Goal: Task Accomplishment & Management: Use online tool/utility

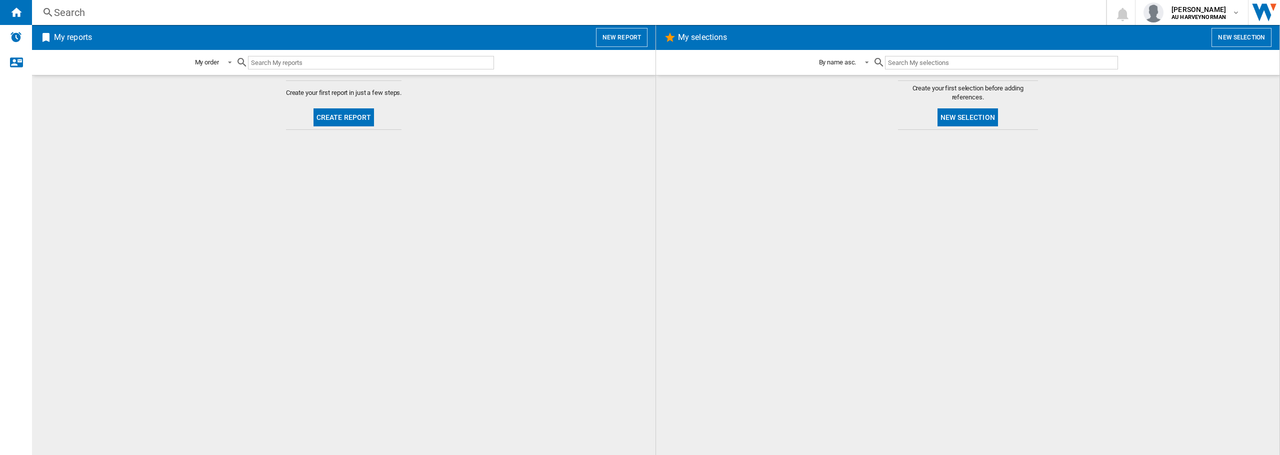
click at [154, 257] on md-content "Create your first report in just a few steps. Create report" at bounding box center [343, 265] width 623 height 380
drag, startPoint x: 182, startPoint y: 131, endPoint x: 765, endPoint y: 145, distance: 583.1
click at [765, 145] on div at bounding box center [967, 292] width 603 height 315
click at [957, 117] on button "New selection" at bounding box center [967, 117] width 60 height 18
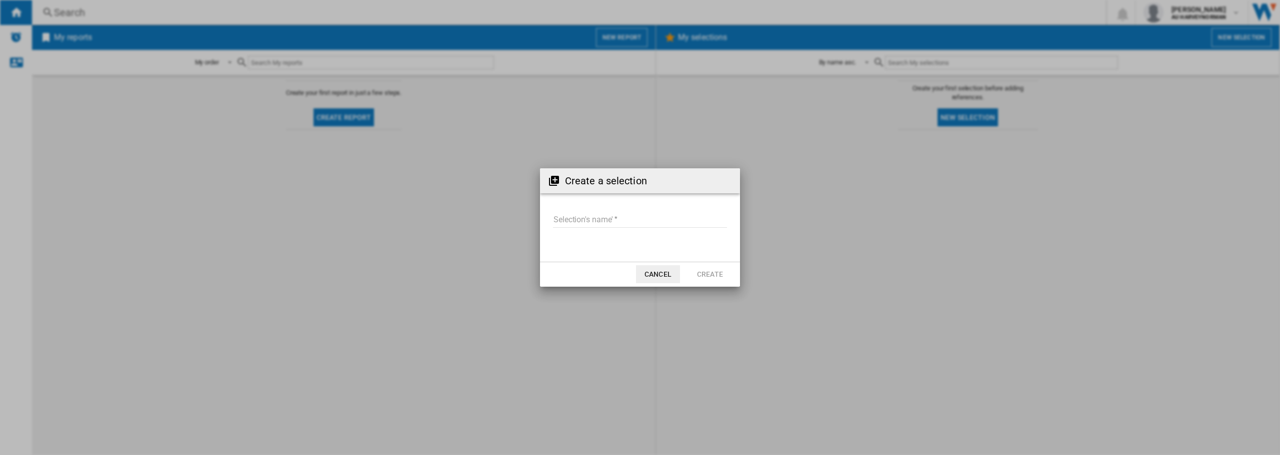
click at [660, 277] on button "Cancel" at bounding box center [658, 274] width 44 height 18
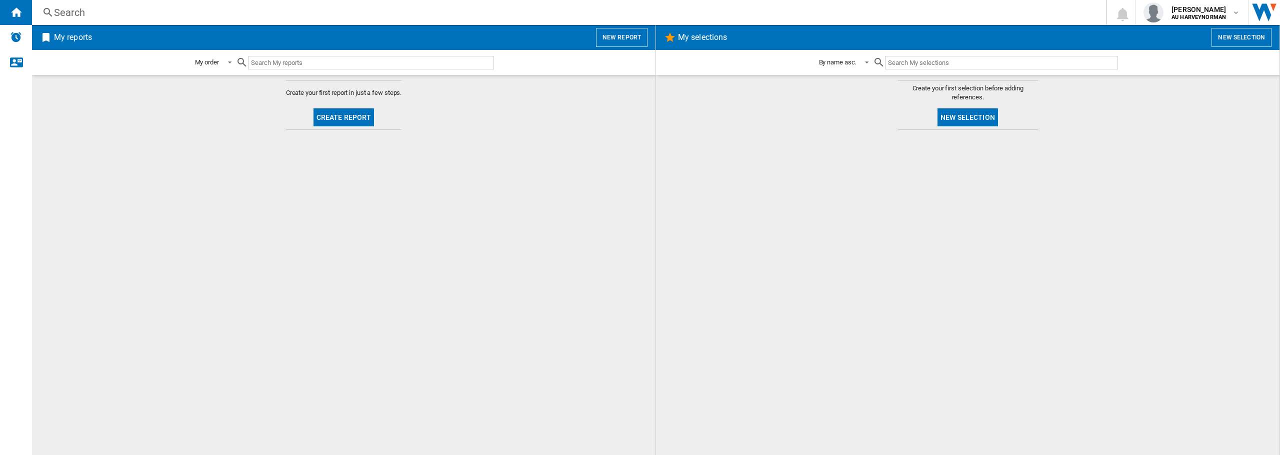
click at [982, 119] on button "New selection" at bounding box center [967, 117] width 60 height 18
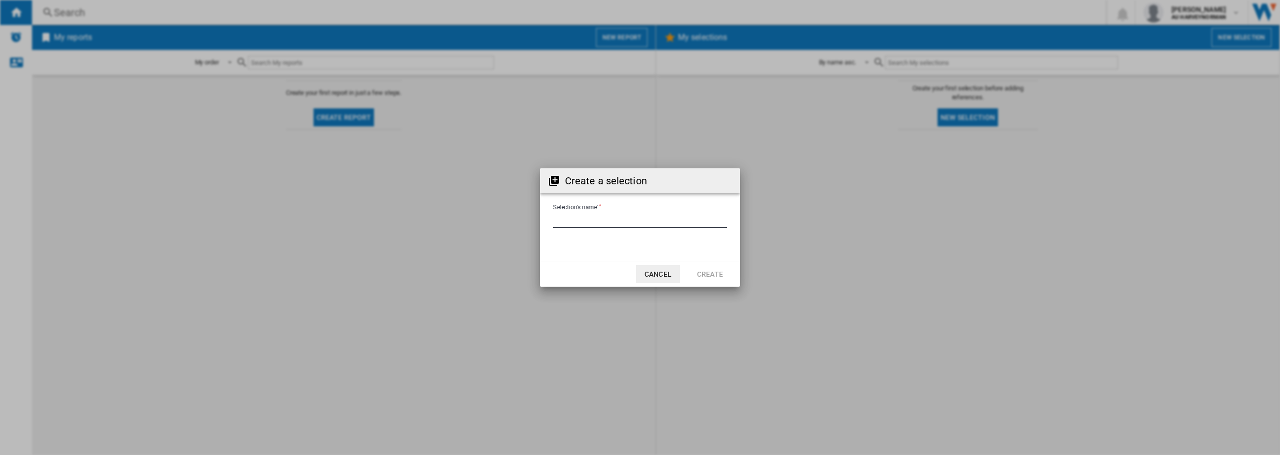
click at [596, 215] on input "Selection's name'" at bounding box center [640, 220] width 174 height 15
type input "****"
click at [711, 272] on button "Create" at bounding box center [710, 274] width 44 height 18
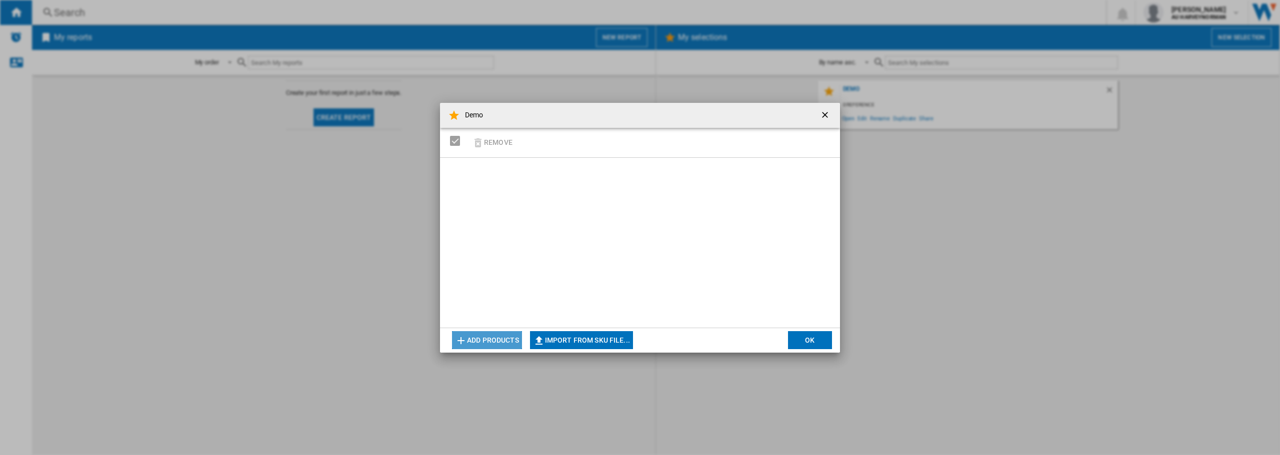
click at [472, 336] on button "Add products" at bounding box center [487, 340] width 70 height 18
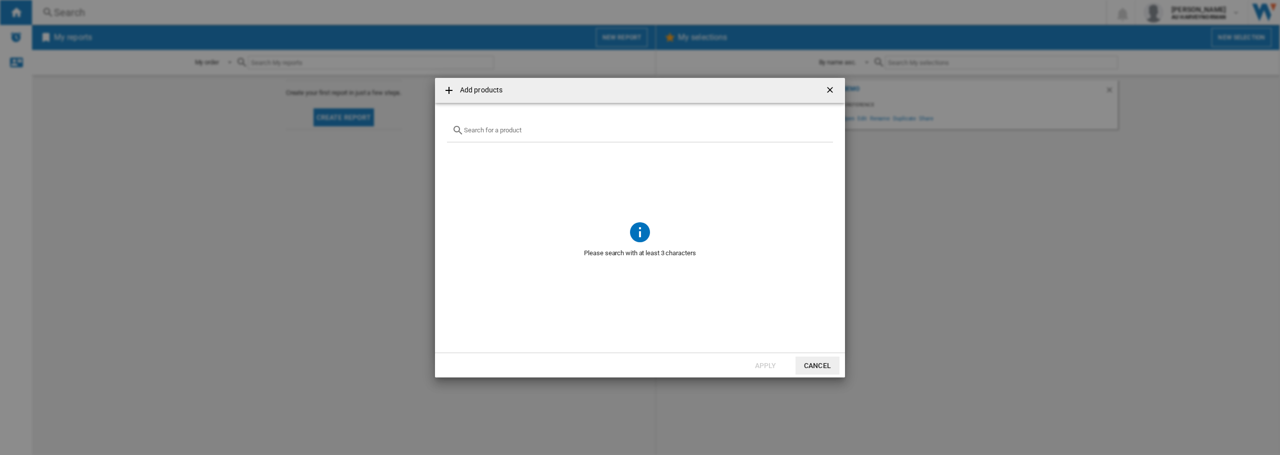
click at [502, 133] on input "text" at bounding box center [646, 129] width 364 height 7
type input "1"
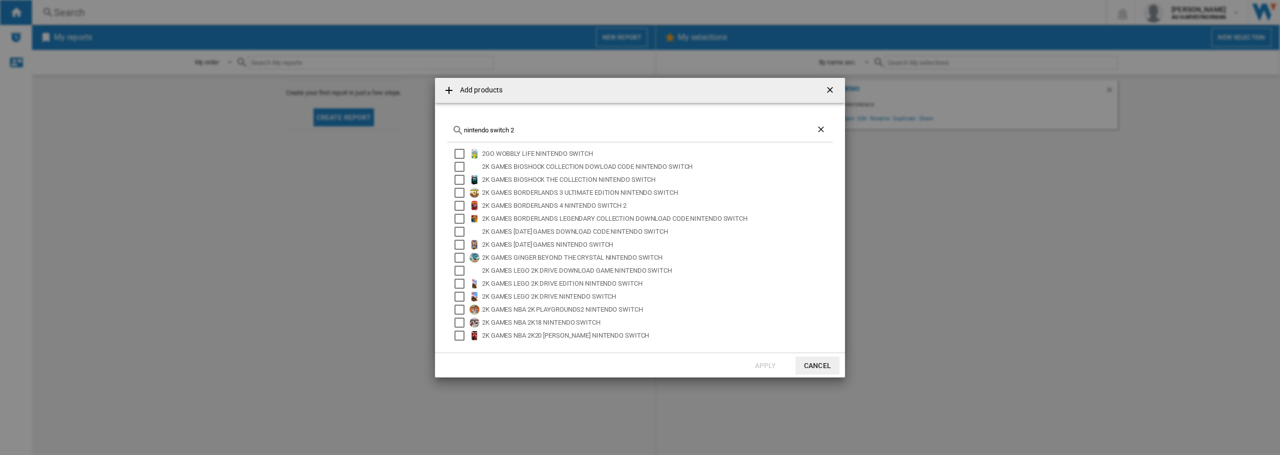
drag, startPoint x: 526, startPoint y: 125, endPoint x: 501, endPoint y: 128, distance: 25.2
click at [501, 128] on div "nintendo switch 2" at bounding box center [640, 130] width 386 height 23
drag, startPoint x: 525, startPoint y: 128, endPoint x: 419, endPoint y: 128, distance: 106.5
click at [419, 128] on div "Add products nintendo switch 2 2GO WOBBLY LIFE NINTENDO SWITCH 2K GAMES BIOSHOC…" at bounding box center [640, 227] width 1280 height 455
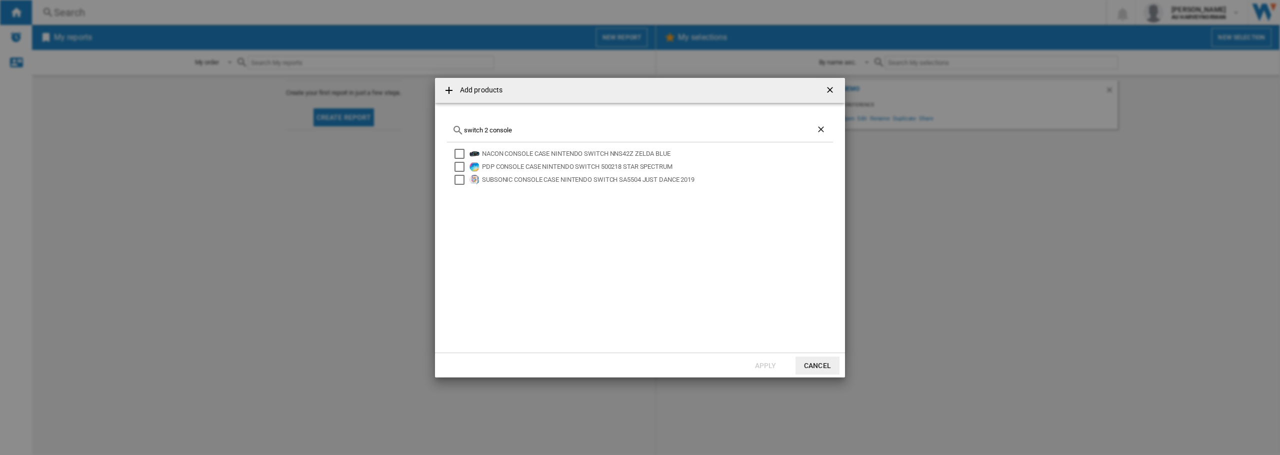
drag, startPoint x: 513, startPoint y: 130, endPoint x: 462, endPoint y: 131, distance: 51.0
click at [462, 131] on div "switch 2 console" at bounding box center [640, 130] width 386 height 23
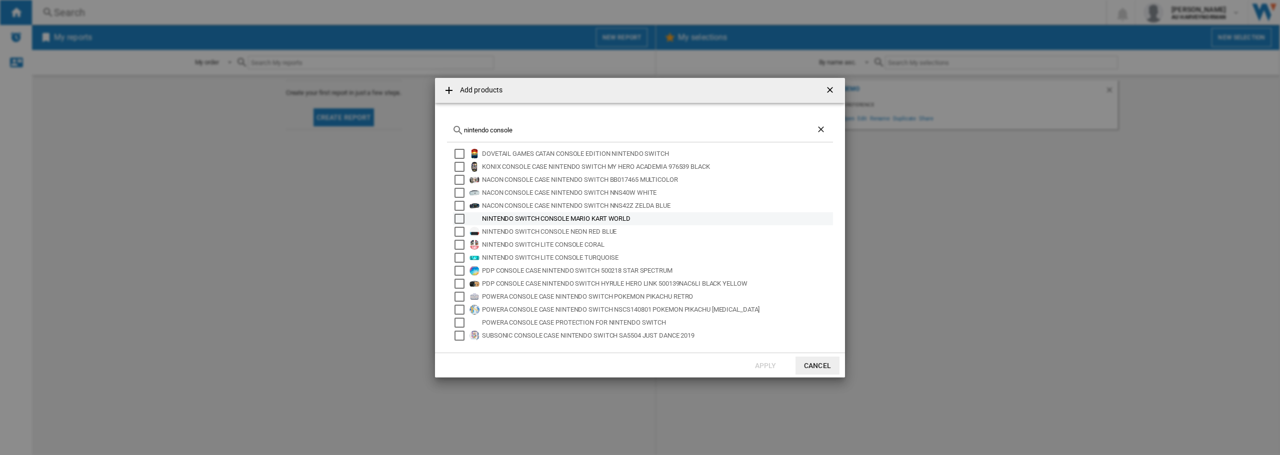
type input "nintendo console"
click at [459, 218] on div "Select" at bounding box center [459, 219] width 10 height 10
click at [459, 232] on div "Select" at bounding box center [459, 232] width 10 height 10
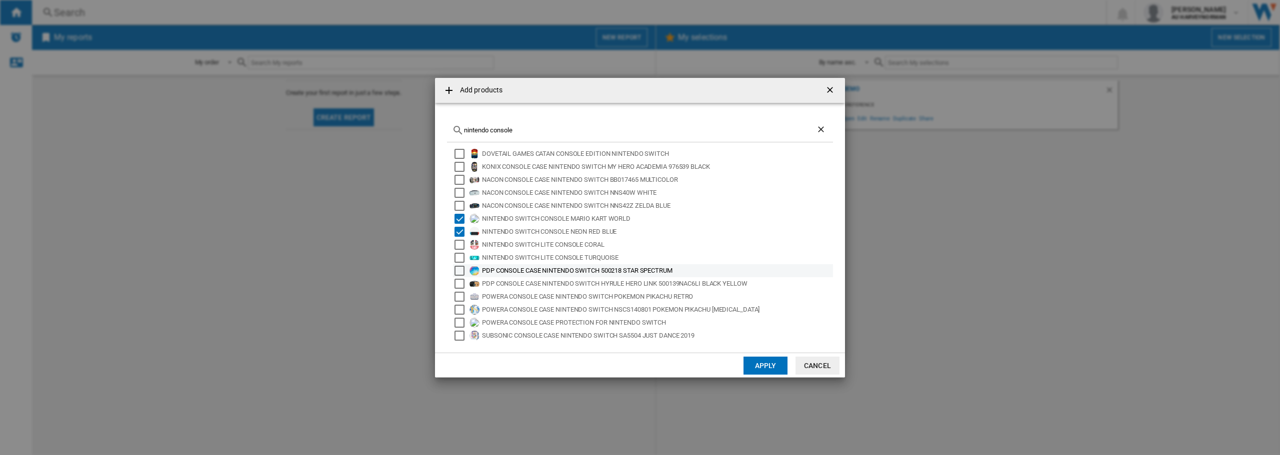
scroll to position [14, 0]
click at [762, 364] on button "Apply" at bounding box center [765, 366] width 44 height 18
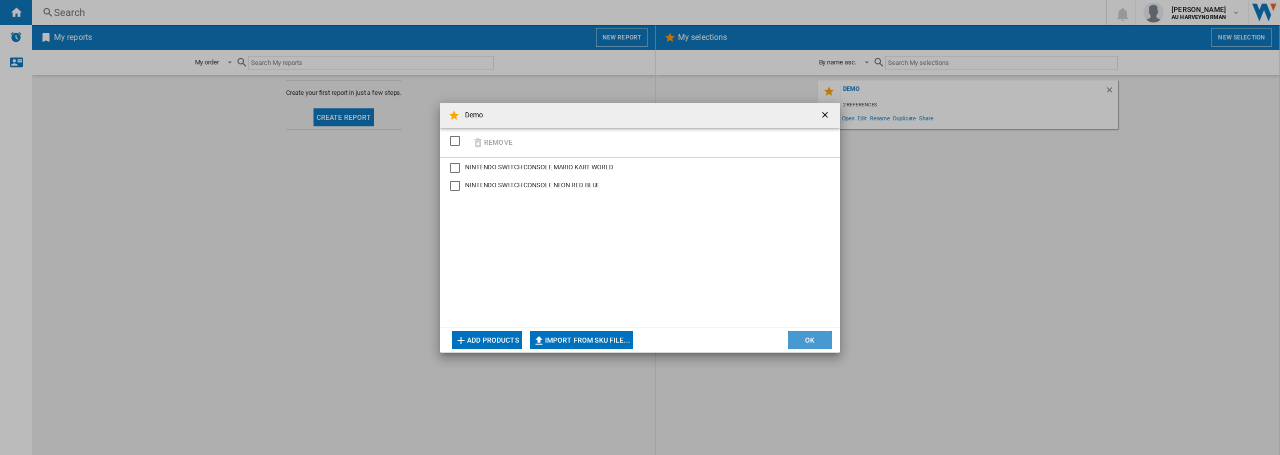
click at [798, 342] on button "OK" at bounding box center [810, 340] width 44 height 18
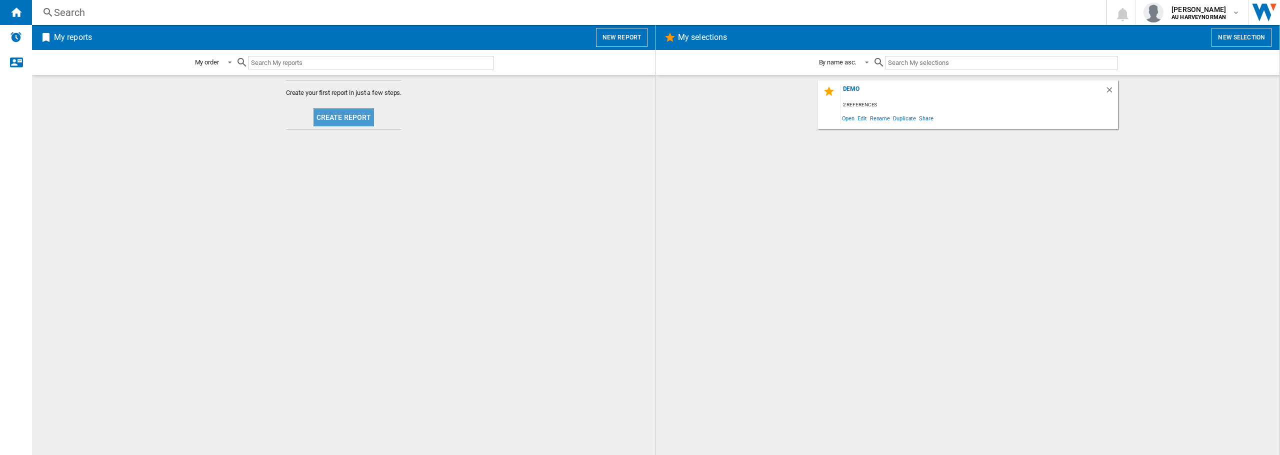
click at [344, 119] on button "Create report" at bounding box center [343, 117] width 61 height 18
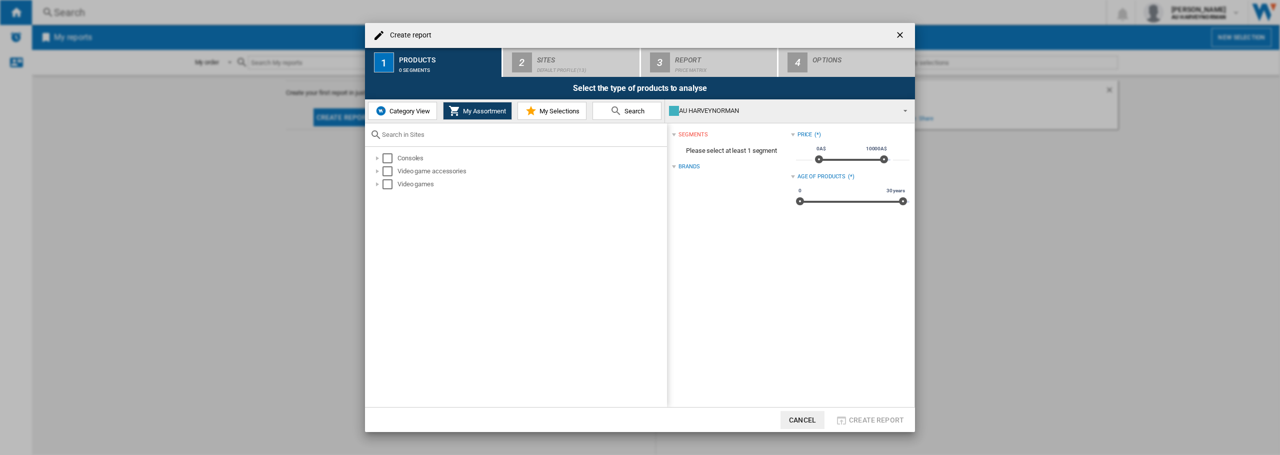
click at [421, 110] on span "Category View" at bounding box center [408, 110] width 43 height 7
click at [539, 110] on span "My Selections" at bounding box center [558, 110] width 42 height 7
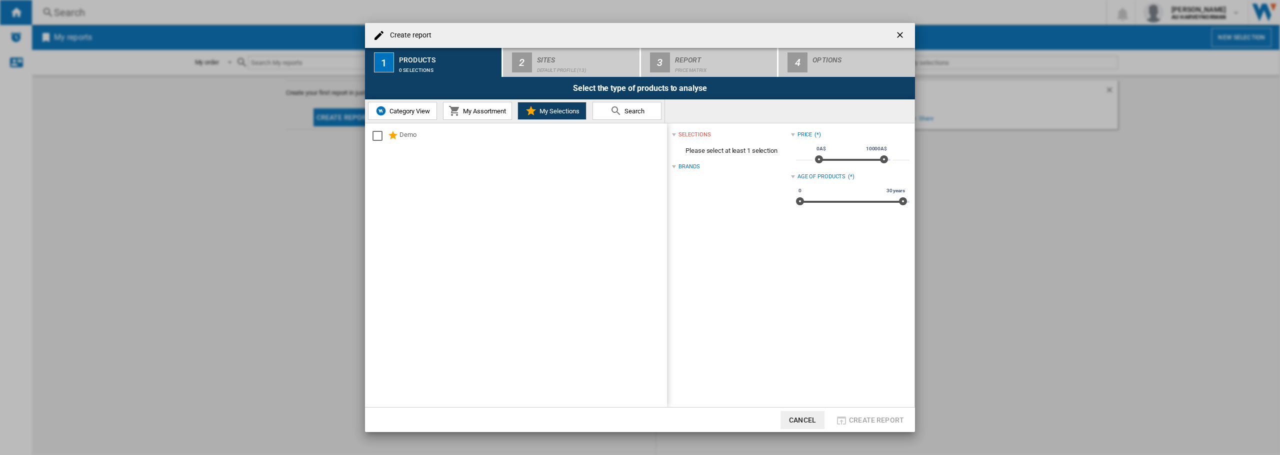
click at [473, 109] on span "My Assortment" at bounding box center [482, 110] width 45 height 7
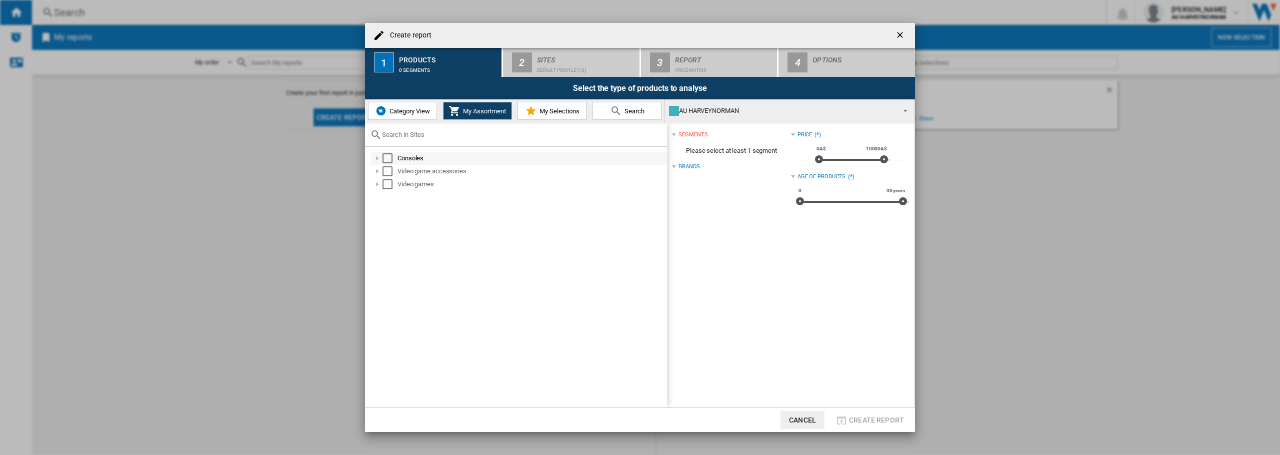
click at [382, 156] on div at bounding box center [377, 158] width 10 height 10
click at [378, 159] on div at bounding box center [377, 158] width 10 height 10
click at [389, 170] on div at bounding box center [388, 171] width 10 height 10
click at [397, 186] on div at bounding box center [399, 184] width 10 height 10
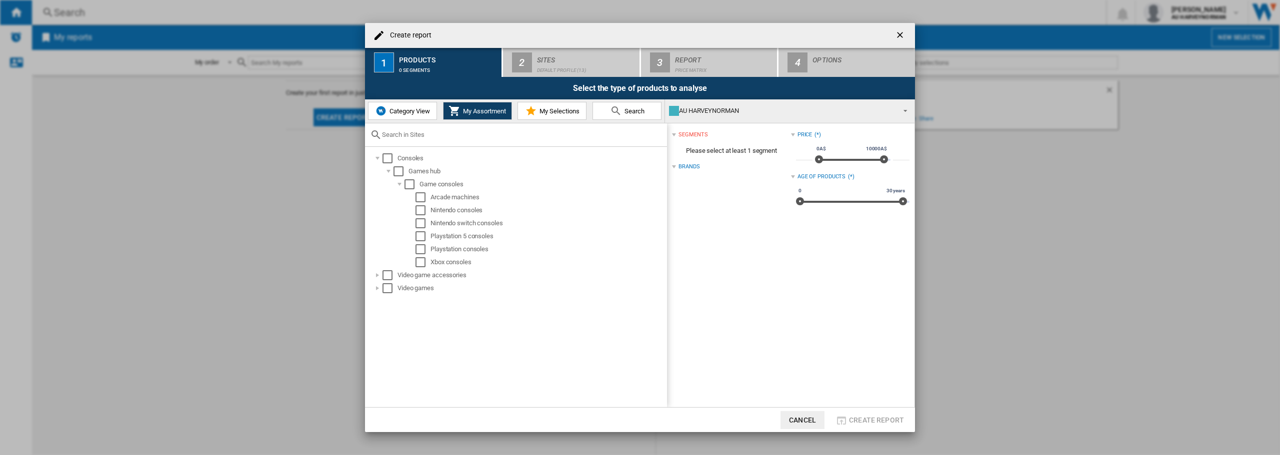
click at [473, 107] on span "My Assortment" at bounding box center [482, 110] width 45 height 7
click at [377, 291] on div at bounding box center [377, 288] width 10 height 10
click at [386, 304] on div at bounding box center [388, 301] width 10 height 10
click at [399, 317] on div at bounding box center [399, 314] width 10 height 10
click at [540, 110] on span "My Selections" at bounding box center [558, 110] width 42 height 7
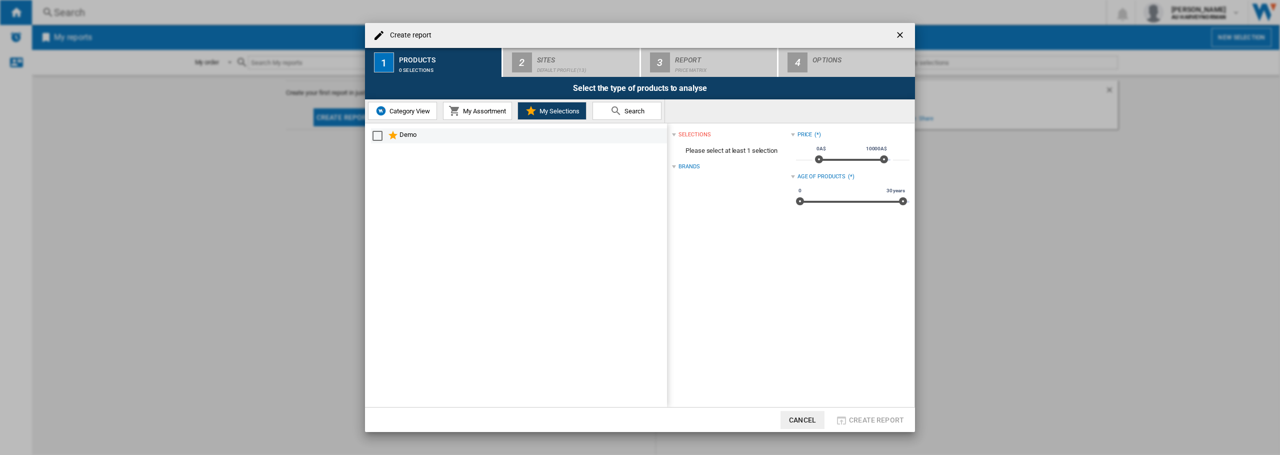
click at [372, 137] on div "Demo" at bounding box center [519, 135] width 296 height 15
click at [377, 138] on div "Select" at bounding box center [377, 136] width 10 height 10
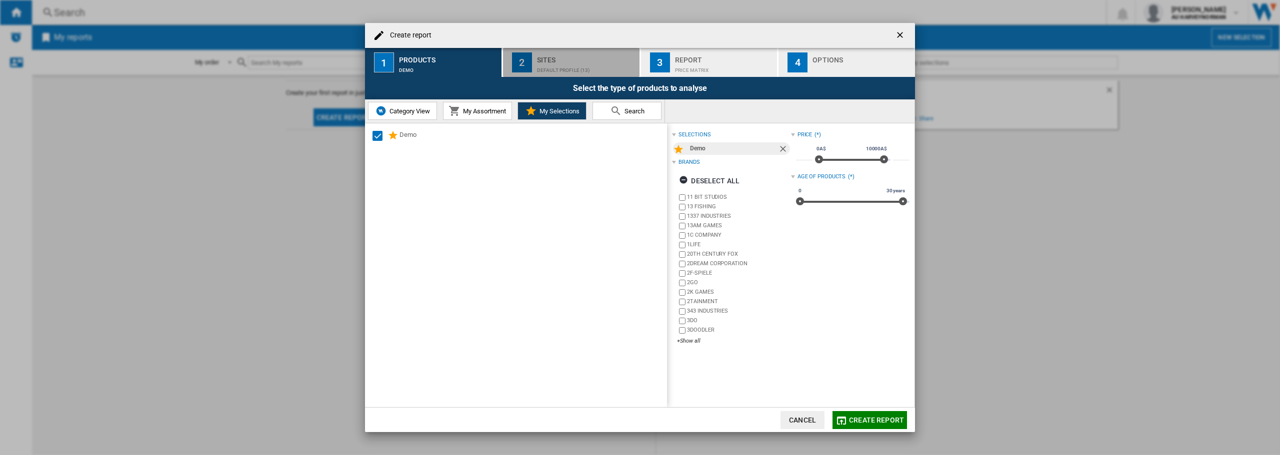
click at [567, 54] on div "Sites" at bounding box center [586, 57] width 98 height 10
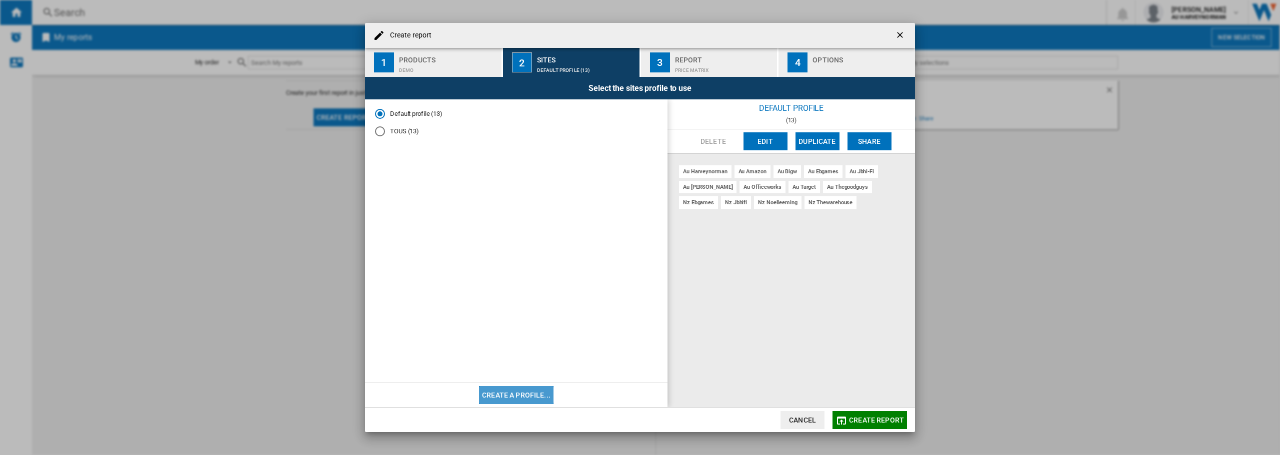
click at [511, 395] on button "Create a profile..." at bounding box center [516, 395] width 74 height 18
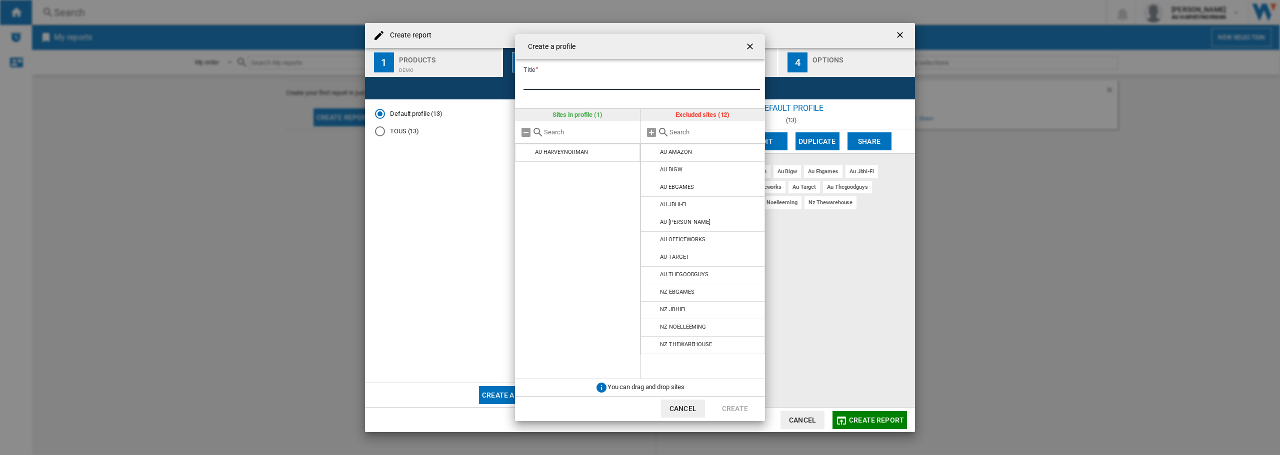
click at [562, 85] on input "Title" at bounding box center [641, 82] width 236 height 15
type input "**"
click at [650, 153] on md-icon at bounding box center [652, 153] width 12 height 12
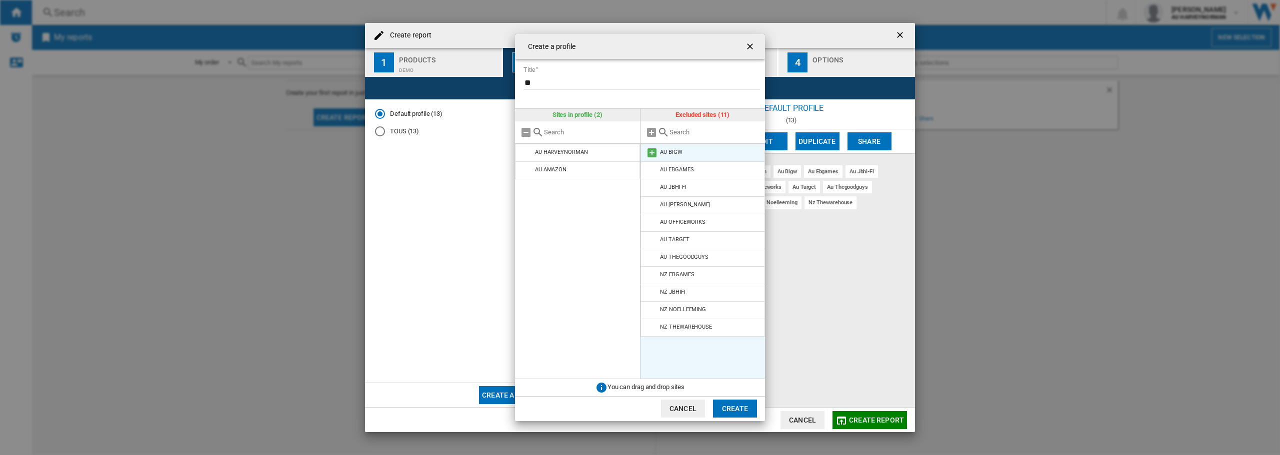
click at [650, 152] on md-icon at bounding box center [652, 153] width 12 height 12
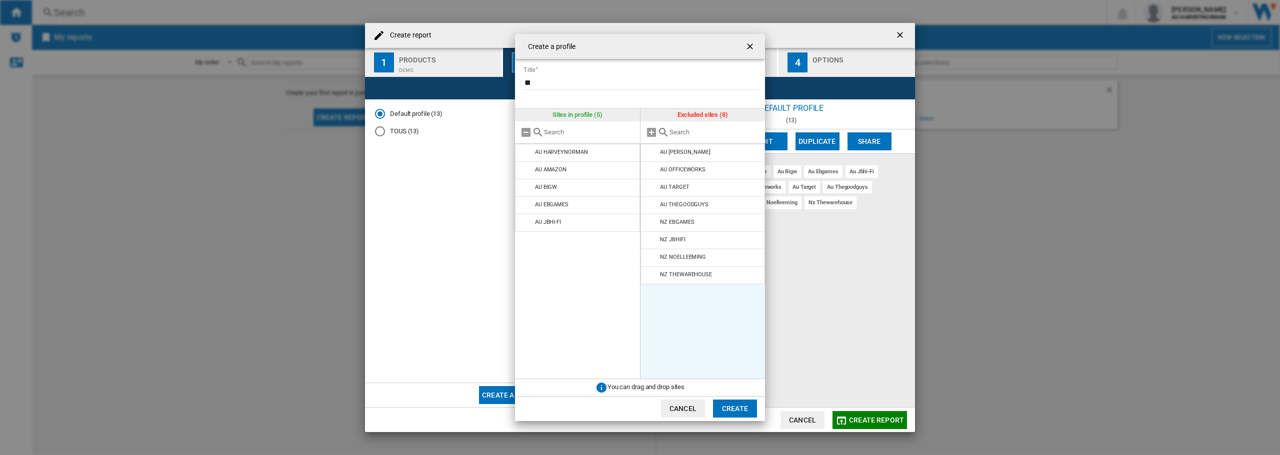
click at [650, 152] on md-icon at bounding box center [652, 153] width 12 height 12
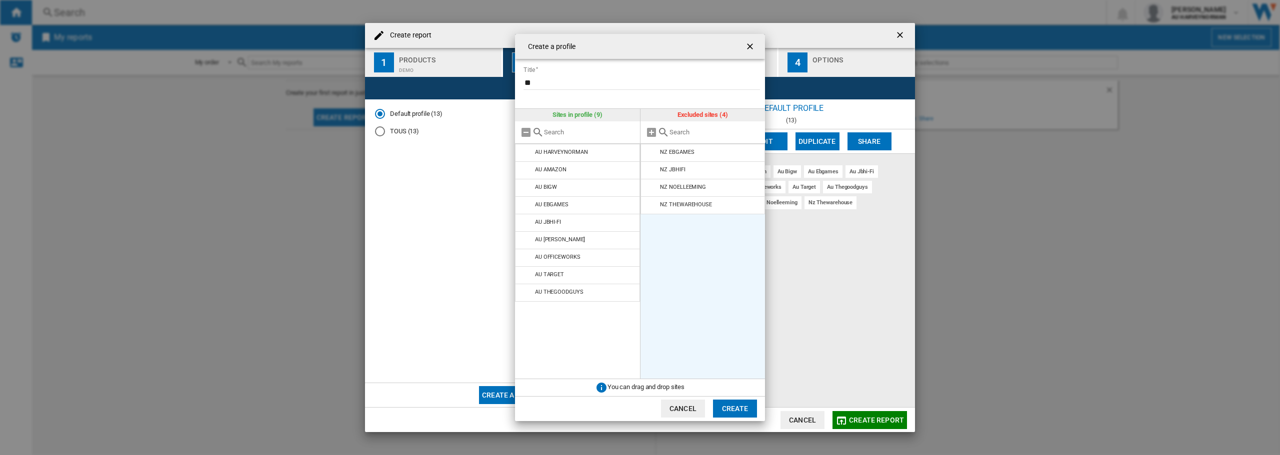
click at [731, 405] on button "Create" at bounding box center [735, 409] width 44 height 18
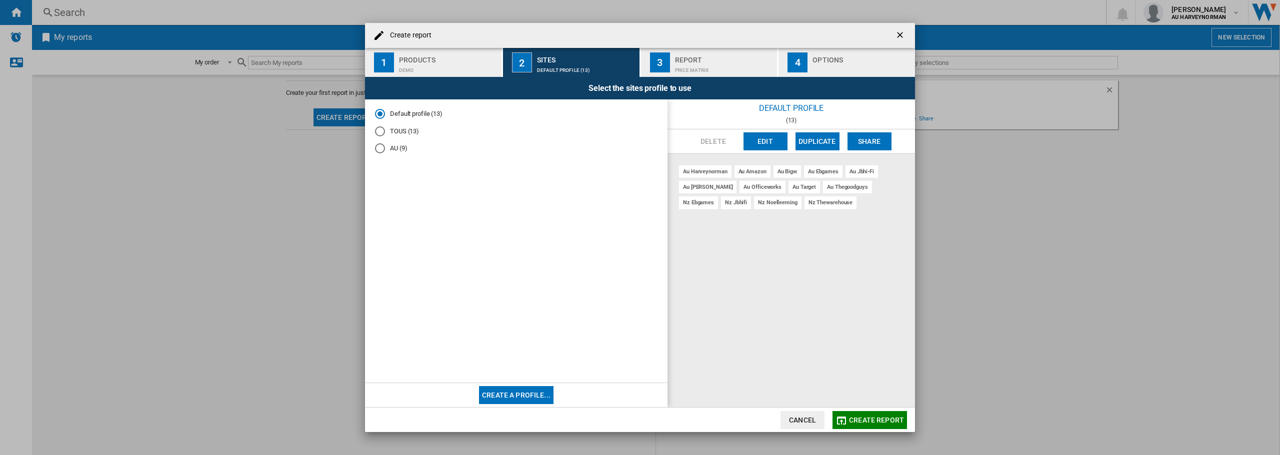
click at [393, 133] on md-radio-button "TOUS (13)" at bounding box center [516, 130] width 282 height 9
click at [394, 114] on md-radio-button "Default profile (13)" at bounding box center [516, 113] width 282 height 9
click at [390, 148] on md-radio-button "AU (9)" at bounding box center [516, 148] width 282 height 9
click at [424, 66] on div "Demo" at bounding box center [448, 67] width 98 height 10
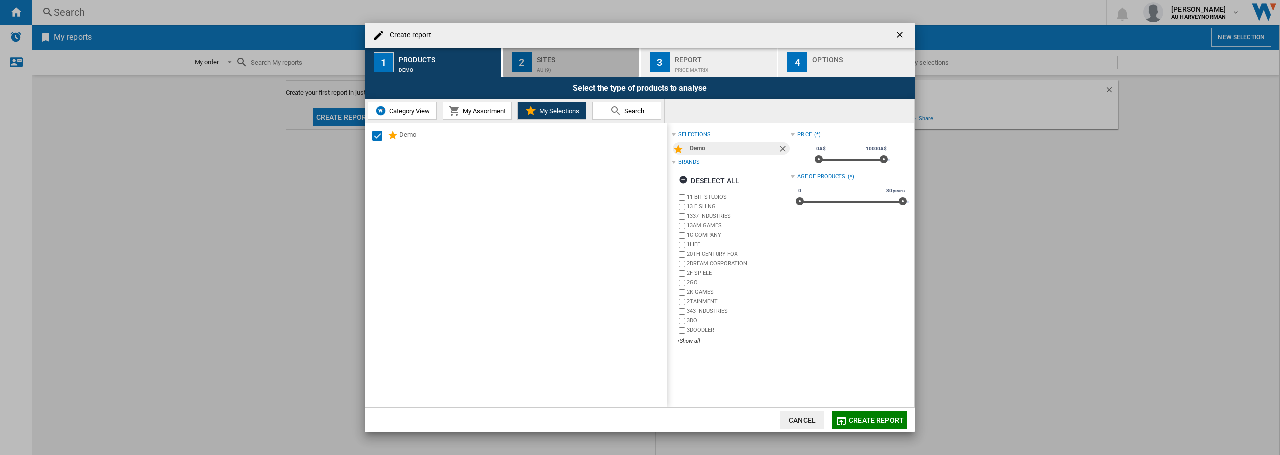
click at [583, 63] on div "AU (9)" at bounding box center [586, 67] width 98 height 10
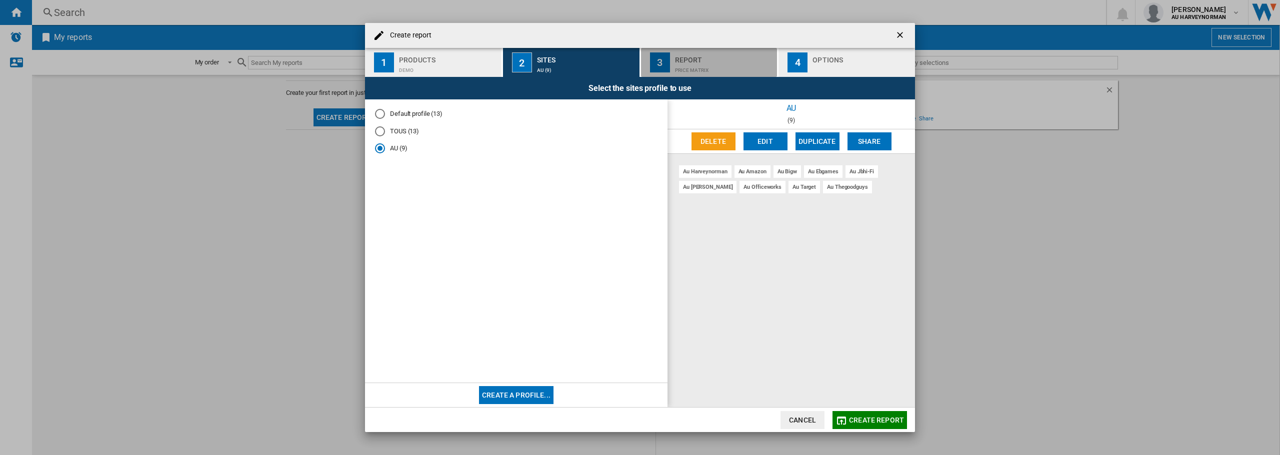
click at [717, 65] on div "Price Matrix" at bounding box center [724, 67] width 98 height 10
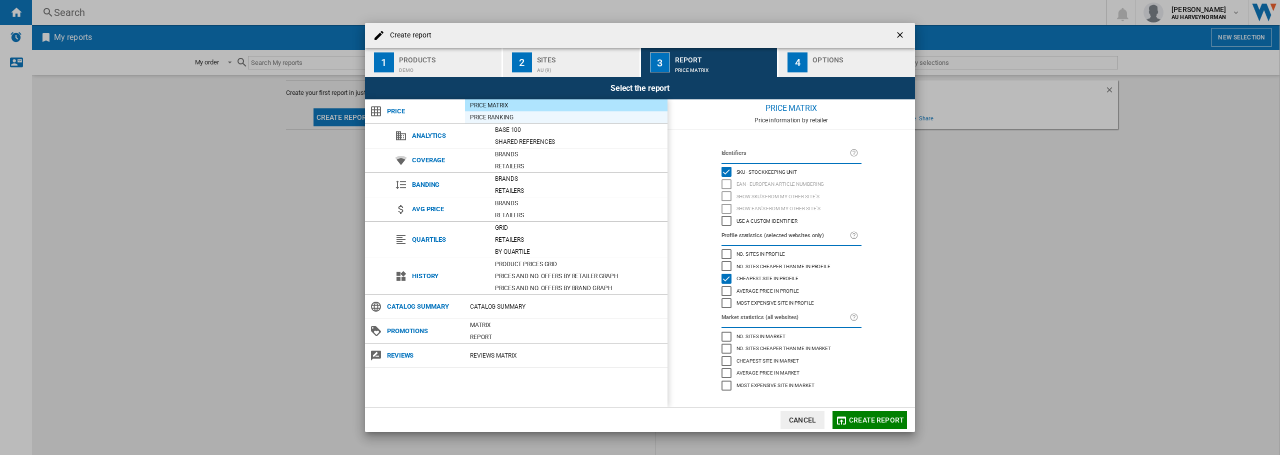
click at [479, 116] on div "Price Ranking" at bounding box center [566, 117] width 202 height 10
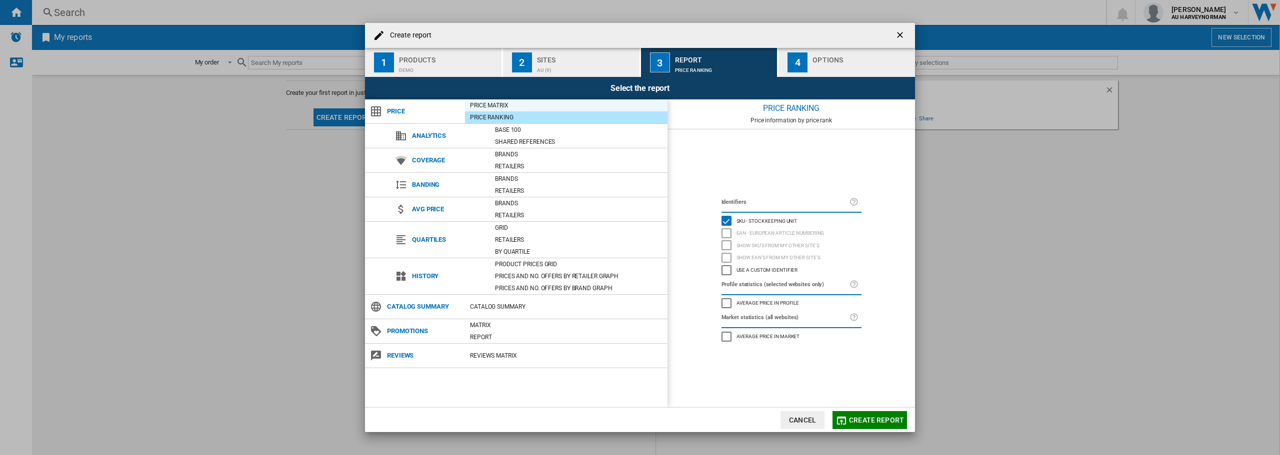
click at [480, 101] on div "Price Matrix" at bounding box center [566, 105] width 202 height 10
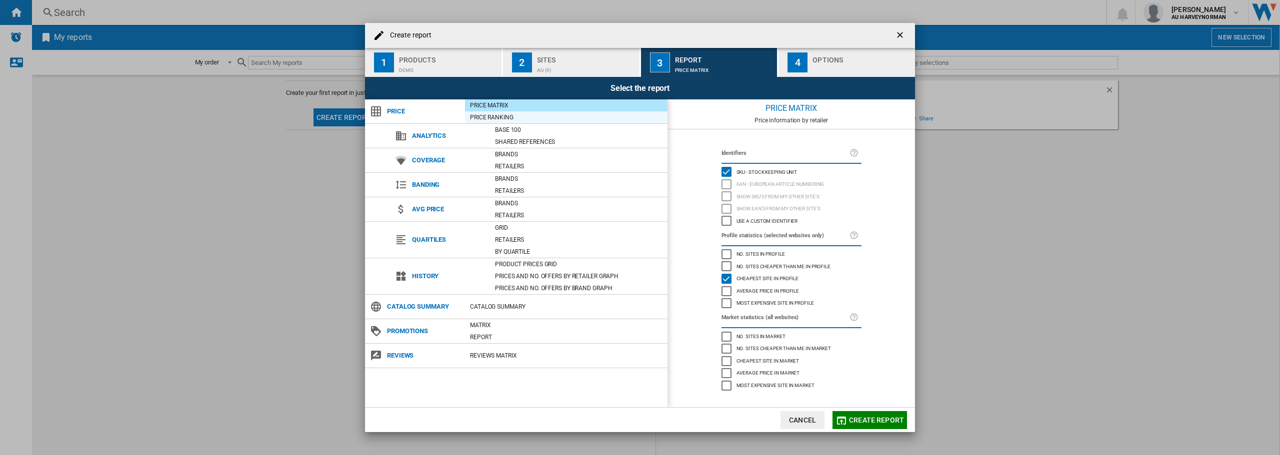
click at [508, 118] on div "Price Ranking" at bounding box center [566, 117] width 202 height 10
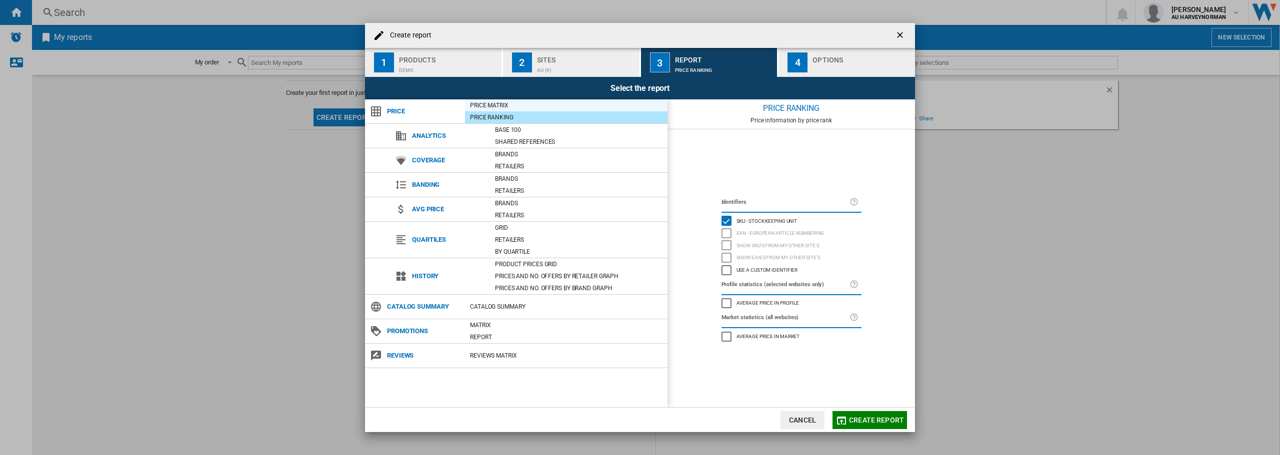
click at [498, 106] on div "Price Matrix" at bounding box center [566, 105] width 202 height 10
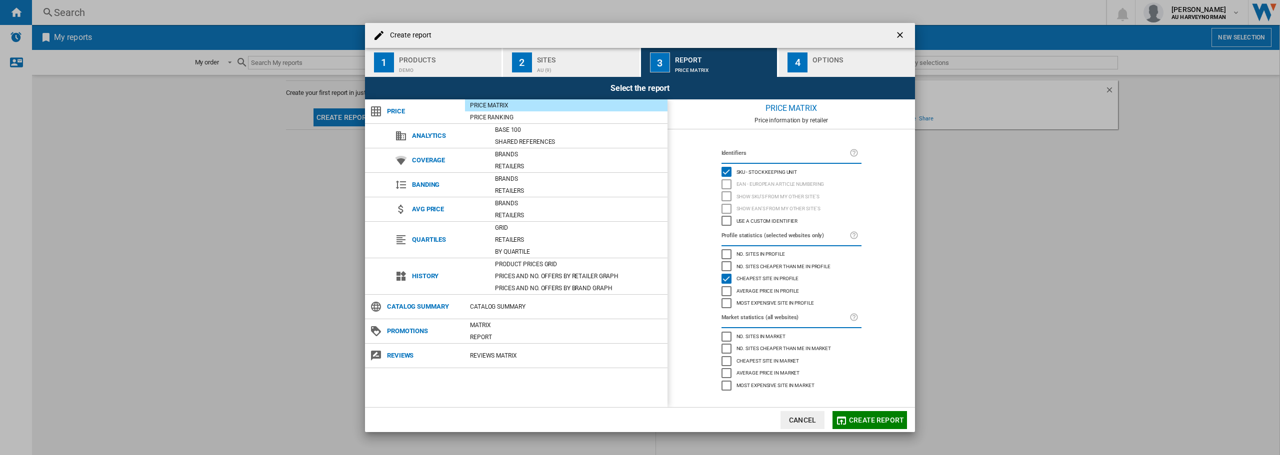
click at [499, 105] on div "Price Matrix" at bounding box center [566, 105] width 202 height 10
click at [729, 301] on div "Most expensive site in profile" at bounding box center [726, 303] width 10 height 10
click at [803, 70] on div "4" at bounding box center [797, 62] width 20 height 20
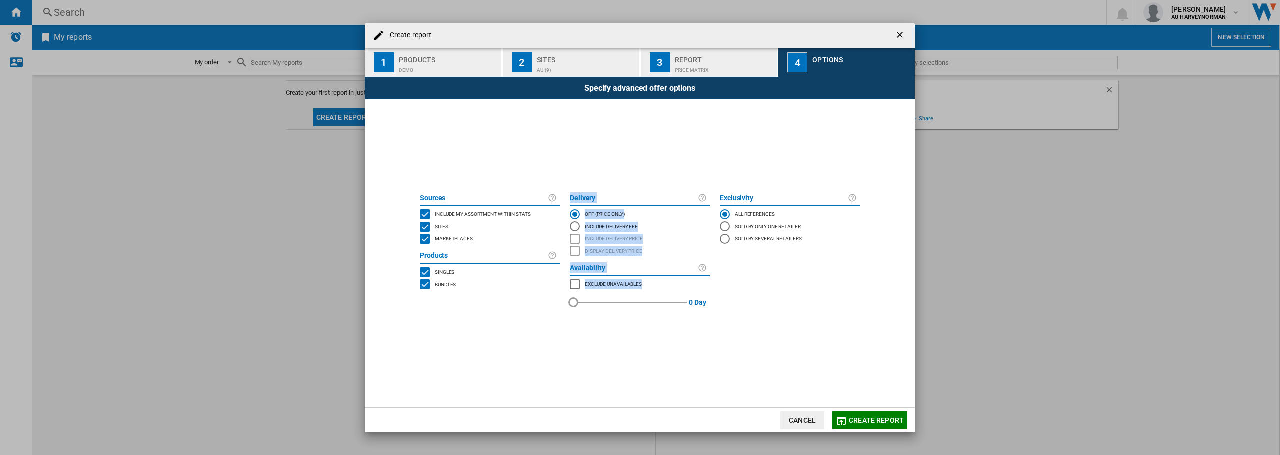
drag, startPoint x: 573, startPoint y: 304, endPoint x: 483, endPoint y: 290, distance: 90.6
click at [491, 290] on div "Sources Include my assortment within stats Sites Marketplaces Products Singles …" at bounding box center [640, 253] width 450 height 127
click at [591, 317] on span at bounding box center [640, 362] width 450 height 90
drag, startPoint x: 574, startPoint y: 303, endPoint x: 580, endPoint y: 305, distance: 5.9
click at [580, 305] on div "red" at bounding box center [579, 302] width 10 height 10
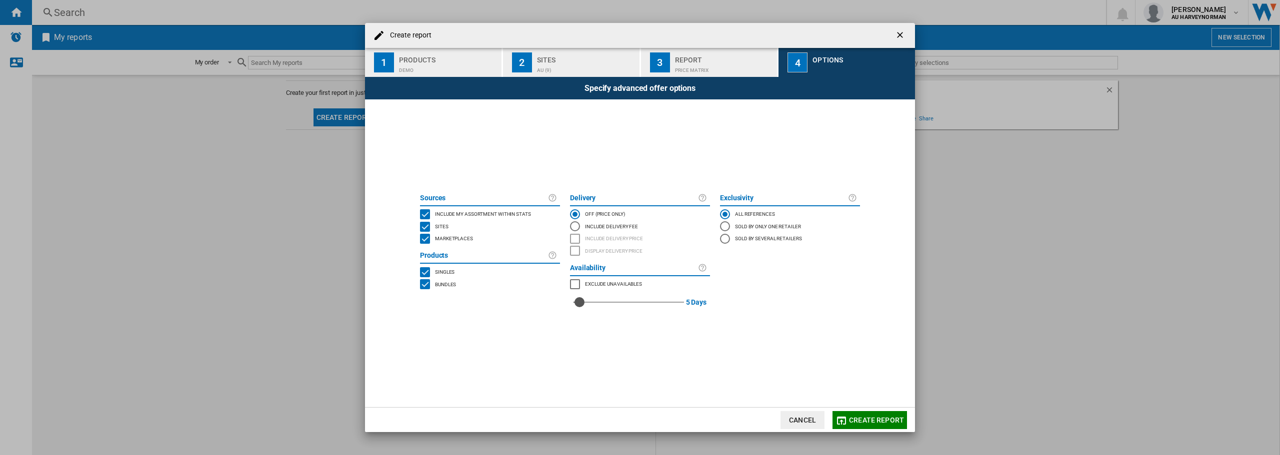
click at [520, 327] on span at bounding box center [640, 362] width 450 height 90
click at [890, 418] on span "Create report" at bounding box center [876, 420] width 55 height 8
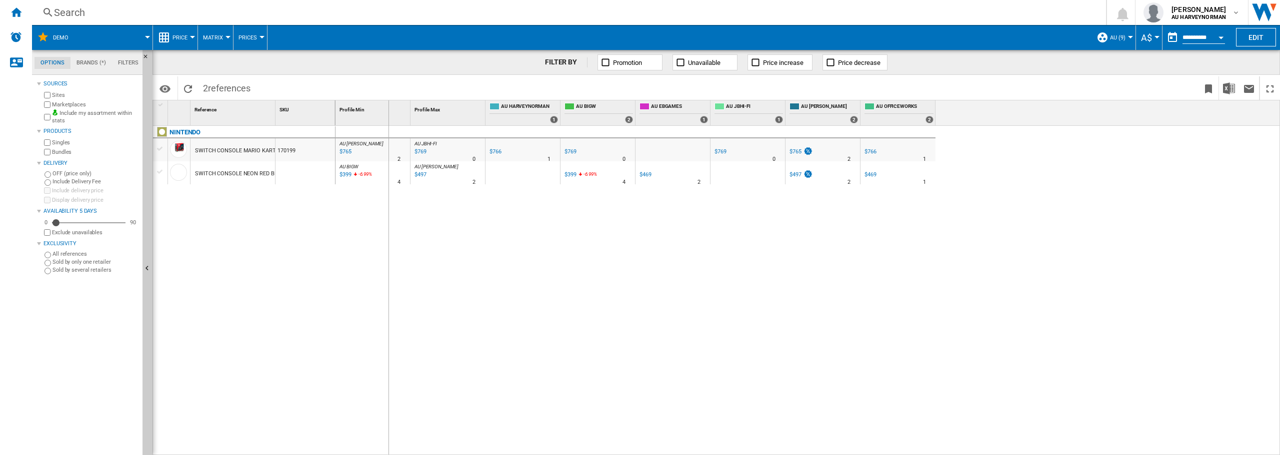
drag, startPoint x: 276, startPoint y: 104, endPoint x: 397, endPoint y: 107, distance: 120.5
click at [397, 108] on div "1 Reference 1 SKU 1 NINTENDO SWITCH CONSOLE MARIO KART WORLD 170199 SWITCH CONS…" at bounding box center [716, 277] width 1126 height 354
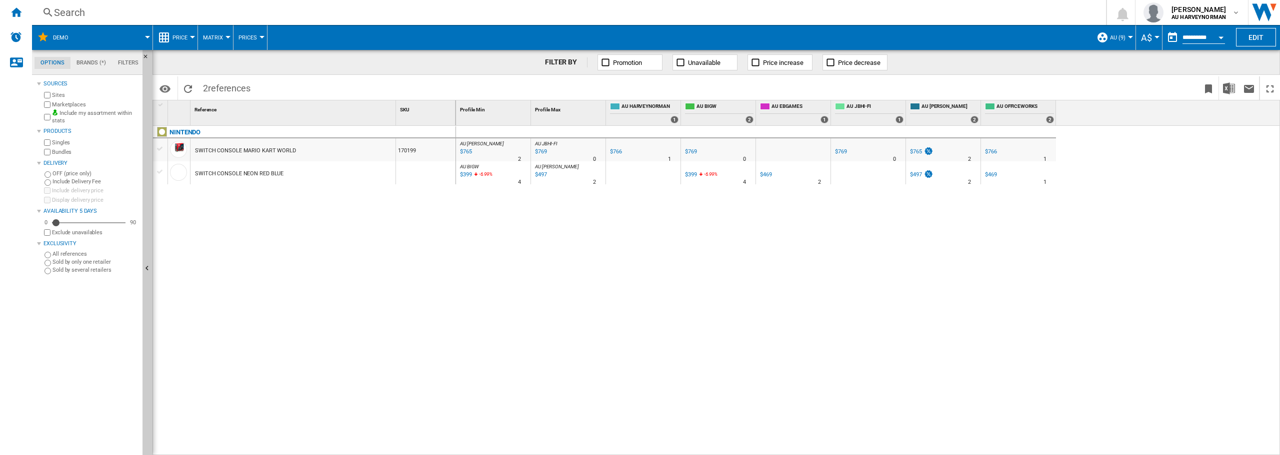
click at [395, 106] on div "Reference 1" at bounding box center [292, 112] width 205 height 25
drag, startPoint x: 396, startPoint y: 107, endPoint x: 328, endPoint y: 109, distance: 68.5
click at [328, 109] on div "1 Reference 1 SKU 1" at bounding box center [304, 112] width 303 height 25
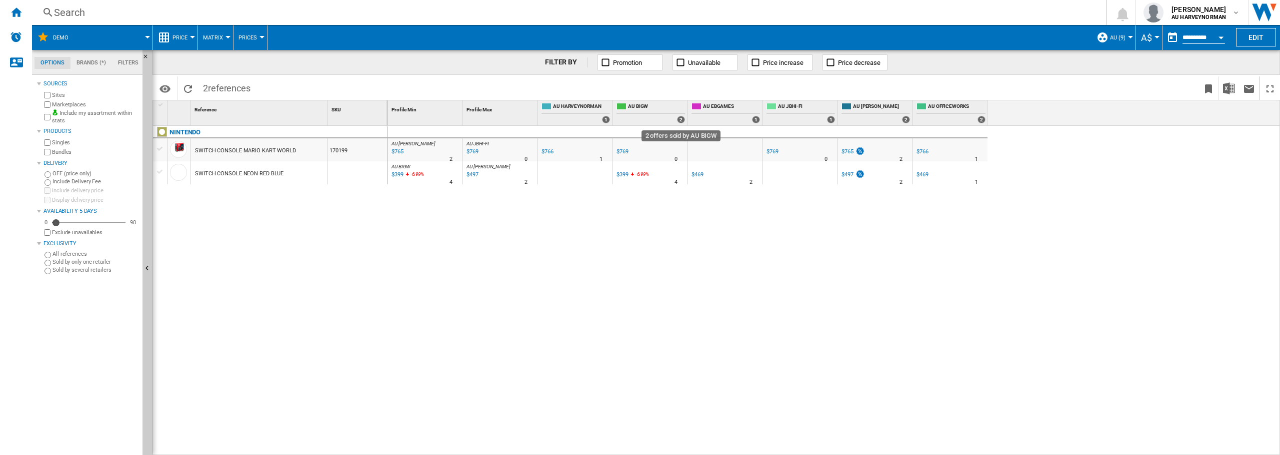
click at [679, 119] on div "2" at bounding box center [681, 119] width 8 height 7
click at [169, 83] on md-icon "Options" at bounding box center [165, 89] width 12 height 12
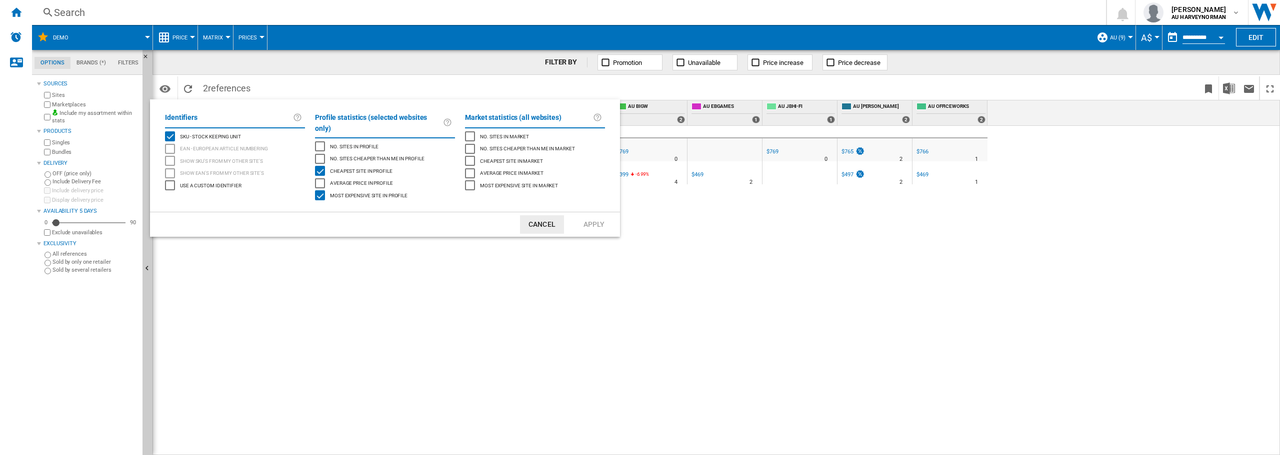
click at [328, 311] on md-backdrop at bounding box center [640, 227] width 1280 height 455
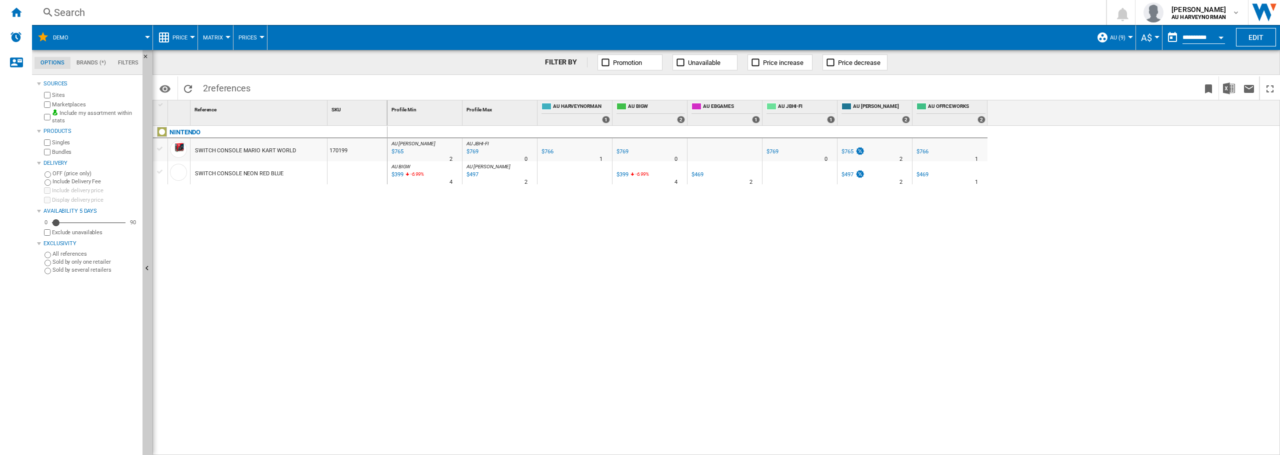
drag, startPoint x: 310, startPoint y: 388, endPoint x: 313, endPoint y: 400, distance: 12.0
click at [310, 388] on div "NINTENDO SWITCH CONSOLE MARIO KART WORLD 170199 SWITCH CONSOLE NEON RED BLUE" at bounding box center [270, 288] width 234 height 324
click at [996, 322] on div "AU [PERSON_NAME] : AU [PERSON_NAME] -0.1 % $765 % N/A 2 AU [PERSON_NAME] : AU […" at bounding box center [833, 291] width 893 height 330
click at [1210, 89] on ng-md-icon "Bookmark this report" at bounding box center [1208, 89] width 12 height 12
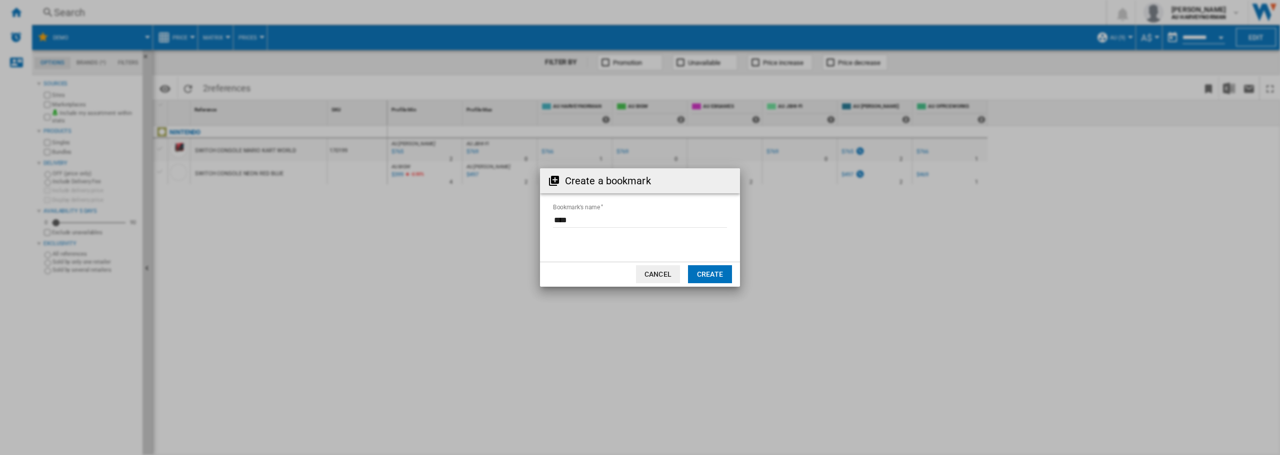
click at [584, 220] on input "Bookmark's name" at bounding box center [640, 220] width 174 height 15
type input "*****"
click at [714, 274] on button "Create" at bounding box center [710, 274] width 44 height 18
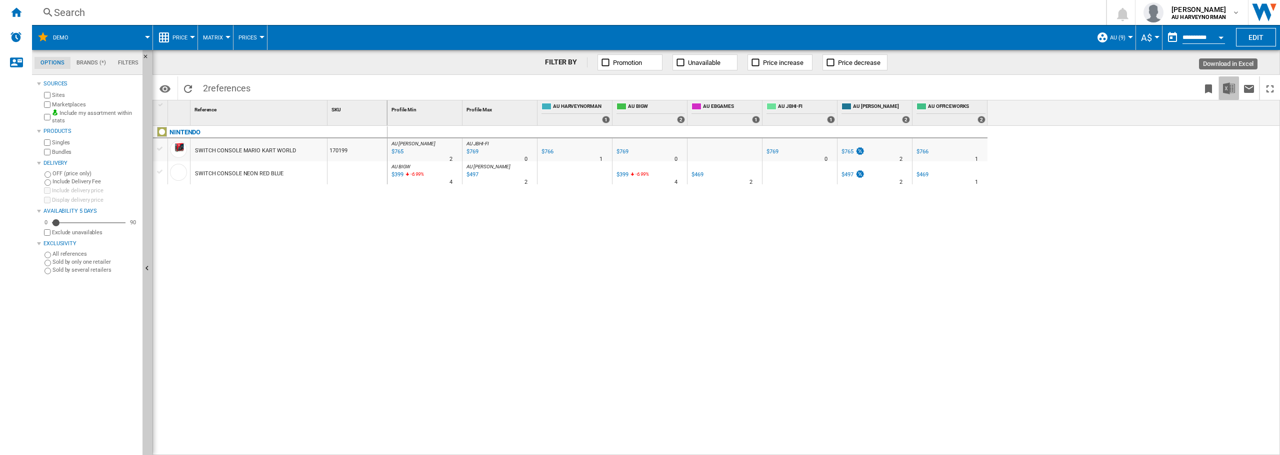
click at [1229, 91] on img "Download in Excel" at bounding box center [1229, 88] width 12 height 12
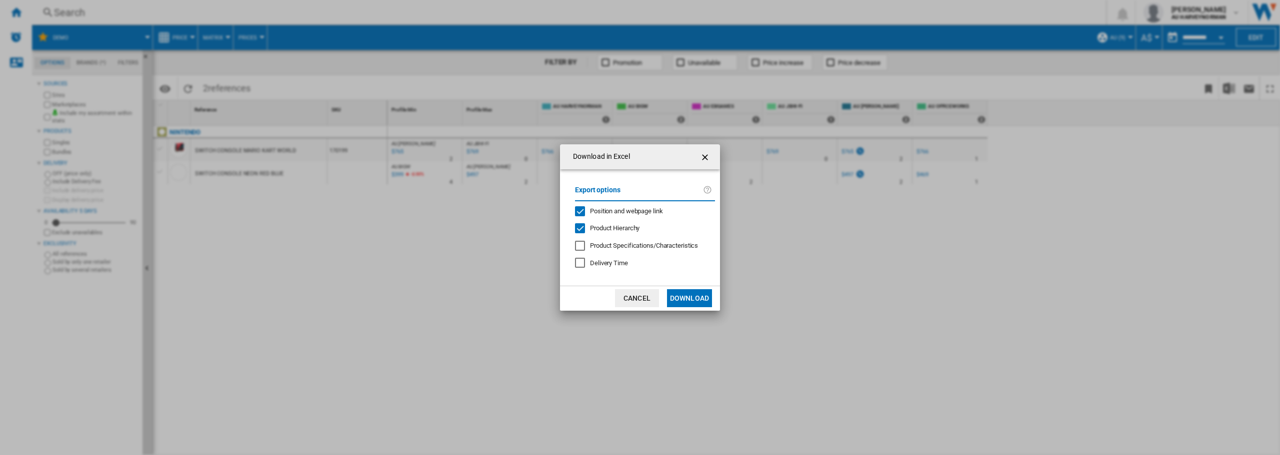
click at [627, 239] on div "Export options Position and webpage link Product Hierarchy Product Specificatio…" at bounding box center [645, 227] width 150 height 96
click at [623, 247] on span "Product Specifications/Characteristics" at bounding box center [644, 245] width 108 height 7
click at [606, 268] on div "Export options Position and webpage link Product Hierarchy Product Specificatio…" at bounding box center [645, 227] width 150 height 96
click at [600, 259] on span "Delivery Time" at bounding box center [609, 262] width 38 height 7
click at [699, 298] on button "Download" at bounding box center [689, 298] width 45 height 18
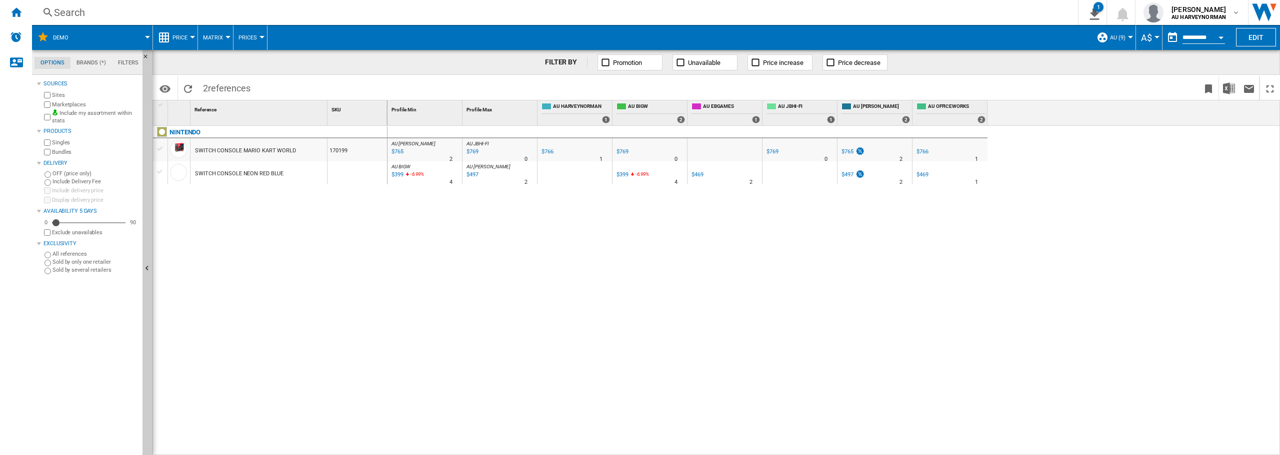
click at [1023, 345] on div "AU [PERSON_NAME] : AU [PERSON_NAME] -0.1 % $765 % N/A 2 AU [PERSON_NAME] : AU […" at bounding box center [833, 291] width 893 height 330
click at [185, 37] on span "Price" at bounding box center [179, 37] width 15 height 6
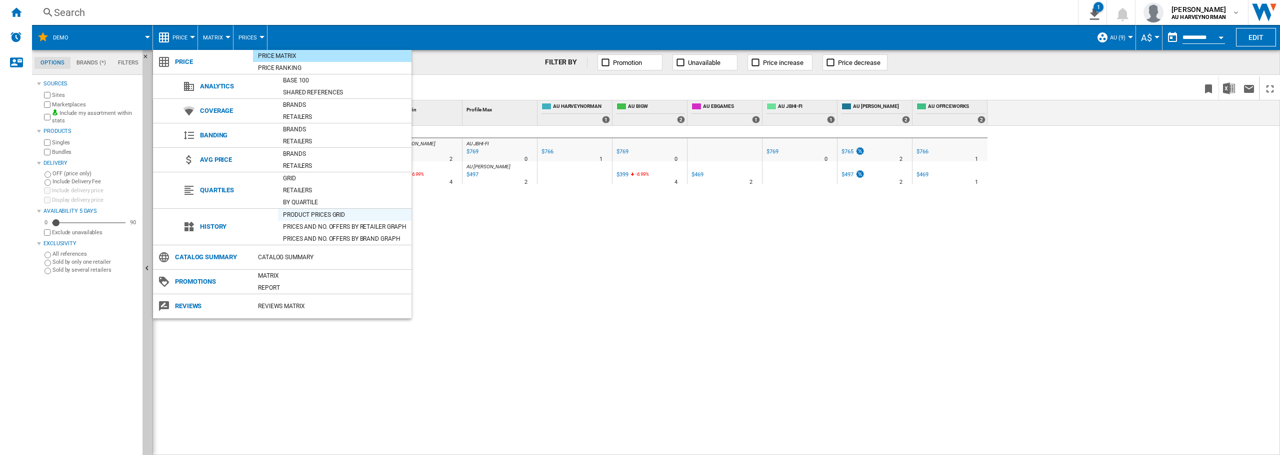
click at [319, 216] on div "Product prices grid" at bounding box center [344, 215] width 133 height 10
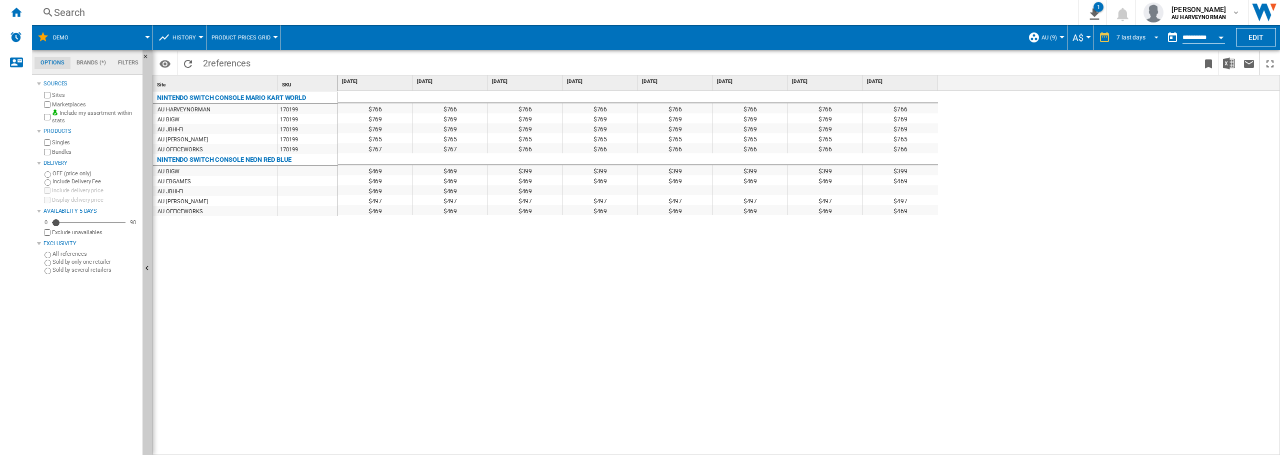
click at [1126, 32] on md-select-value "7 last days" at bounding box center [1138, 37] width 47 height 15
click at [1131, 142] on div "6 last months" at bounding box center [1133, 140] width 37 height 8
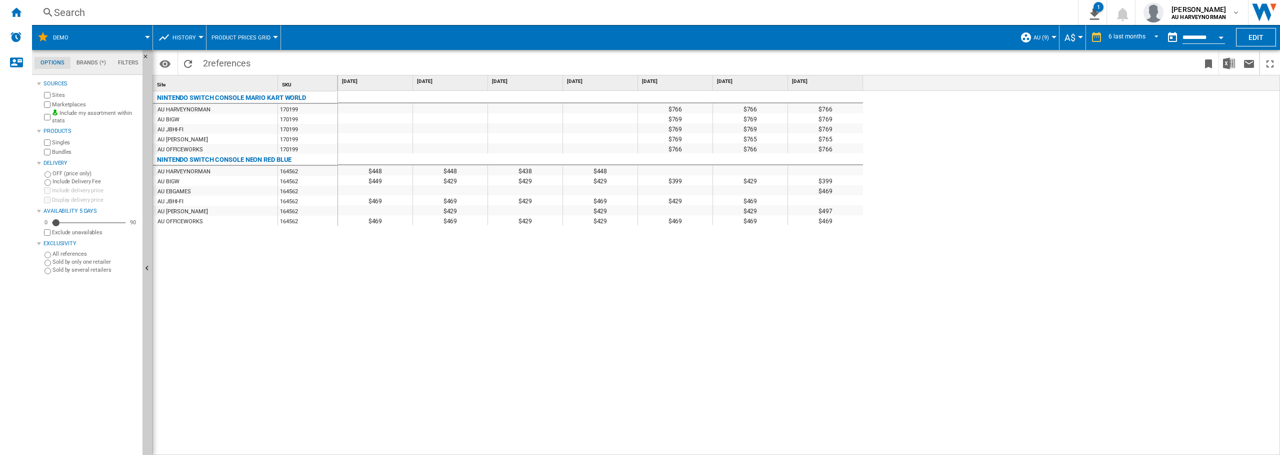
drag, startPoint x: 820, startPoint y: 290, endPoint x: 393, endPoint y: 285, distance: 427.0
click at [1126, 35] on div "6 last months" at bounding box center [1126, 37] width 37 height 7
click at [1126, 61] on md-option "21 last days" at bounding box center [1134, 55] width 70 height 15
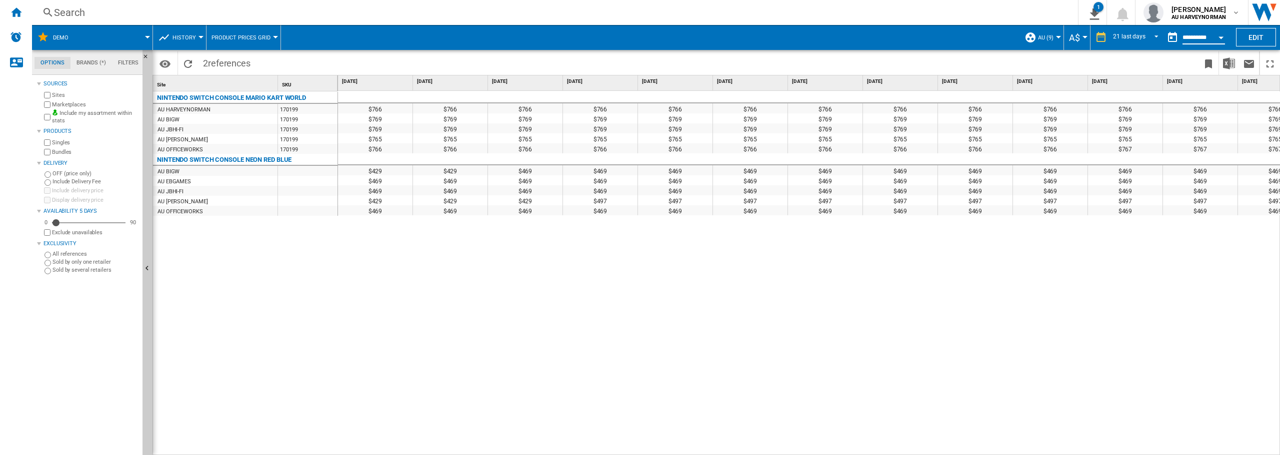
click at [1195, 35] on input "**********" at bounding box center [1203, 38] width 42 height 9
click at [1222, 38] on div "Open calendar" at bounding box center [1220, 37] width 5 height 2
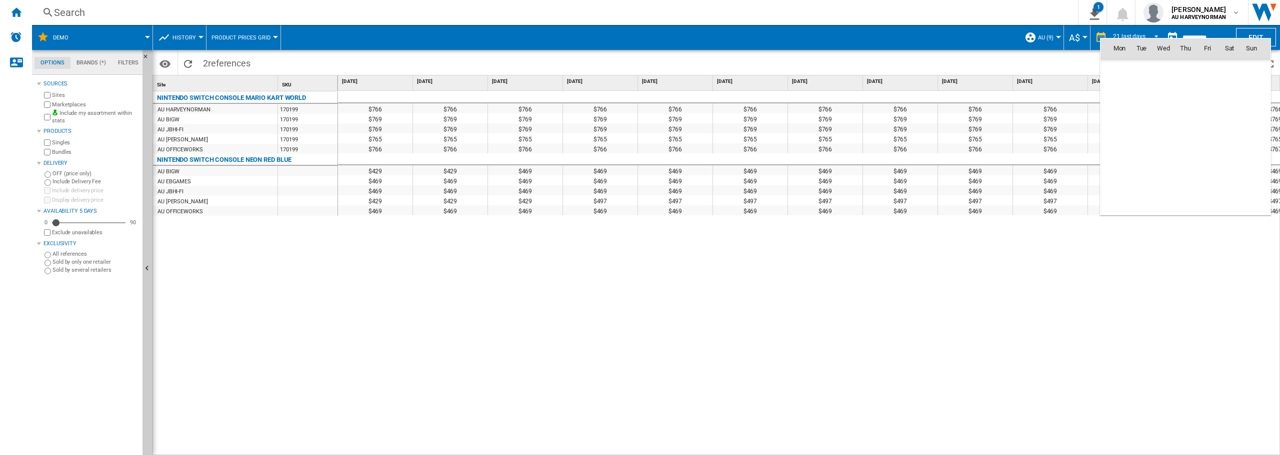
scroll to position [4769, 0]
click at [1180, 94] on span "7" at bounding box center [1185, 92] width 20 height 20
type input "**********"
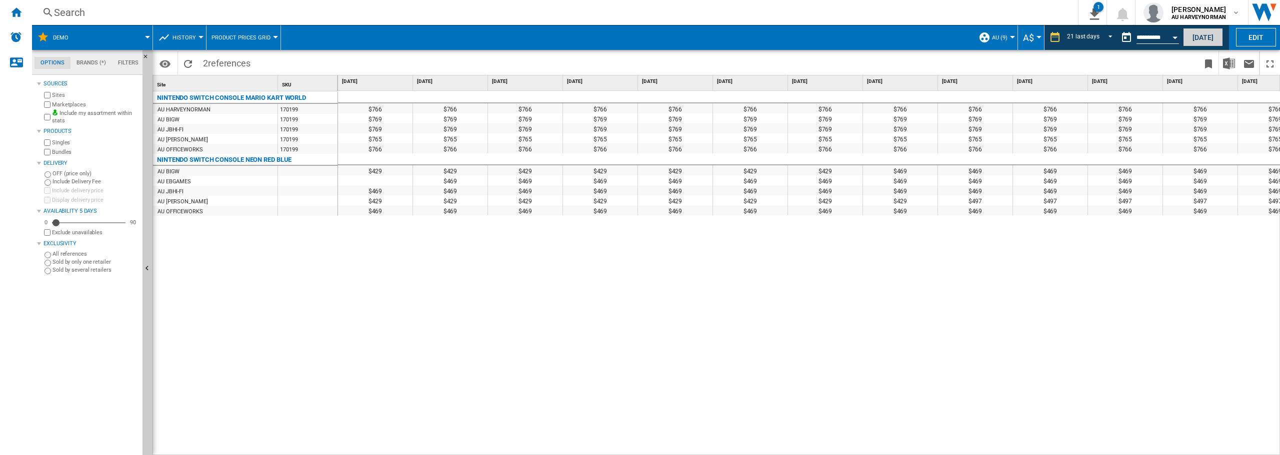
click at [1201, 37] on button "[DATE]" at bounding box center [1203, 37] width 40 height 18
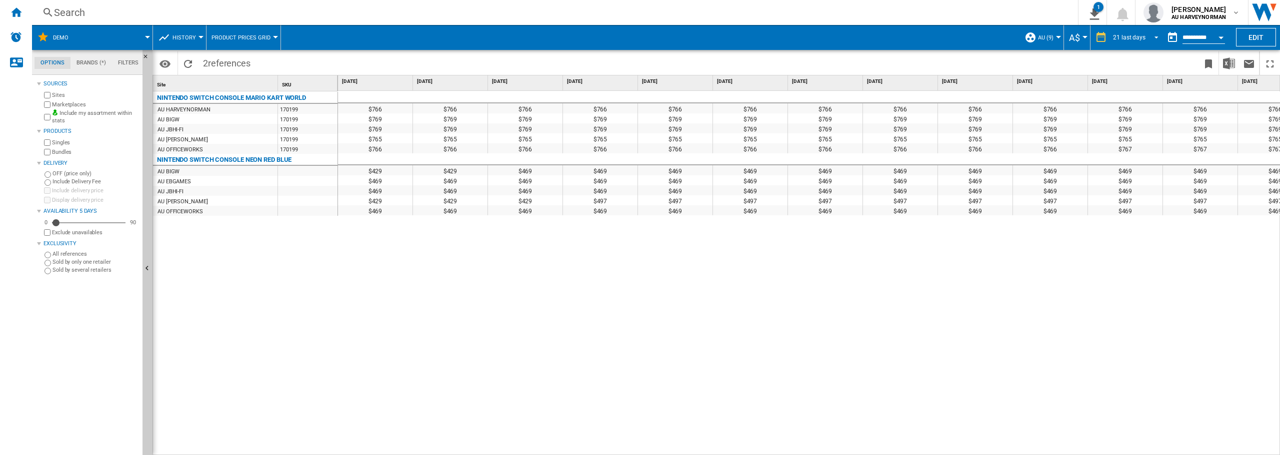
click at [1131, 39] on div "21 last days" at bounding box center [1129, 37] width 32 height 7
click at [1134, 144] on div "3 last months" at bounding box center [1130, 143] width 37 height 8
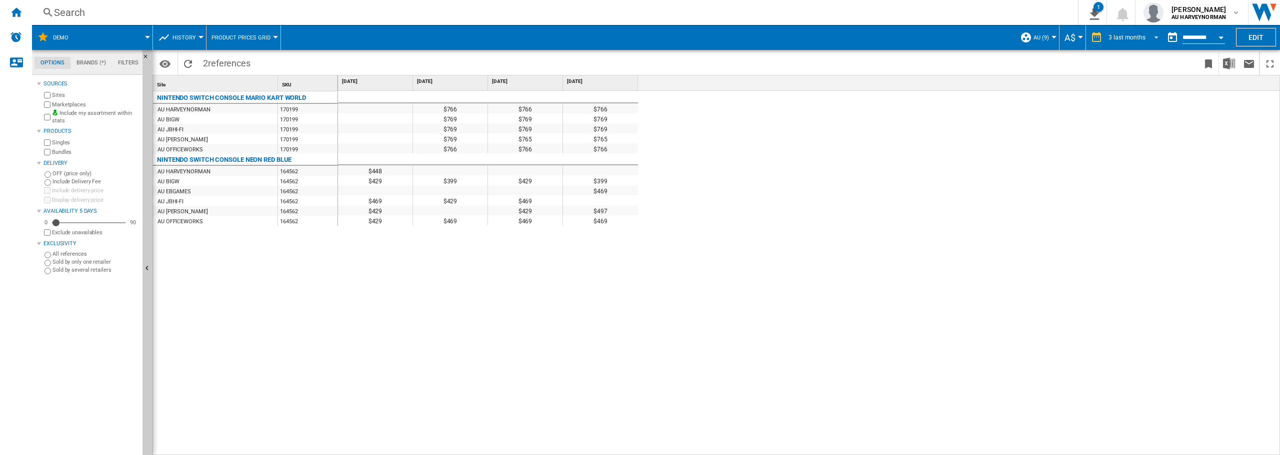
click at [1131, 32] on md-select-value "3 last months" at bounding box center [1134, 37] width 55 height 15
click at [853, 159] on md-backdrop at bounding box center [640, 227] width 1280 height 455
drag, startPoint x: 755, startPoint y: 164, endPoint x: 365, endPoint y: 129, distance: 391.5
click at [380, 188] on div at bounding box center [375, 190] width 74 height 10
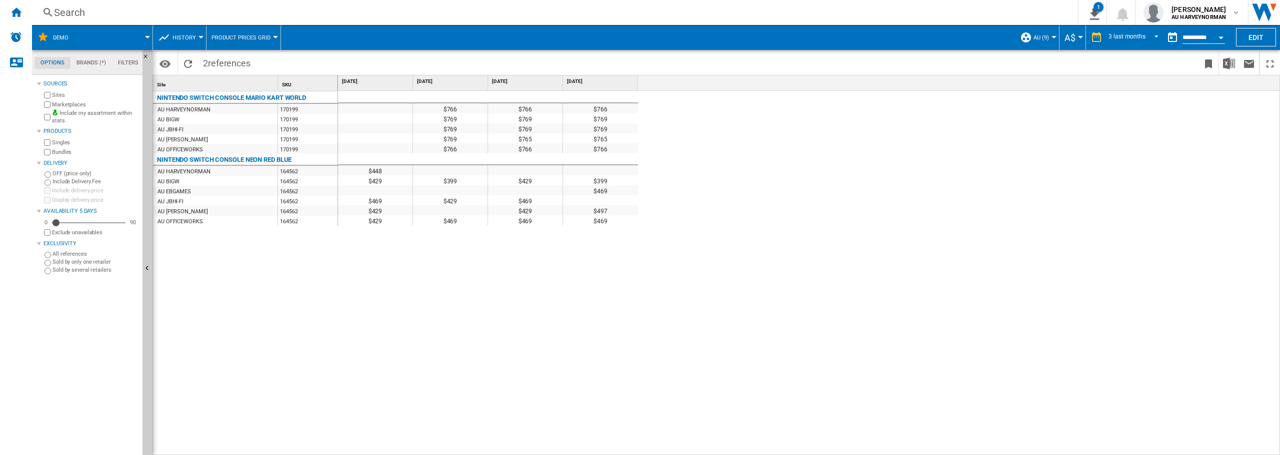
drag, startPoint x: 608, startPoint y: 142, endPoint x: 419, endPoint y: 112, distance: 191.3
click at [421, 112] on div "$766 $766 $766 $769 $769 $769 $769 $769 $769 $769 $765 $765 $766 $766 $766 $448…" at bounding box center [488, 156] width 300 height 130
click at [187, 44] on button "History" at bounding box center [186, 37] width 28 height 25
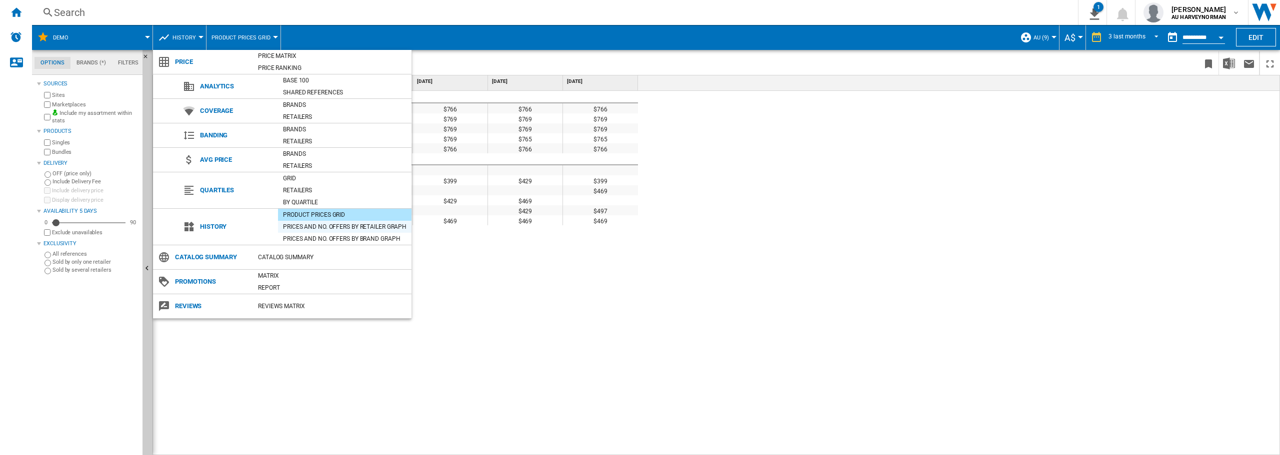
click at [319, 224] on div "Prices and No. offers by retailer graph" at bounding box center [344, 227] width 133 height 10
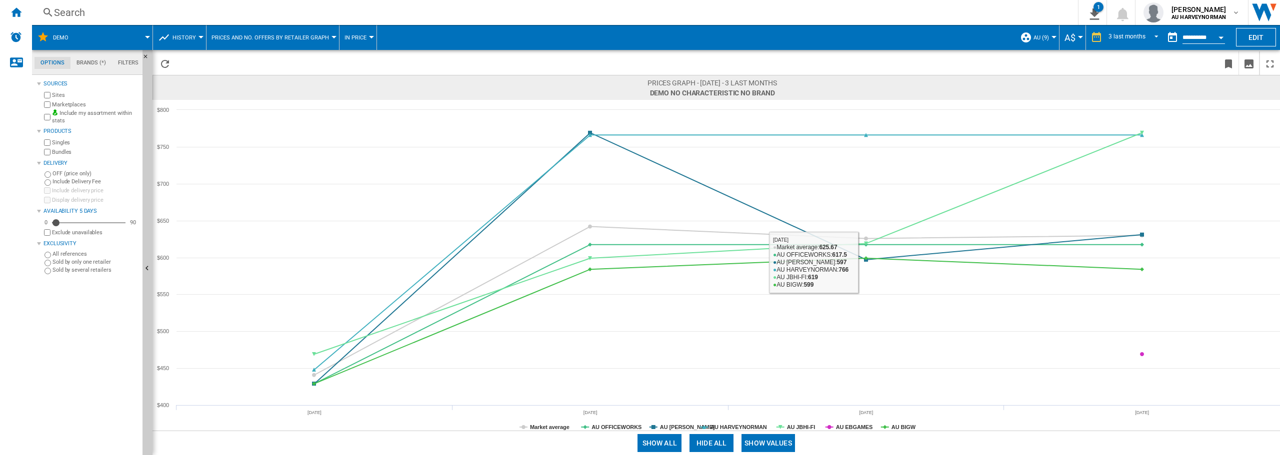
click at [783, 441] on button "Show values" at bounding box center [767, 443] width 53 height 18
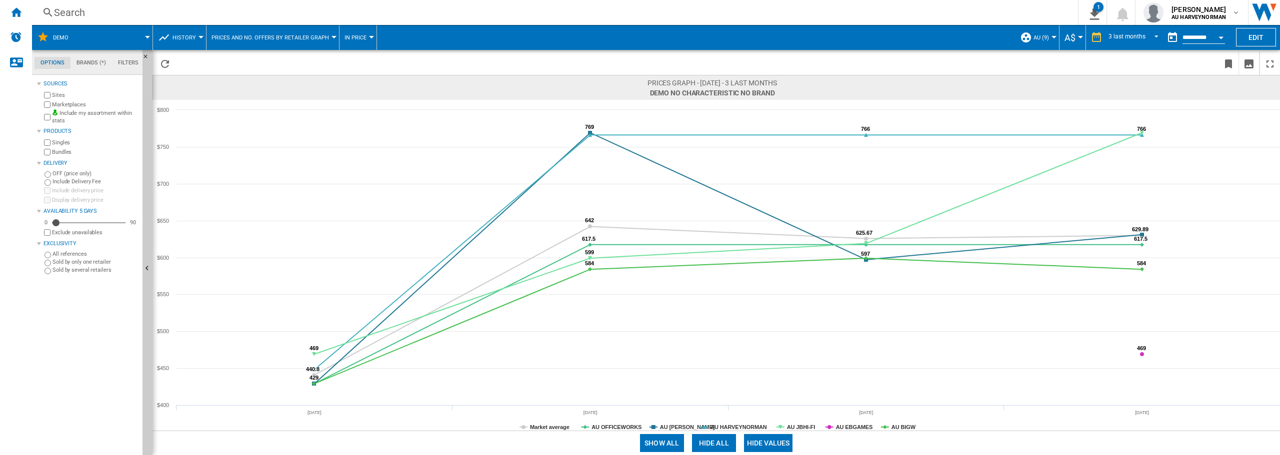
click at [773, 442] on button "Hide values" at bounding box center [768, 443] width 49 height 18
click at [1254, 62] on ng-md-icon "Download as image" at bounding box center [1249, 64] width 12 height 12
click at [194, 43] on button "History" at bounding box center [186, 37] width 28 height 25
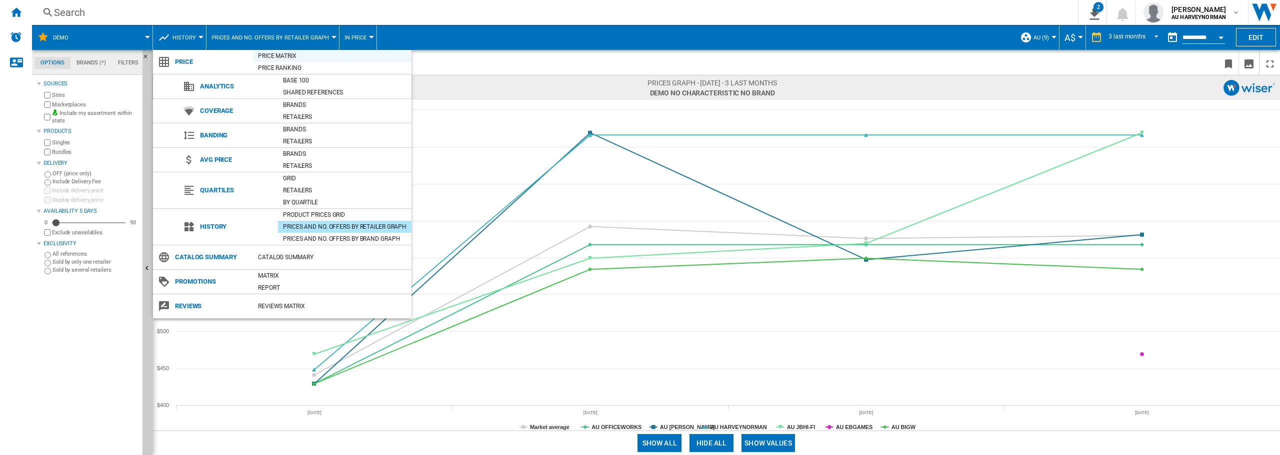
click at [276, 59] on div "Price Matrix" at bounding box center [332, 56] width 158 height 10
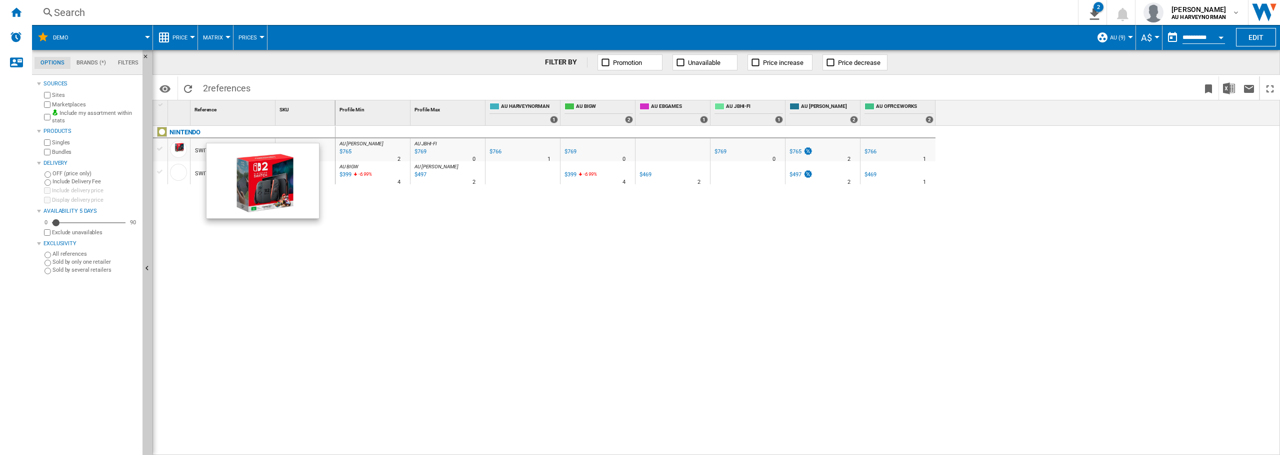
click at [178, 148] on div at bounding box center [178, 149] width 17 height 17
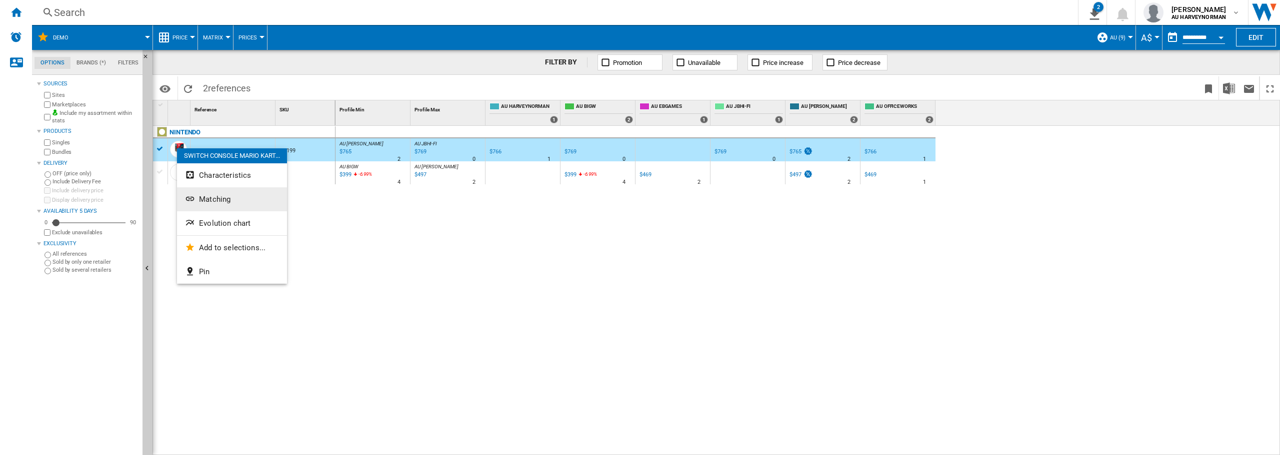
click at [233, 202] on button "Matching" at bounding box center [232, 199] width 110 height 24
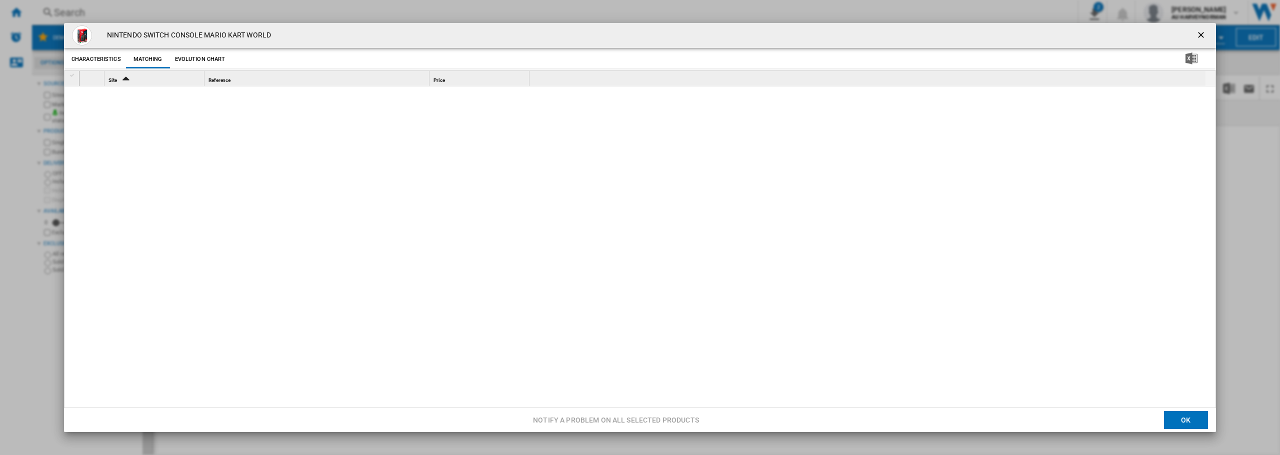
click at [92, 60] on button "Characteristics" at bounding box center [96, 59] width 54 height 18
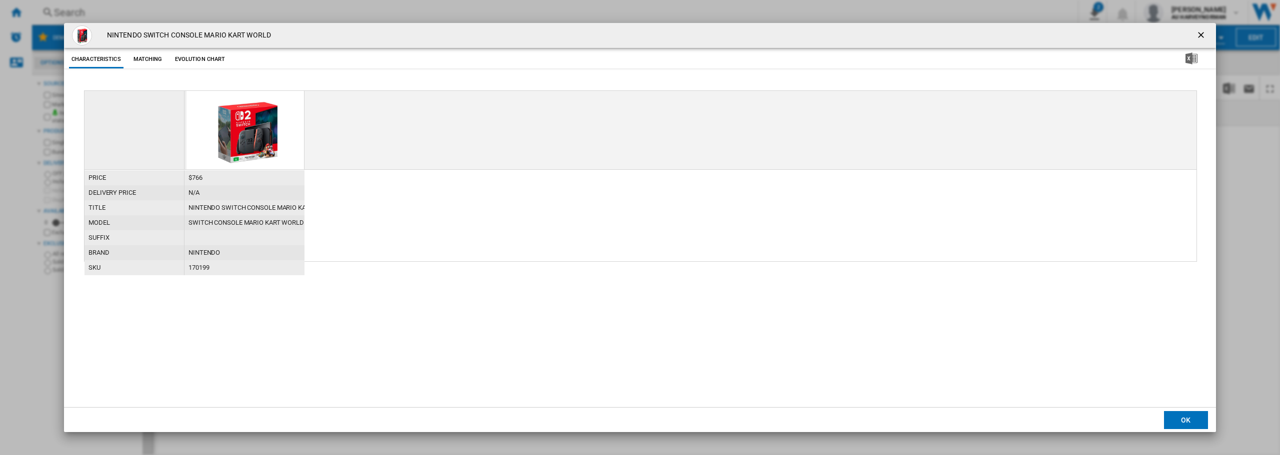
click at [146, 63] on button "Matching" at bounding box center [148, 59] width 44 height 18
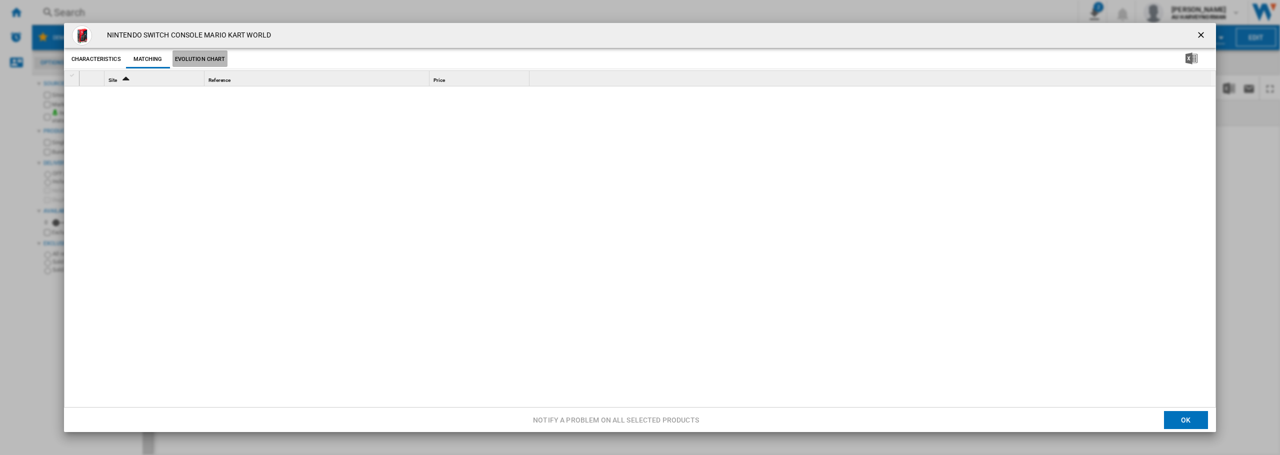
click at [205, 55] on button "Evolution chart" at bounding box center [199, 59] width 55 height 18
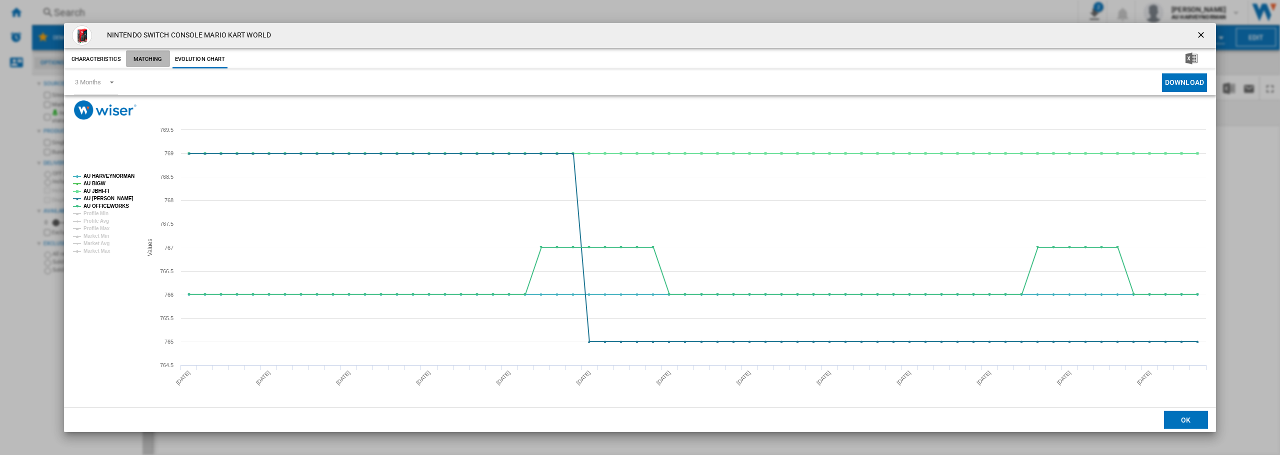
click at [148, 58] on button "Matching" at bounding box center [148, 59] width 44 height 18
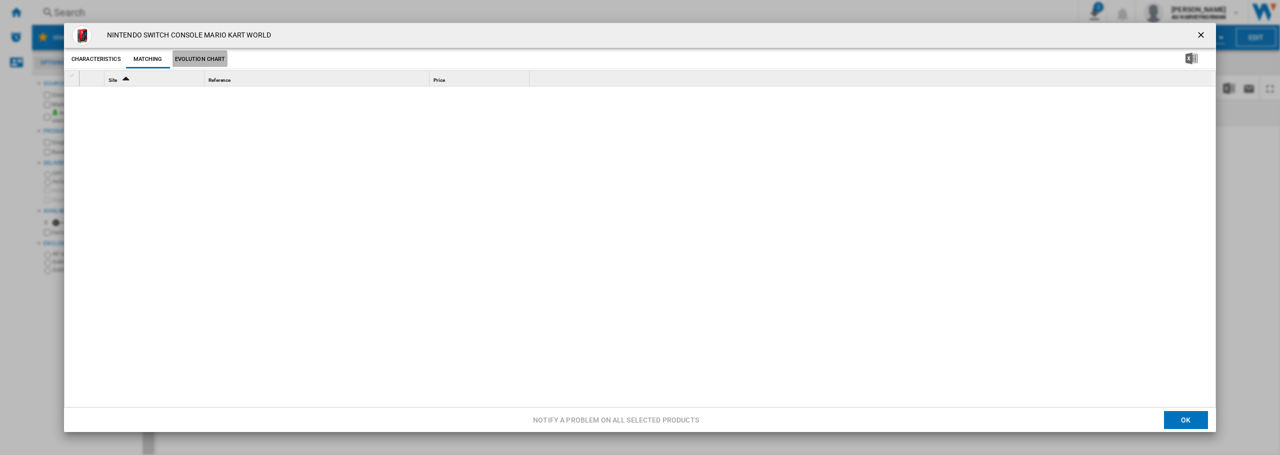
click at [192, 59] on button "Evolution chart" at bounding box center [199, 59] width 55 height 18
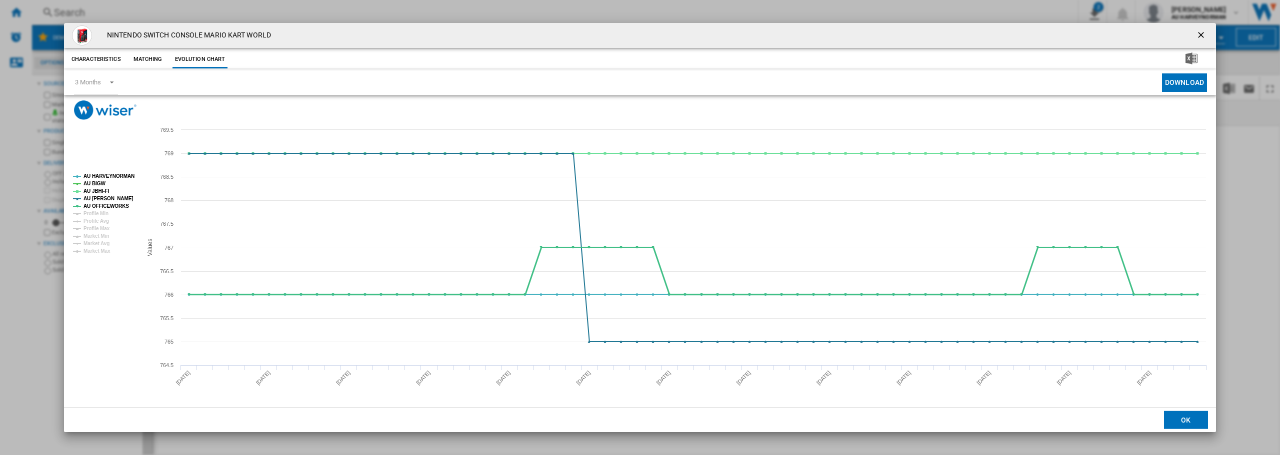
click at [96, 204] on tspan "AU OFFICEWORKS" at bounding box center [105, 205] width 45 height 5
click at [97, 193] on tspan "AU JBHI-FI" at bounding box center [96, 190] width 26 height 5
click at [100, 188] on tspan "AU JBHI-FI" at bounding box center [96, 190] width 26 height 5
click at [98, 213] on tspan "Profile Min" at bounding box center [95, 213] width 25 height 5
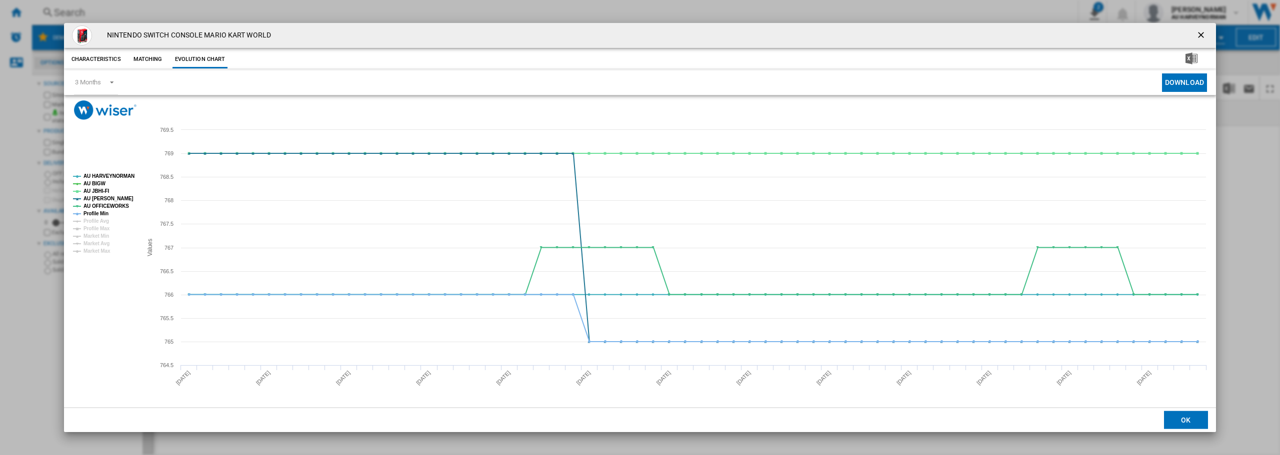
click at [98, 213] on tspan "Profile Min" at bounding box center [95, 213] width 25 height 5
click at [145, 58] on button "Matching" at bounding box center [148, 59] width 44 height 18
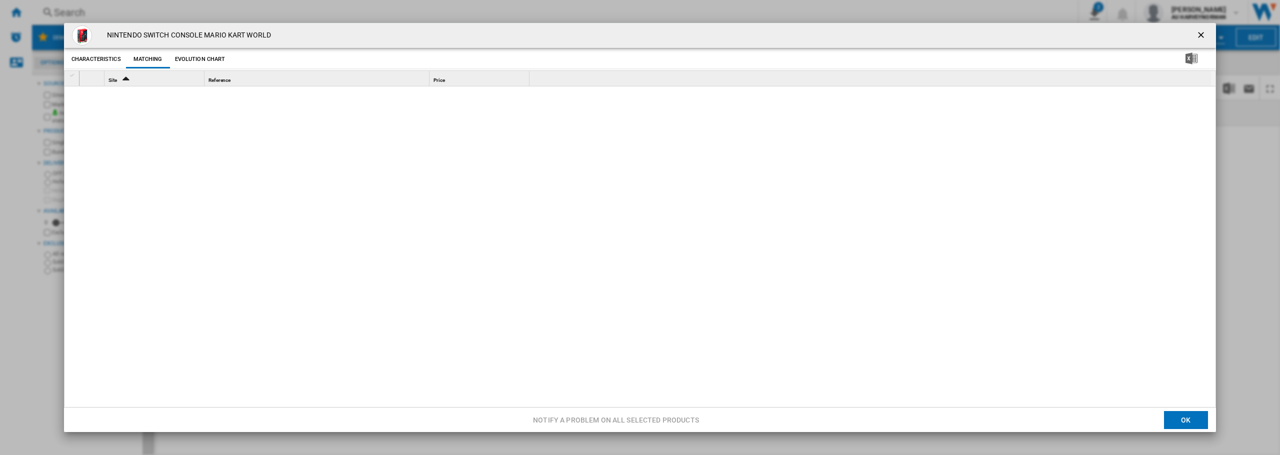
click at [1171, 421] on button "OK" at bounding box center [1186, 420] width 44 height 18
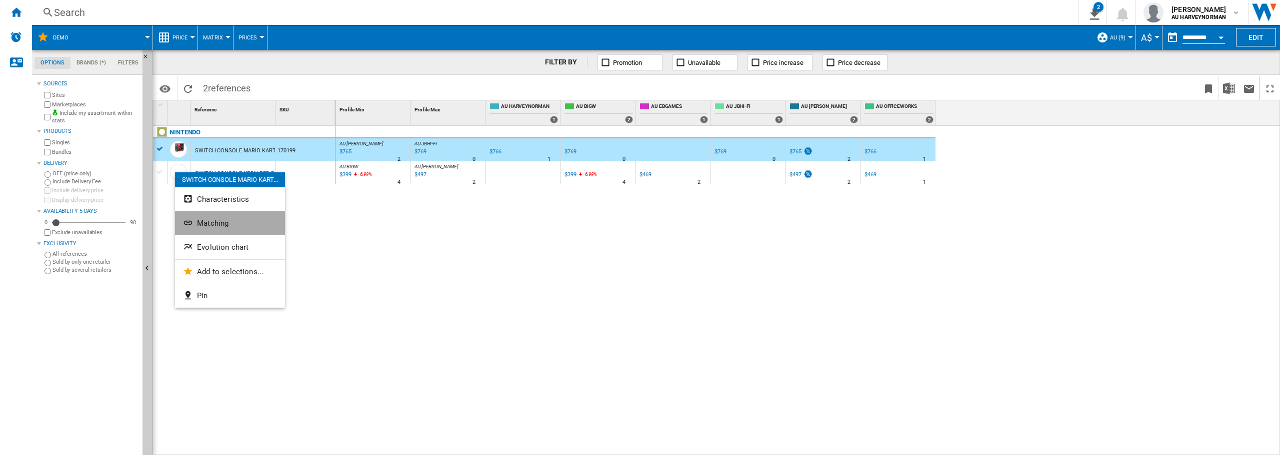
click at [214, 224] on span "Matching" at bounding box center [212, 223] width 31 height 9
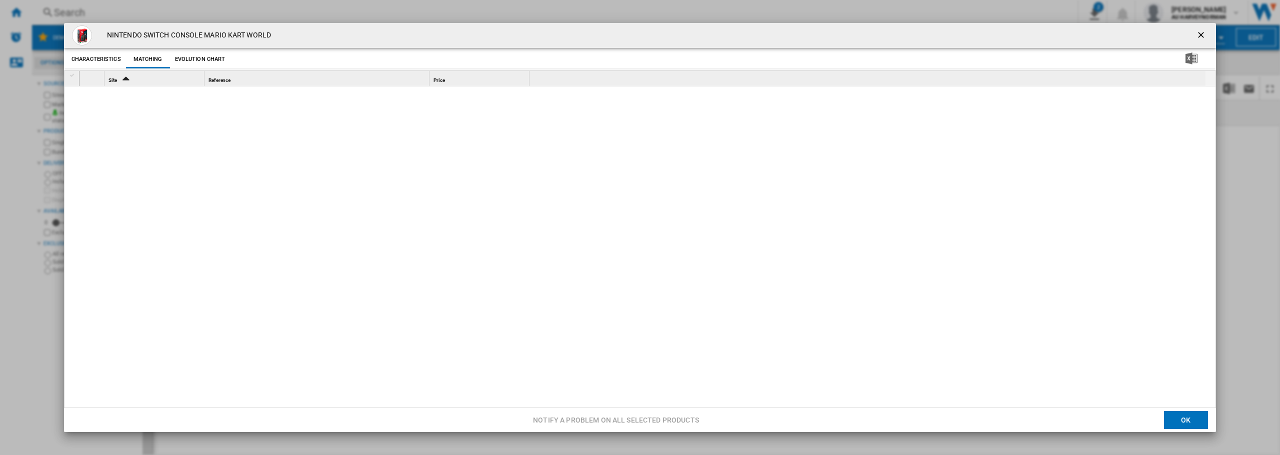
click at [1203, 33] on button "Product popup" at bounding box center [1202, 35] width 20 height 20
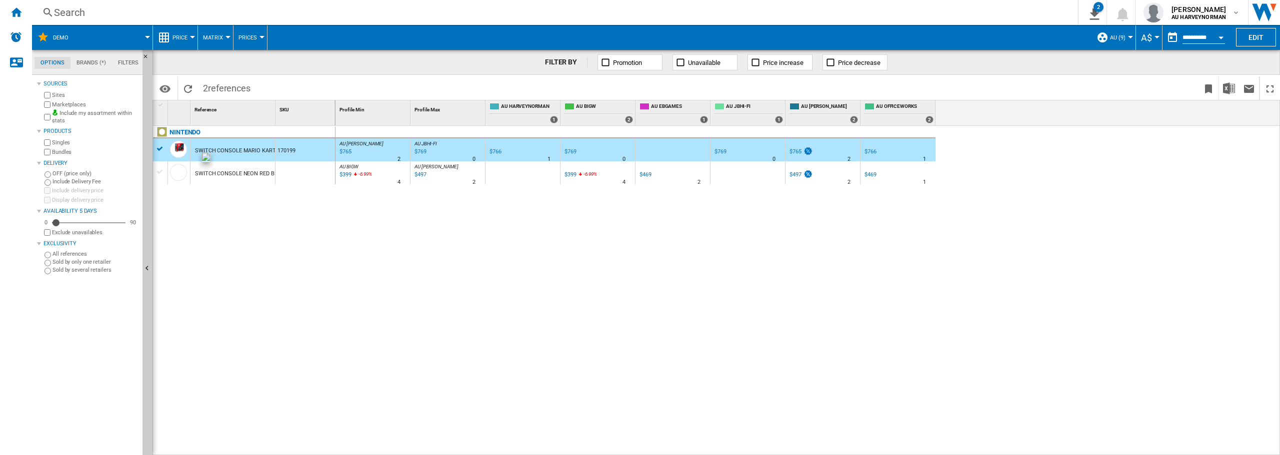
click at [182, 170] on div at bounding box center [178, 172] width 17 height 17
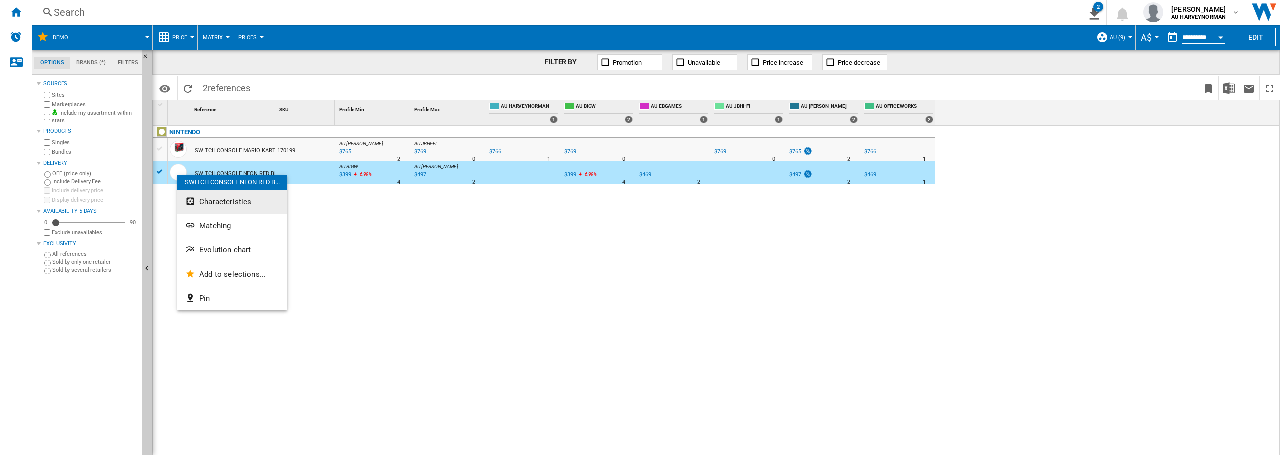
click at [240, 197] on button "Characteristics" at bounding box center [232, 202] width 110 height 24
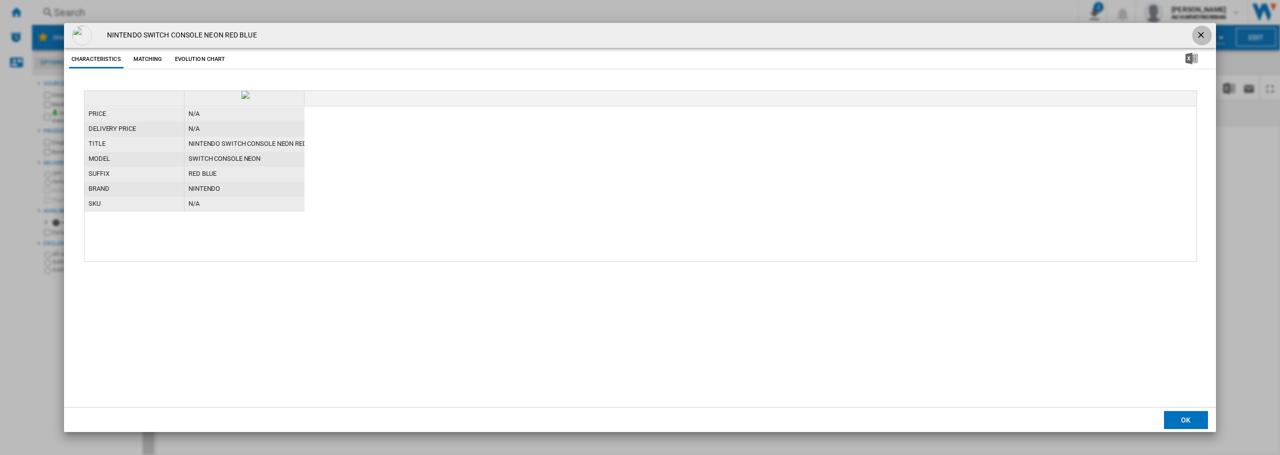
drag, startPoint x: 1204, startPoint y: 38, endPoint x: 1118, endPoint y: 39, distance: 86.0
click at [1203, 38] on ng-md-icon "getI18NText('BUTTONS.CLOSE_DIALOG')" at bounding box center [1202, 36] width 12 height 12
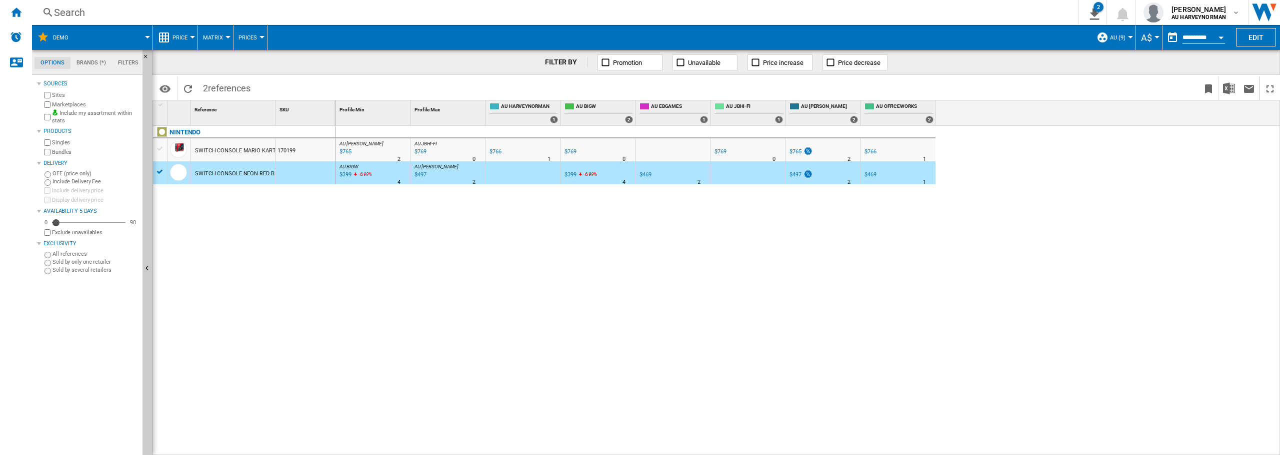
click at [179, 38] on span "Price" at bounding box center [179, 37] width 15 height 6
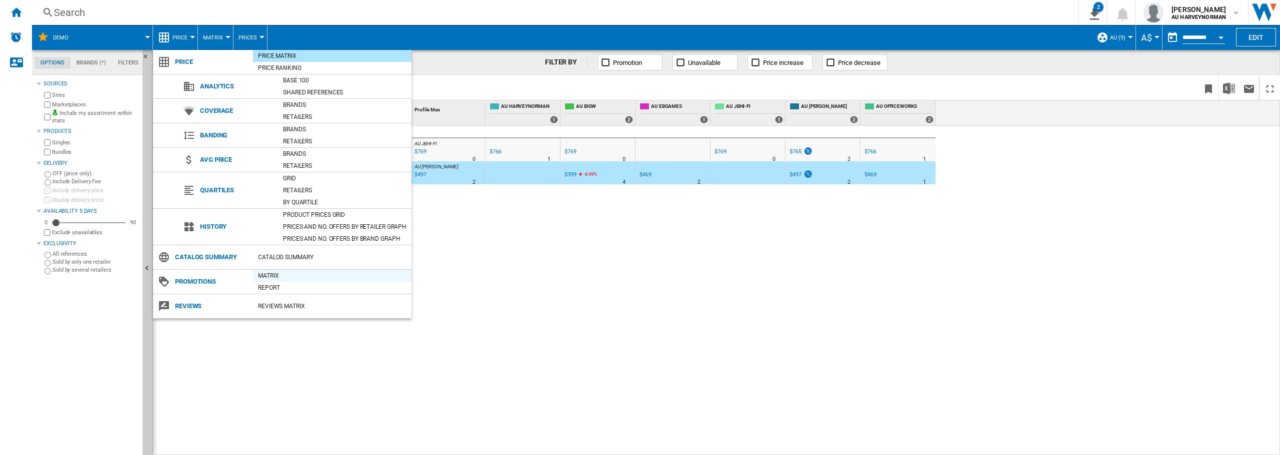
click at [268, 272] on div "Matrix" at bounding box center [332, 276] width 158 height 10
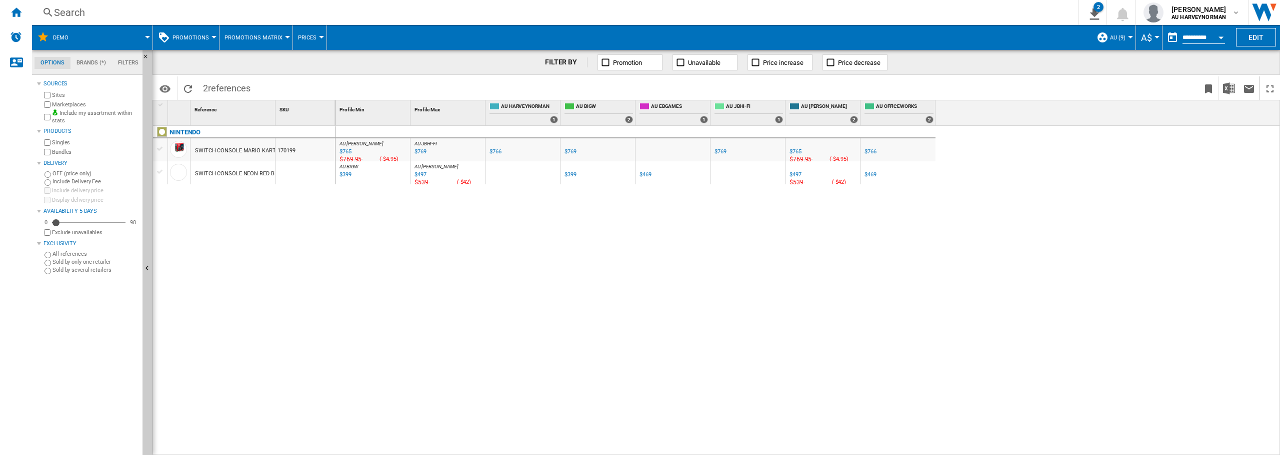
click at [196, 38] on span "Promotions" at bounding box center [190, 37] width 36 height 6
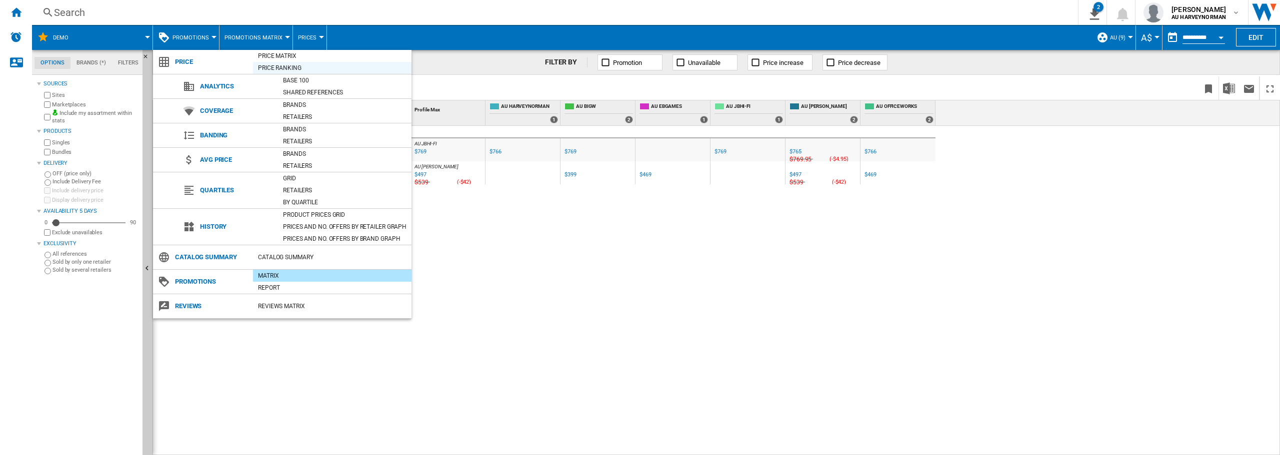
click at [287, 65] on div "Price Ranking" at bounding box center [332, 68] width 158 height 10
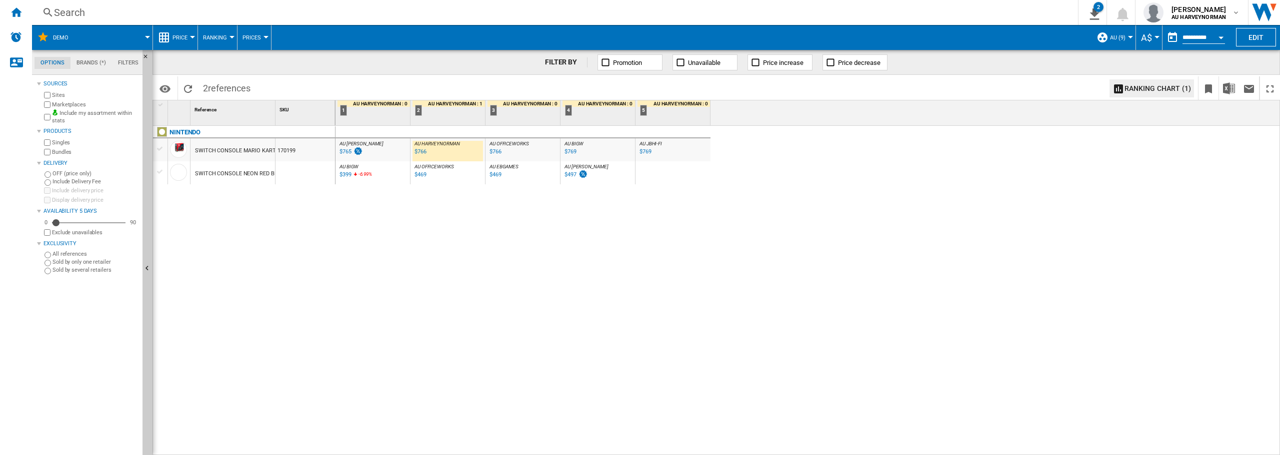
click at [173, 32] on button "Price" at bounding box center [182, 37] width 20 height 25
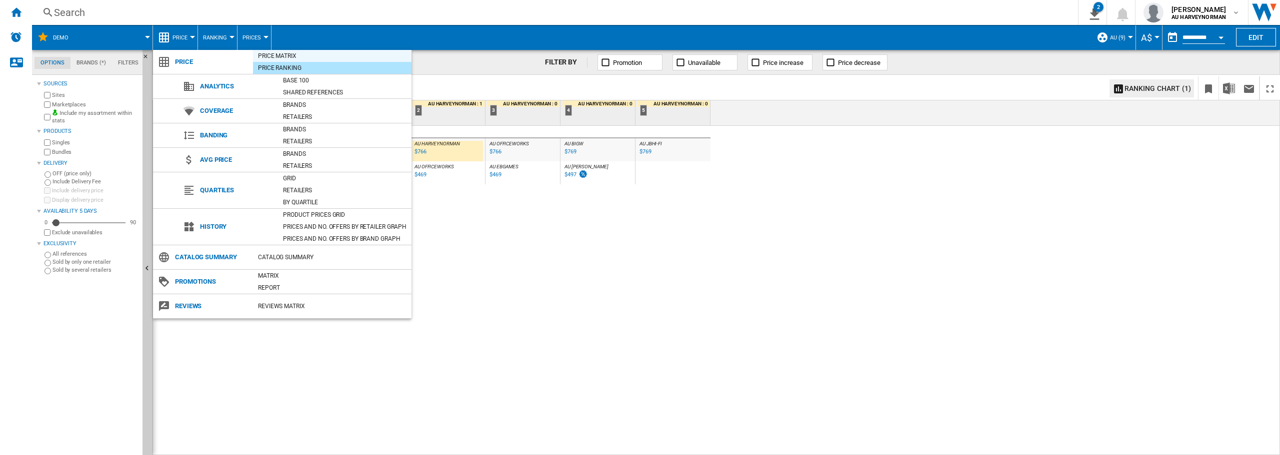
click at [270, 52] on div "Price Matrix" at bounding box center [332, 56] width 158 height 10
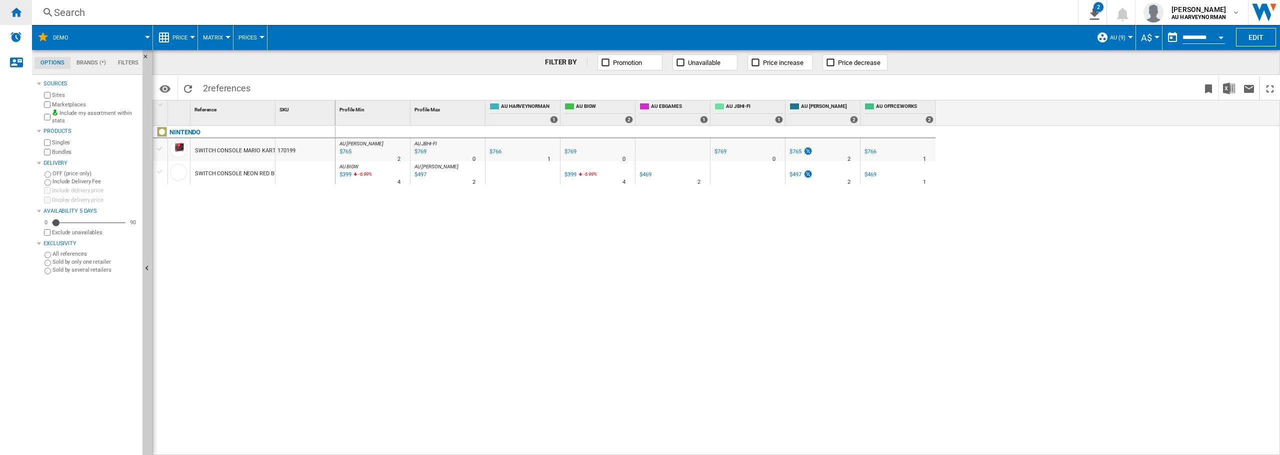
click at [10, 13] on ng-md-icon "Home" at bounding box center [16, 12] width 12 height 12
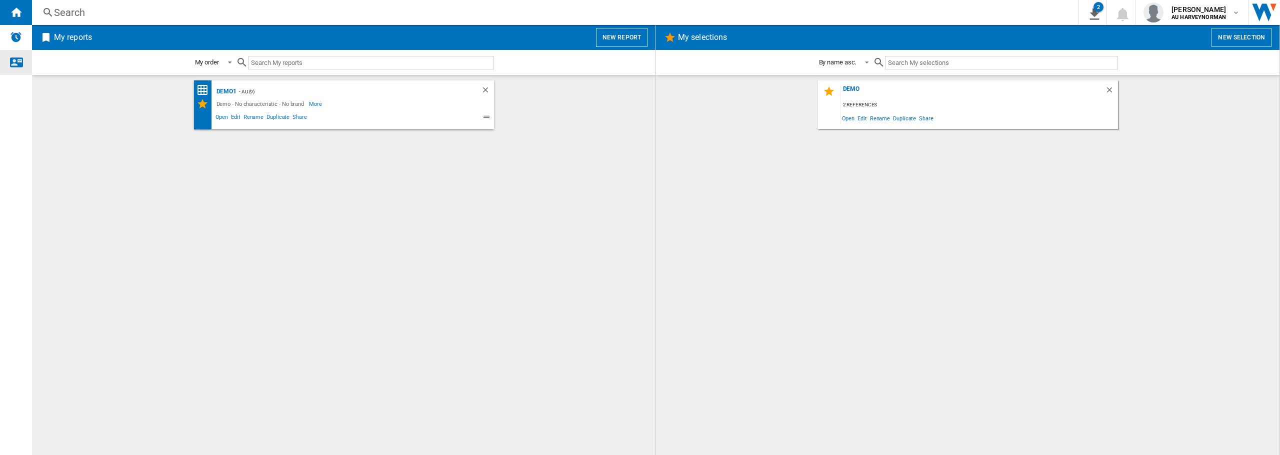
click at [17, 63] on ng-md-icon "Contact us" at bounding box center [16, 62] width 12 height 12
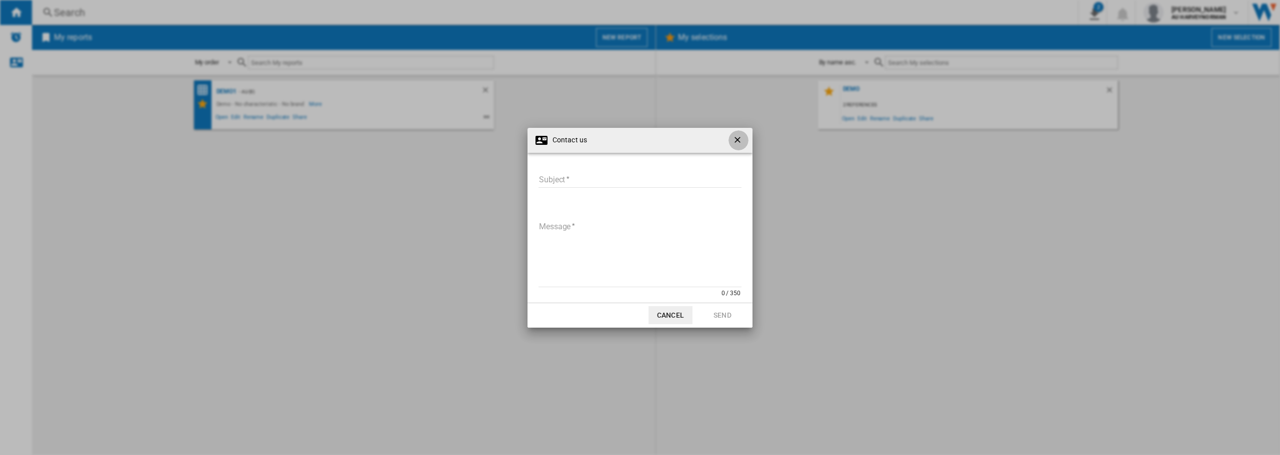
drag, startPoint x: 741, startPoint y: 141, endPoint x: 292, endPoint y: 92, distance: 452.1
click at [740, 141] on ng-md-icon "getI18NText('BUTTONS.CLOSE_DIALOG')" at bounding box center [738, 141] width 12 height 12
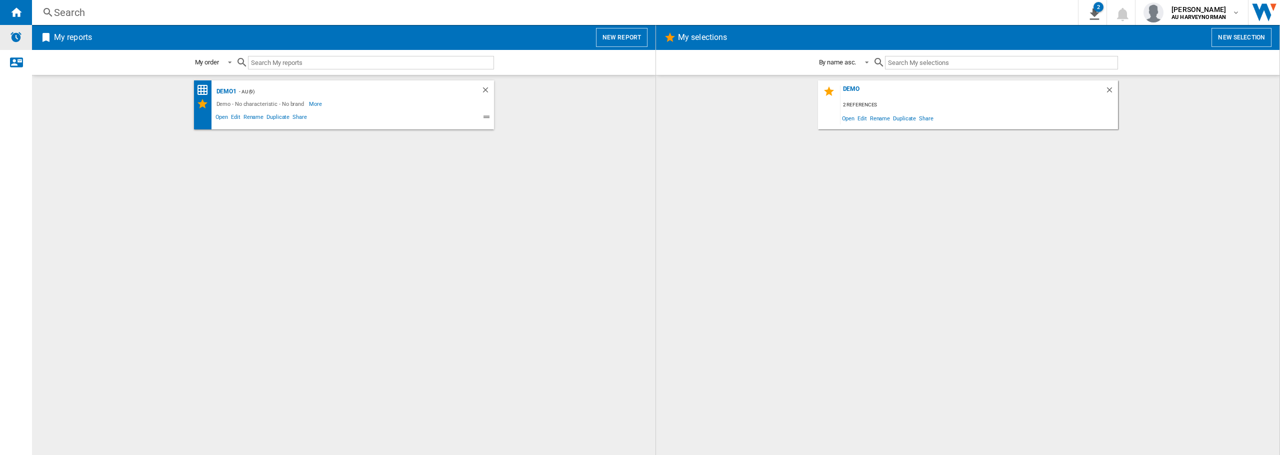
click at [15, 37] on img "Alerts" at bounding box center [16, 37] width 12 height 12
click at [315, 202] on div "Demo1 - AU (9) Demo - No characteristic - No brand More Less Open Edit Rename D…" at bounding box center [343, 265] width 603 height 370
click at [290, 96] on div "- AU (9)" at bounding box center [348, 91] width 224 height 12
click at [217, 119] on span "Open" at bounding box center [222, 118] width 16 height 12
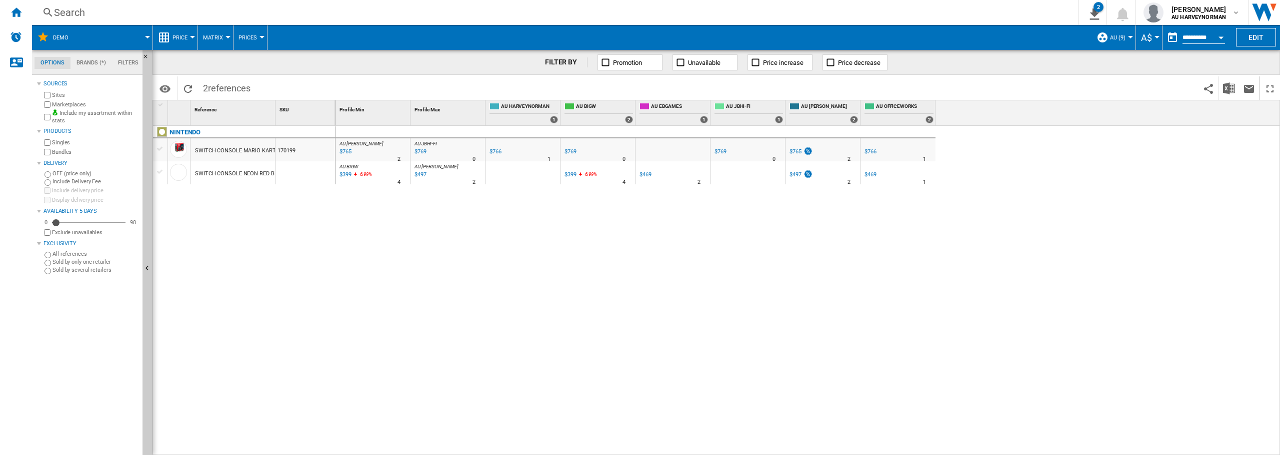
click at [249, 147] on div "SWITCH CONSOLE MARIO KART WORLD" at bounding box center [245, 150] width 101 height 23
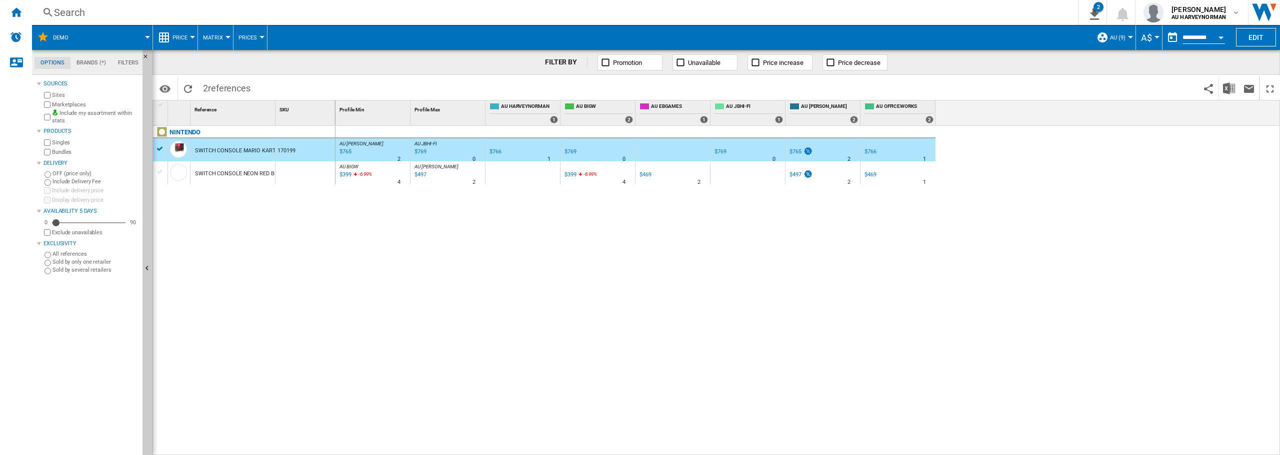
click at [235, 153] on div "SWITCH CONSOLE MARIO KART WORLD" at bounding box center [245, 150] width 101 height 23
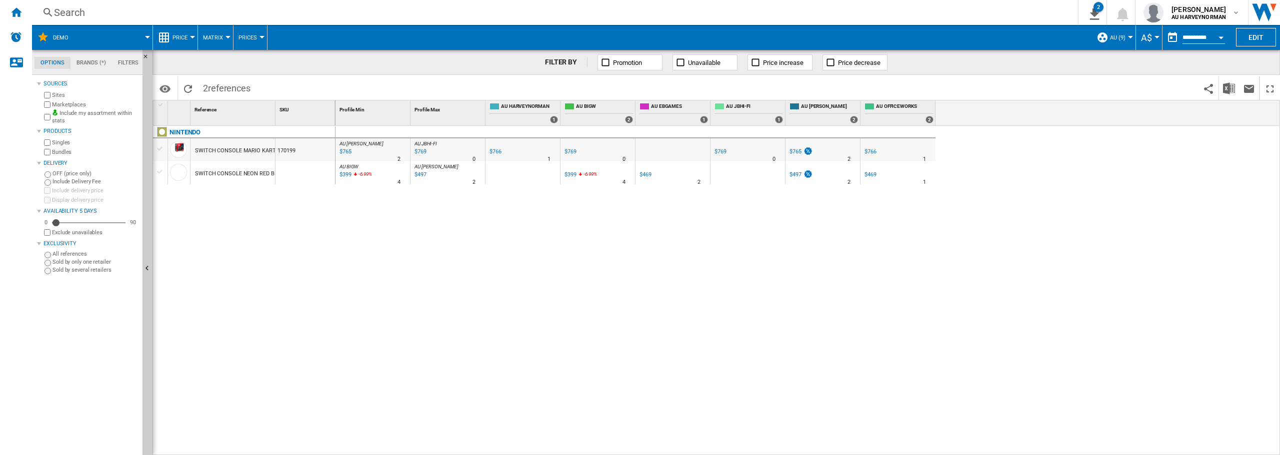
click at [235, 153] on div "SWITCH CONSOLE MARIO KART WORLD" at bounding box center [245, 150] width 101 height 23
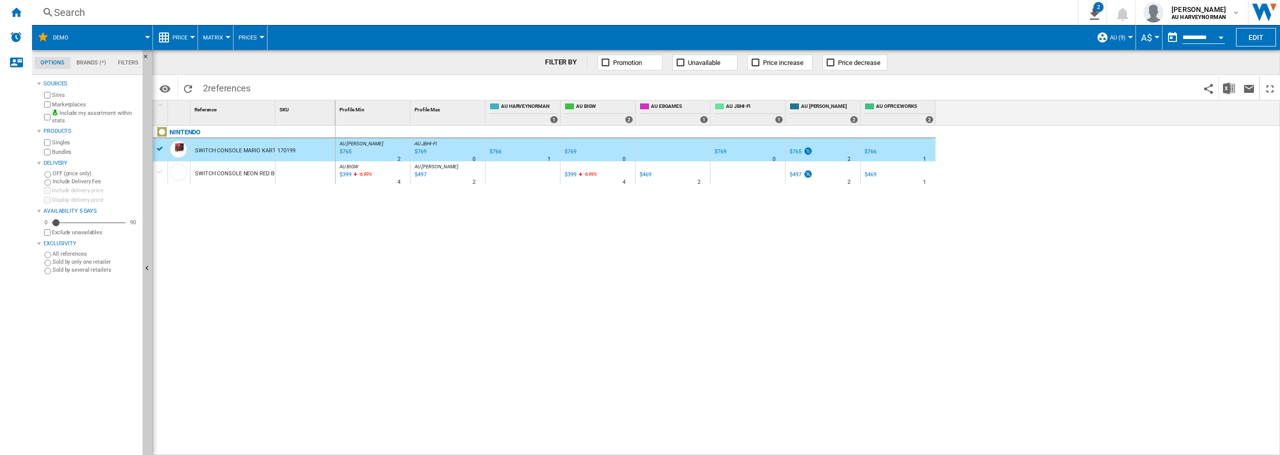
click at [235, 153] on div "SWITCH CONSOLE MARIO KART WORLD" at bounding box center [245, 150] width 101 height 23
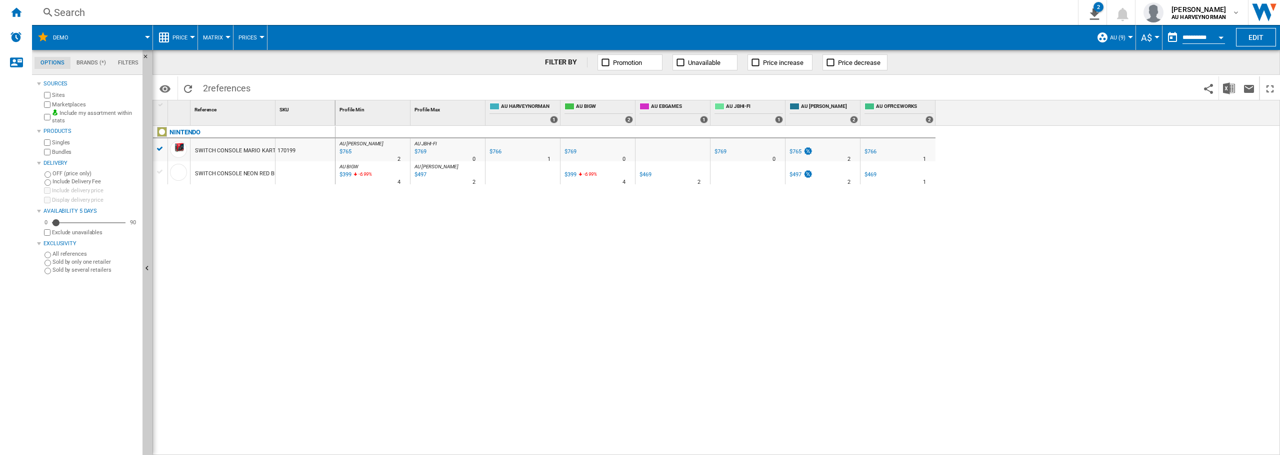
click at [235, 153] on div "SWITCH CONSOLE MARIO KART WORLD" at bounding box center [245, 150] width 101 height 23
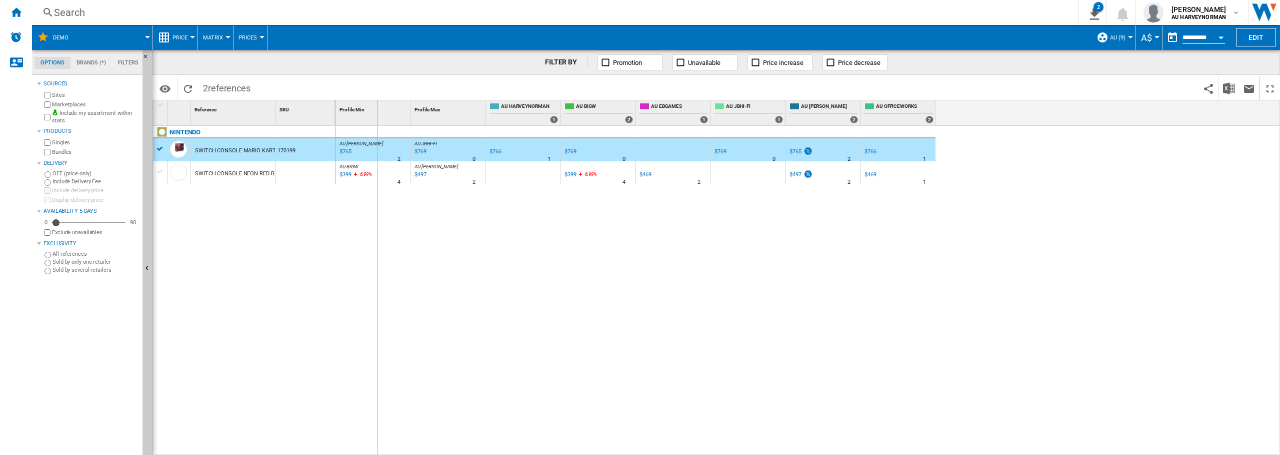
drag, startPoint x: 275, startPoint y: 109, endPoint x: 376, endPoint y: 126, distance: 102.4
click at [376, 126] on div "1 Reference 1 SKU 1 NINTENDO SWITCH CONSOLE MARIO KART WORLD 170199 SWITCH CONS…" at bounding box center [716, 277] width 1126 height 354
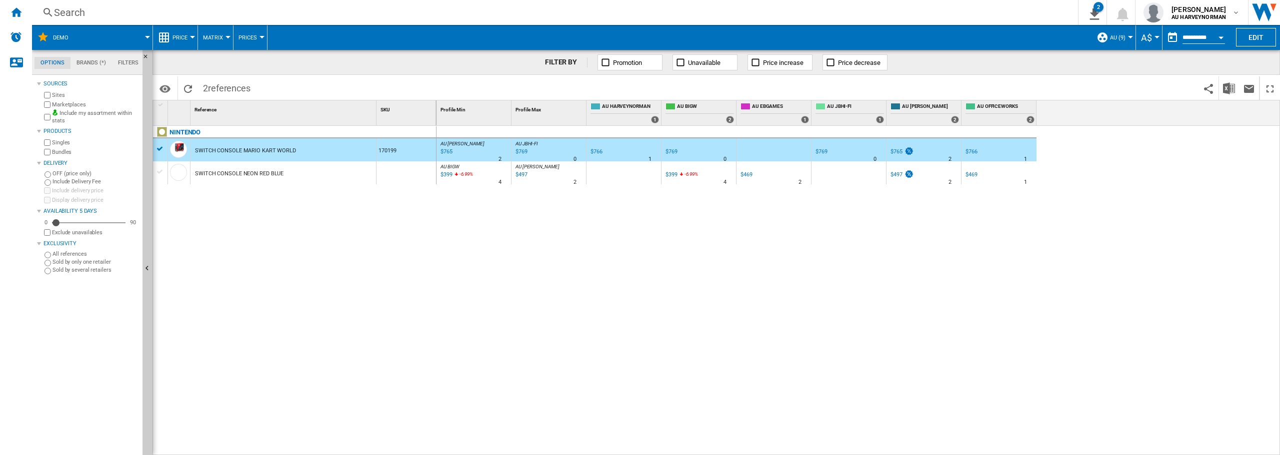
drag, startPoint x: 724, startPoint y: 416, endPoint x: 544, endPoint y: 364, distance: 186.9
click at [544, 364] on div "AU [PERSON_NAME] : AU [PERSON_NAME] -0.1 % $765 % N/A 2 AU [PERSON_NAME] : AU […" at bounding box center [858, 291] width 844 height 330
drag, startPoint x: 711, startPoint y: 312, endPoint x: 576, endPoint y: 297, distance: 135.8
click at [576, 297] on div "AU [PERSON_NAME] : AU [PERSON_NAME] -0.1 % $765 % N/A 2 AU [PERSON_NAME] : AU […" at bounding box center [858, 291] width 844 height 330
drag, startPoint x: 740, startPoint y: 252, endPoint x: 992, endPoint y: 264, distance: 252.3
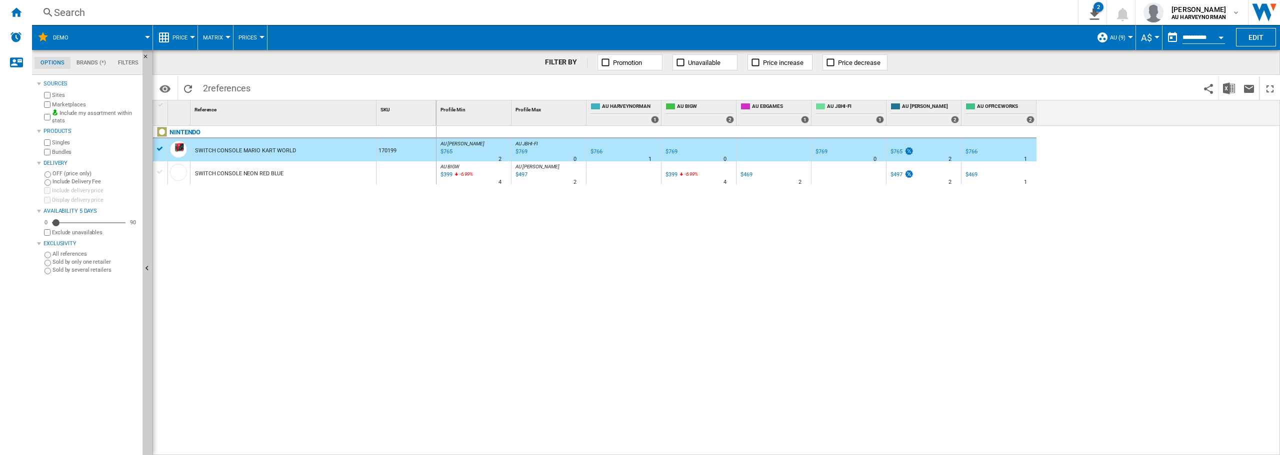
click at [1114, 34] on span "AU (9)" at bounding box center [1117, 37] width 15 height 6
click at [1096, 278] on md-backdrop at bounding box center [640, 227] width 1280 height 455
click at [1119, 41] on button "AU (9)" at bounding box center [1120, 37] width 20 height 25
click at [1133, 94] on md-radio-button "AU (9)" at bounding box center [1140, 92] width 74 height 9
click at [779, 321] on div "AU [PERSON_NAME] : AU [PERSON_NAME] -0.1 % $765 % N/A 2 AU [PERSON_NAME] : AU […" at bounding box center [858, 291] width 844 height 330
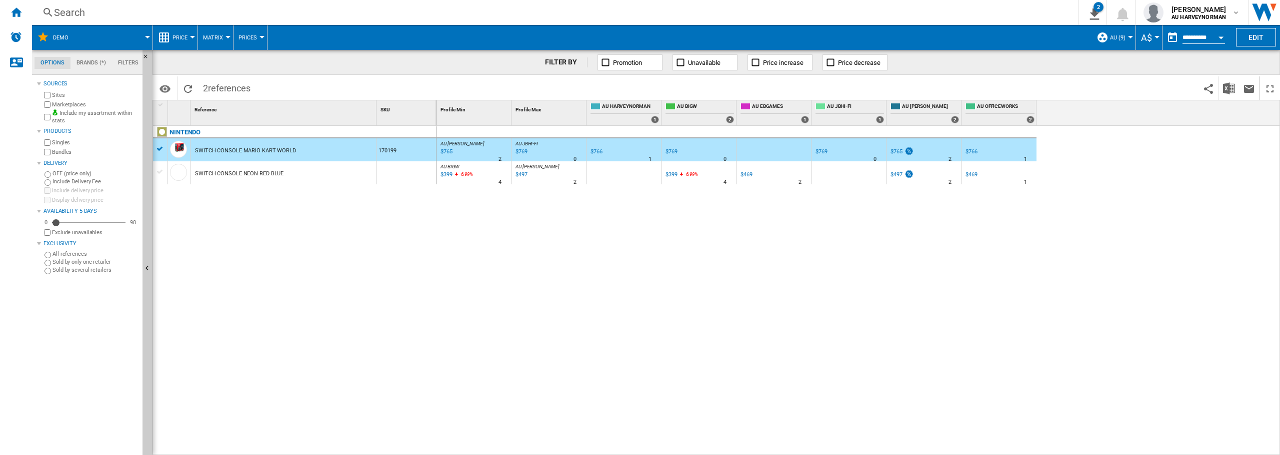
drag, startPoint x: 785, startPoint y: 291, endPoint x: 654, endPoint y: 291, distance: 131.0
click at [654, 291] on div "AU [PERSON_NAME] : AU [PERSON_NAME] -0.1 % $765 % N/A 2 AU [PERSON_NAME] : AU […" at bounding box center [858, 291] width 844 height 330
click at [1124, 34] on button "AU (9)" at bounding box center [1120, 37] width 20 height 25
click at [1136, 117] on span "Edit "AU"..." at bounding box center [1127, 114] width 51 height 9
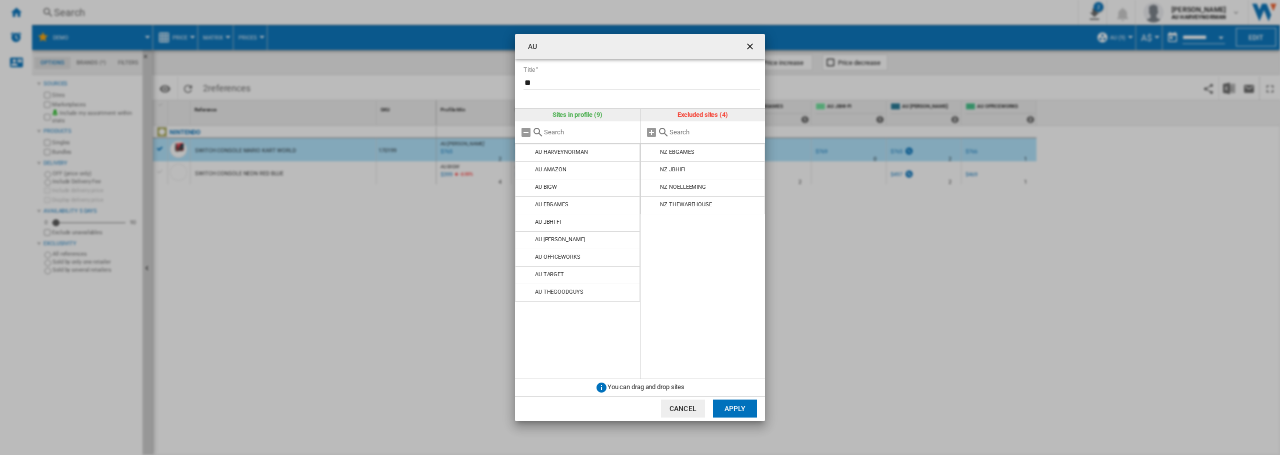
click at [730, 406] on button "Apply" at bounding box center [735, 409] width 44 height 18
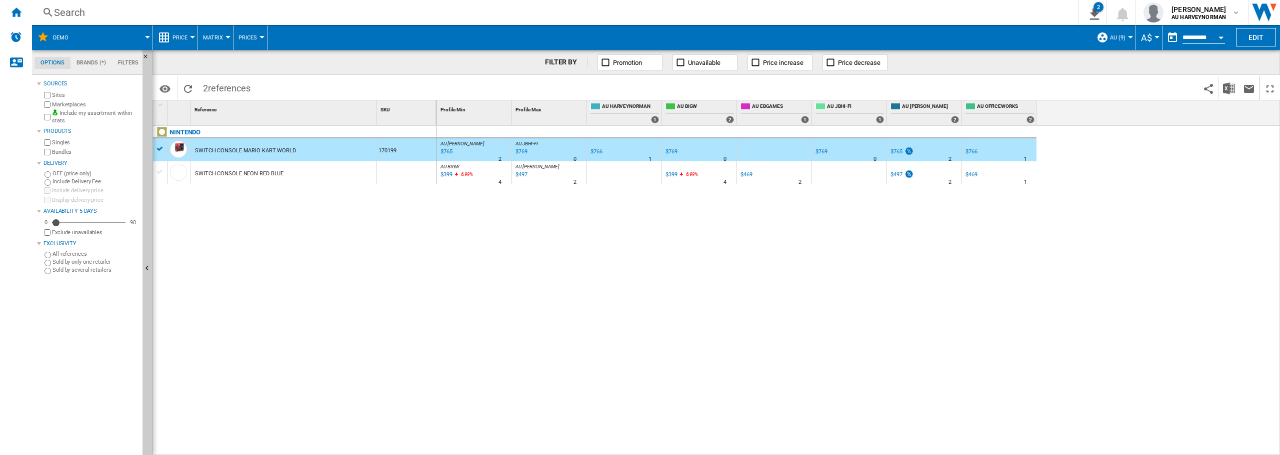
drag, startPoint x: 1090, startPoint y: 231, endPoint x: 1279, endPoint y: 245, distance: 190.0
drag, startPoint x: 589, startPoint y: 277, endPoint x: 920, endPoint y: 262, distance: 330.8
drag, startPoint x: 503, startPoint y: 226, endPoint x: 1034, endPoint y: 267, distance: 532.5
drag, startPoint x: 662, startPoint y: 266, endPoint x: 958, endPoint y: 269, distance: 296.0
drag, startPoint x: 503, startPoint y: 281, endPoint x: 773, endPoint y: 299, distance: 270.1
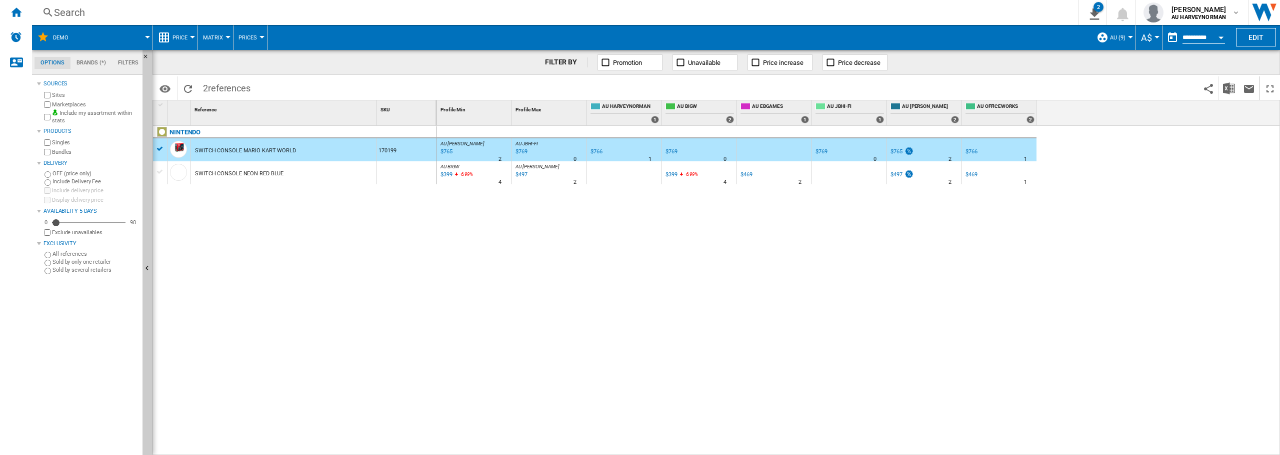
click at [778, 299] on div "AU [PERSON_NAME] : AU [PERSON_NAME] -0.1 % $765 % N/A 2 AU [PERSON_NAME] : AU […" at bounding box center [858, 291] width 844 height 330
drag, startPoint x: 480, startPoint y: 295, endPoint x: 1067, endPoint y: 314, distance: 587.7
drag, startPoint x: 523, startPoint y: 283, endPoint x: 974, endPoint y: 290, distance: 450.5
drag, startPoint x: 660, startPoint y: 276, endPoint x: 996, endPoint y: 278, distance: 336.0
click at [971, 274] on div "AU [PERSON_NAME] : AU [PERSON_NAME] -0.1 % $765 % N/A 2 AU [PERSON_NAME] : AU […" at bounding box center [858, 291] width 844 height 330
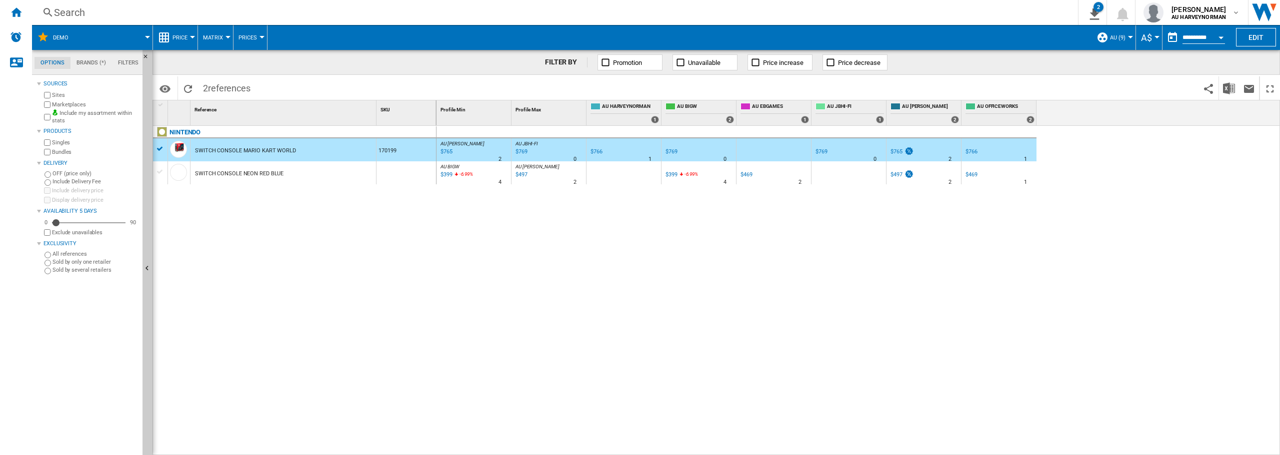
click at [165, 40] on ng-md-icon at bounding box center [164, 37] width 12 height 12
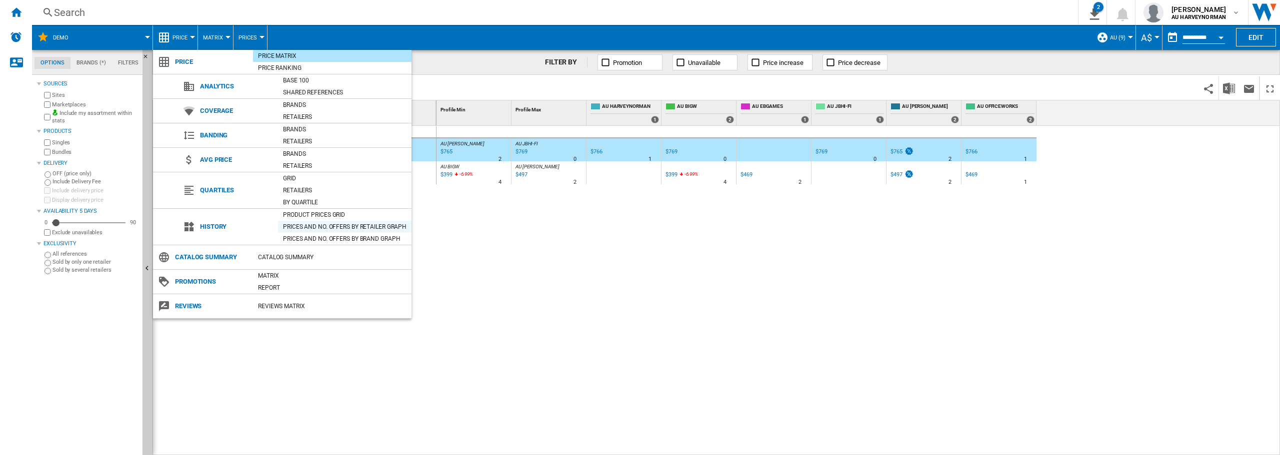
click at [324, 228] on div "Prices and No. offers by retailer graph" at bounding box center [344, 227] width 133 height 10
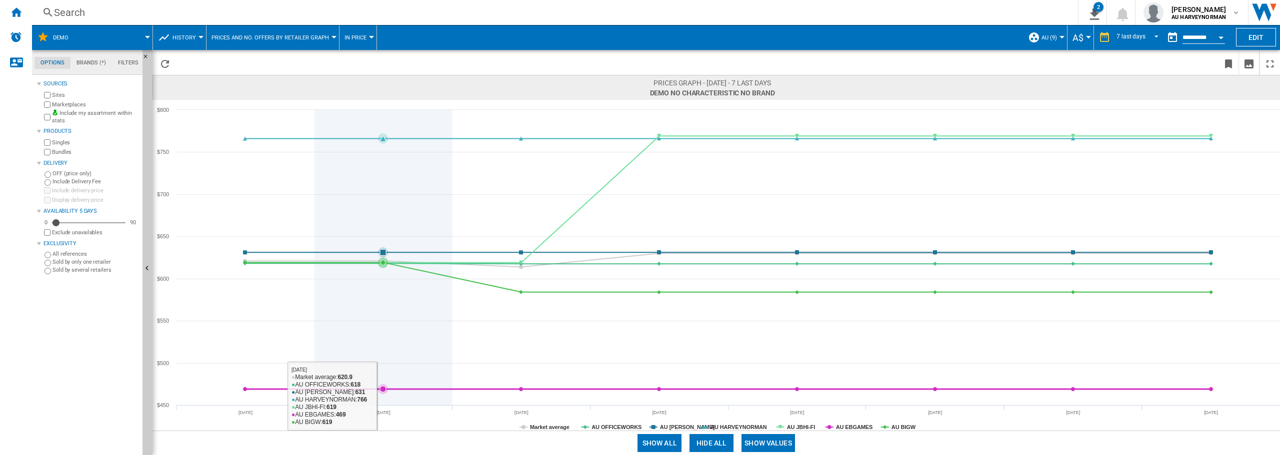
click at [409, 389] on icon at bounding box center [727, 389] width 975 height 0
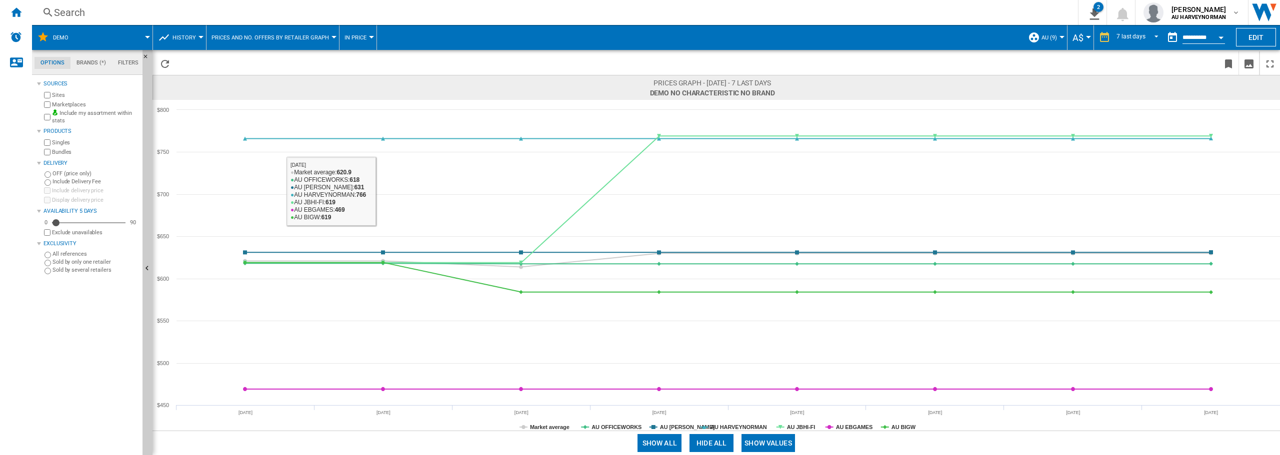
click at [189, 42] on button "History" at bounding box center [186, 37] width 28 height 25
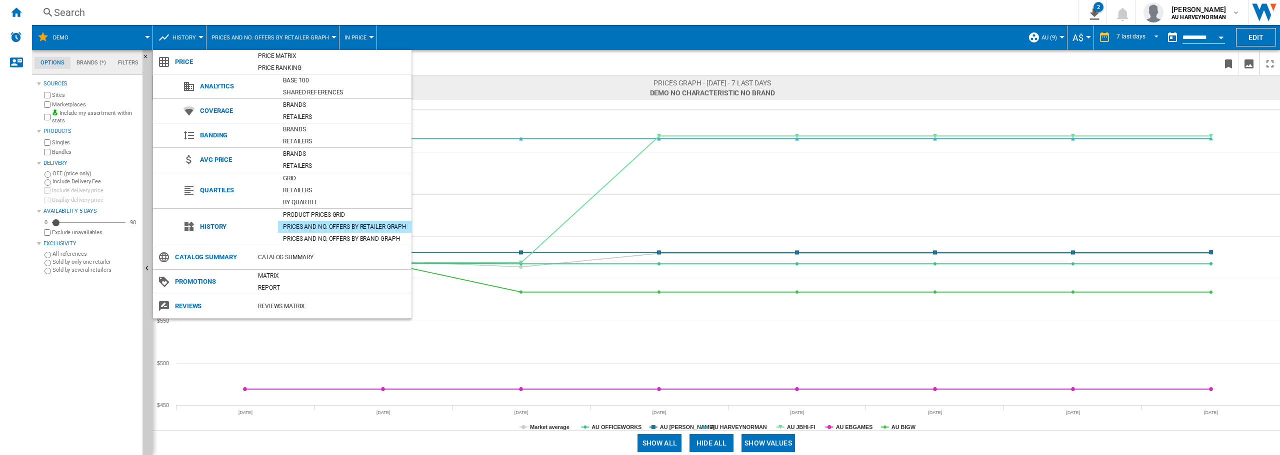
click at [718, 208] on md-backdrop at bounding box center [640, 227] width 1280 height 455
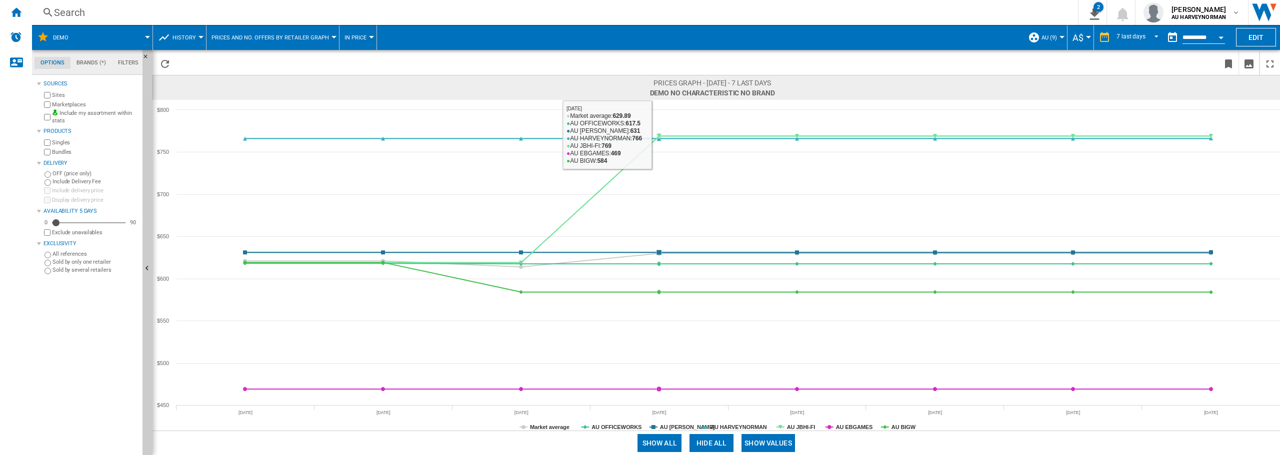
click at [525, 102] on rect at bounding box center [715, 265] width 1127 height 331
click at [169, 34] on ng-md-icon at bounding box center [164, 37] width 12 height 12
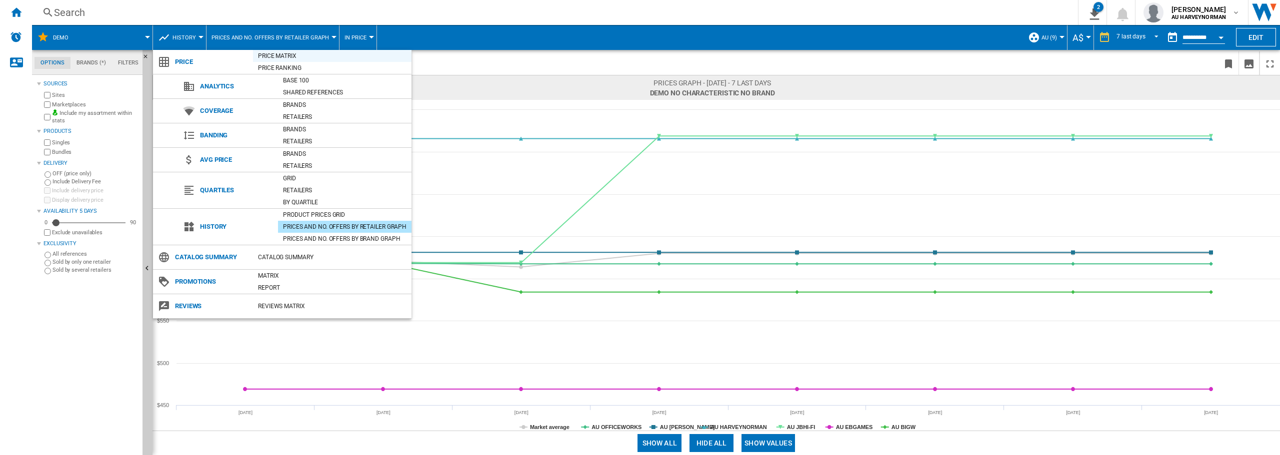
click at [290, 55] on div "Price Matrix" at bounding box center [332, 56] width 158 height 10
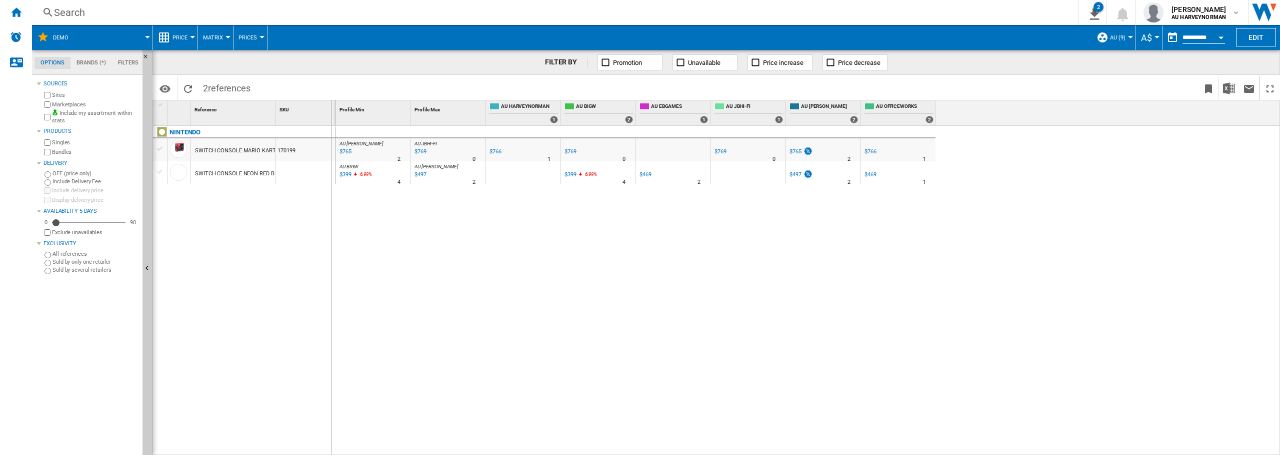
drag, startPoint x: 274, startPoint y: 115, endPoint x: 332, endPoint y: 118, distance: 57.5
click at [331, 118] on div "1 Reference 1 SKU 1" at bounding box center [244, 112] width 182 height 25
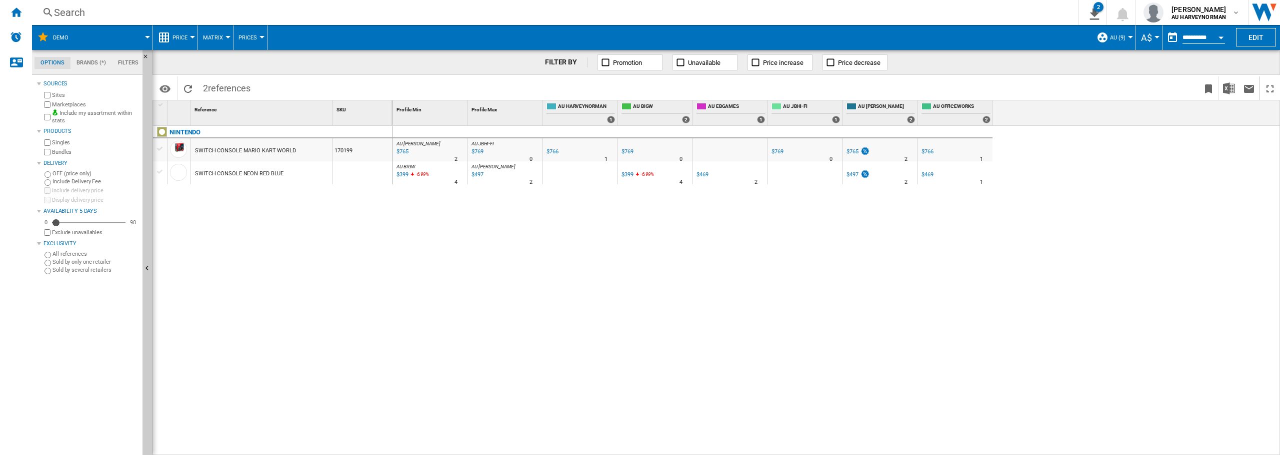
click at [570, 280] on div "AU [PERSON_NAME] : AU [PERSON_NAME] -0.1 % $765 % N/A 2 AU [PERSON_NAME] : AU […" at bounding box center [836, 291] width 888 height 330
click at [1107, 38] on div "AU (9)" at bounding box center [1113, 37] width 34 height 25
drag, startPoint x: 1108, startPoint y: 38, endPoint x: 1168, endPoint y: 45, distance: 60.5
click at [1109, 38] on md-backdrop at bounding box center [640, 227] width 1280 height 455
click at [1197, 43] on div "**********" at bounding box center [1203, 38] width 42 height 11
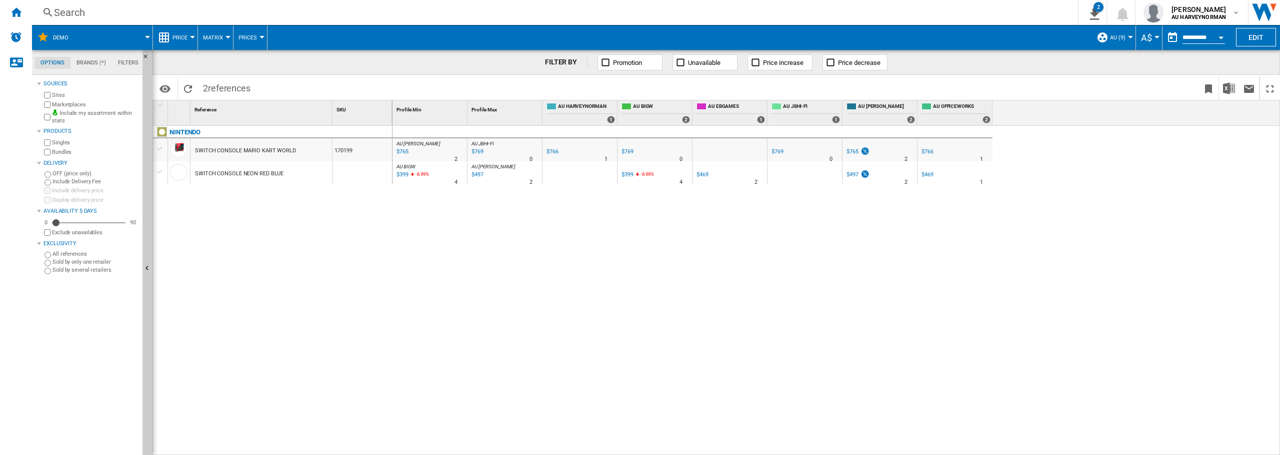
click at [1185, 37] on input "**********" at bounding box center [1203, 38] width 42 height 9
click at [1222, 41] on button "Open calendar" at bounding box center [1221, 36] width 18 height 18
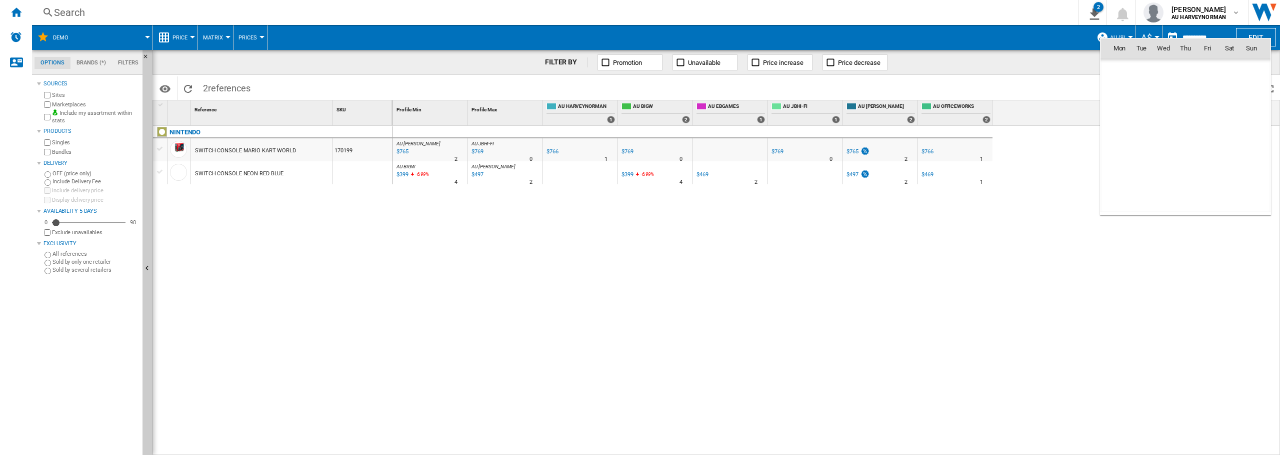
scroll to position [4769, 0]
click at [1023, 202] on div at bounding box center [640, 227] width 1280 height 455
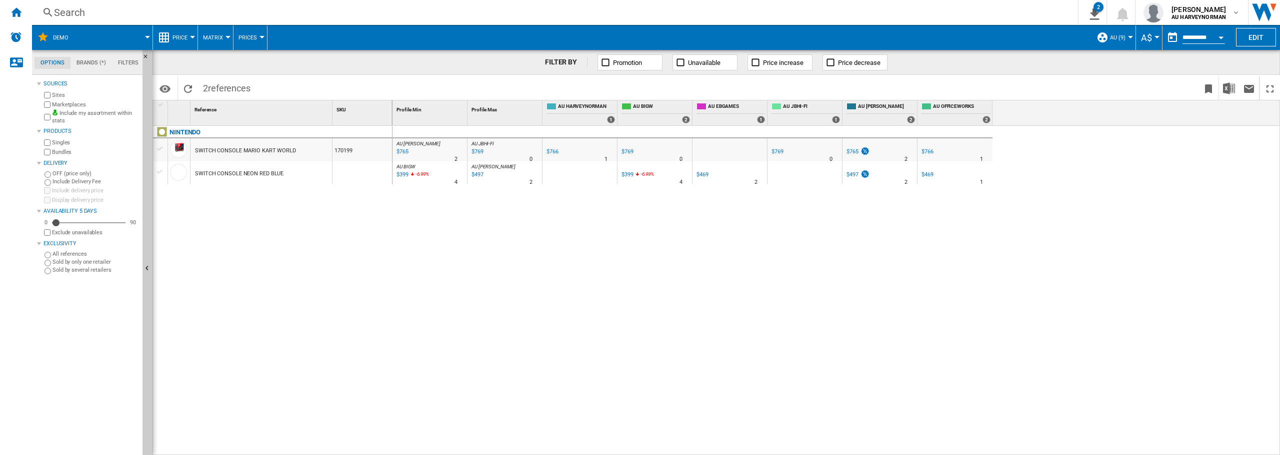
click at [1148, 37] on span "A$" at bounding box center [1146, 37] width 11 height 10
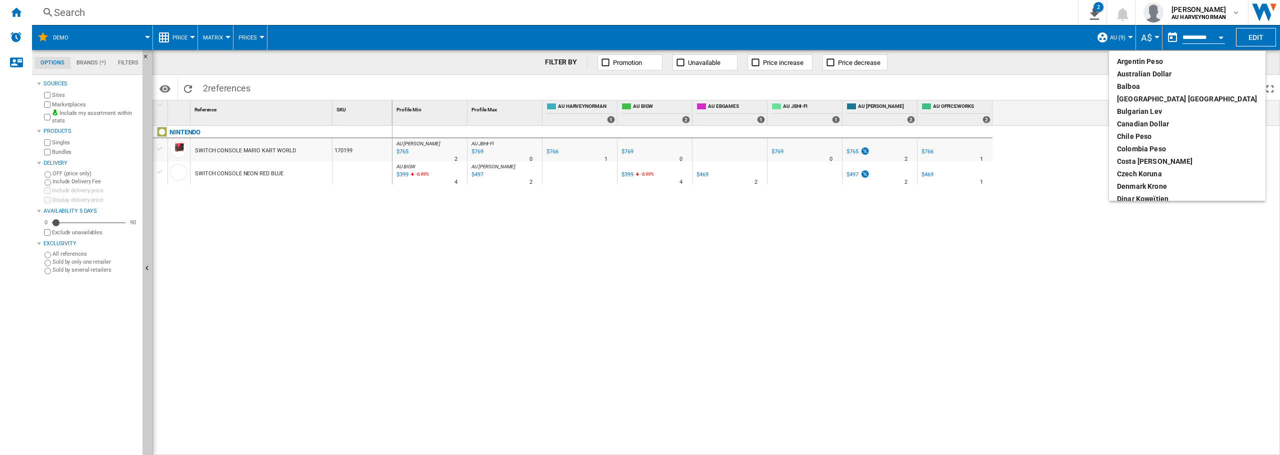
click at [1148, 37] on md-backdrop at bounding box center [640, 227] width 1280 height 455
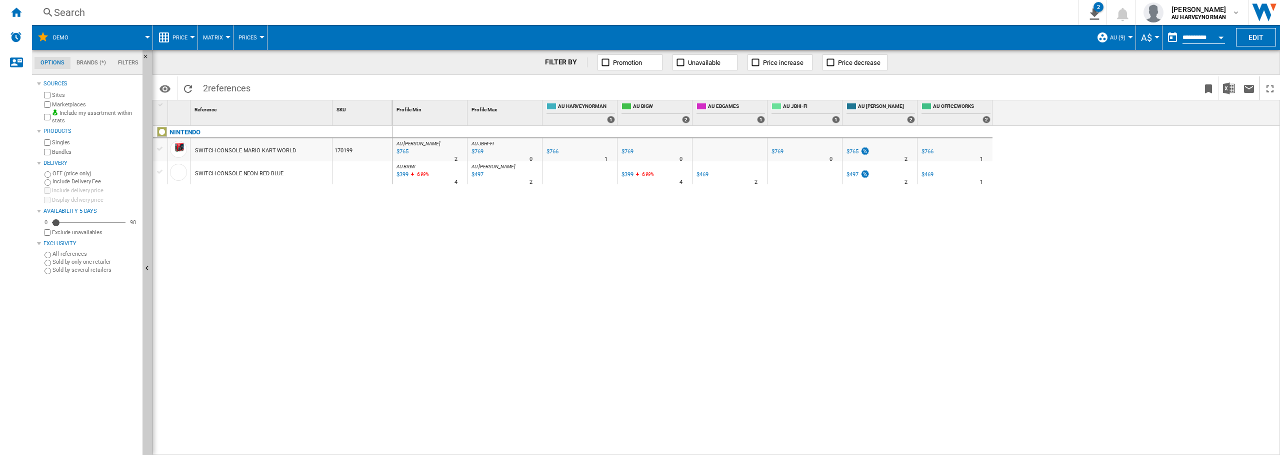
drag, startPoint x: 896, startPoint y: 231, endPoint x: 200, endPoint y: 88, distance: 711.1
click at [894, 232] on div "AU [PERSON_NAME] : AU [PERSON_NAME] -0.1 % $765 % N/A 2 AU [PERSON_NAME] : AU […" at bounding box center [836, 291] width 888 height 330
click at [182, 40] on span "Price" at bounding box center [179, 37] width 15 height 6
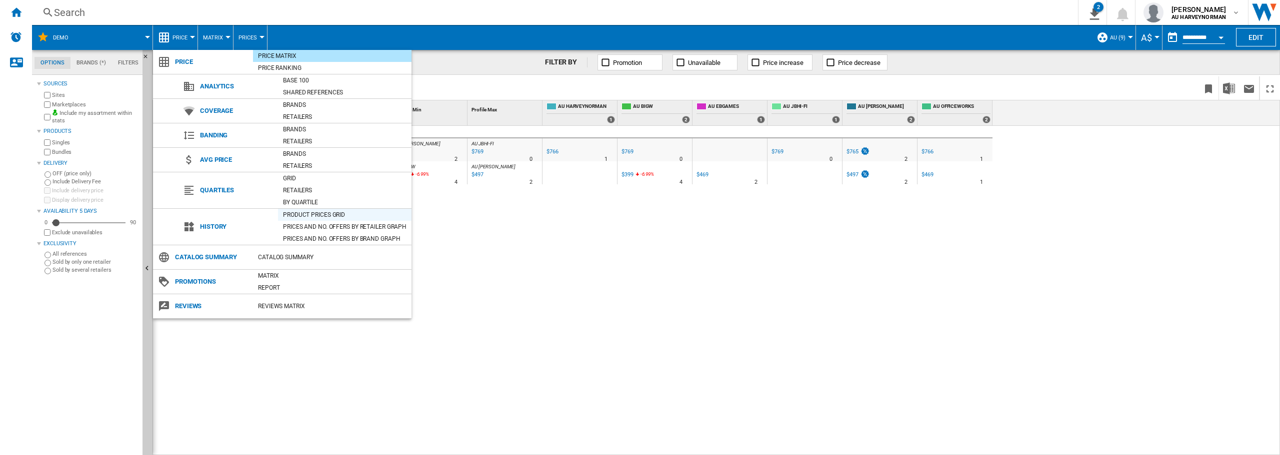
click at [324, 210] on div "Product prices grid" at bounding box center [344, 215] width 133 height 10
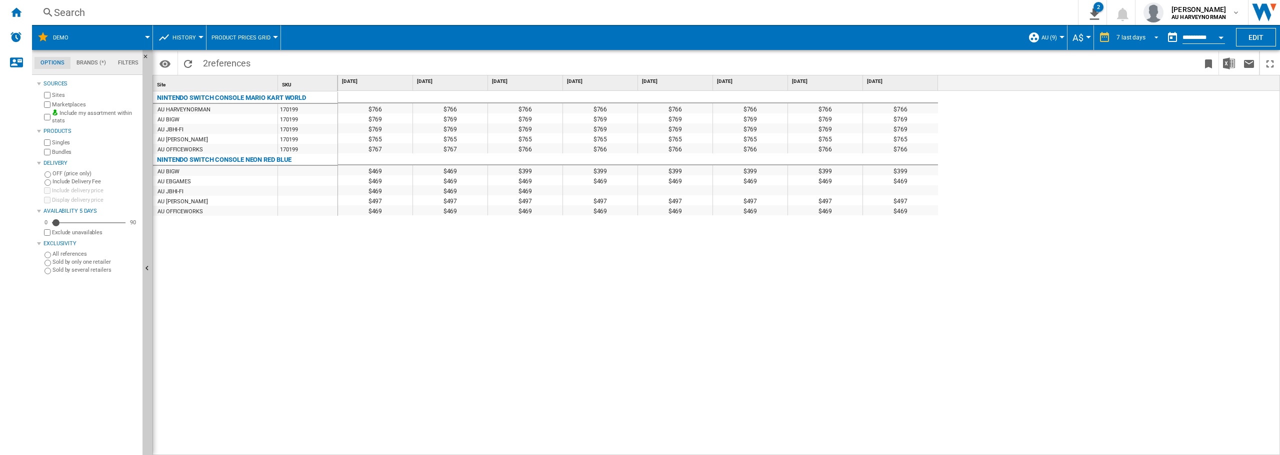
click at [1123, 37] on div "7 last days" at bounding box center [1130, 37] width 29 height 7
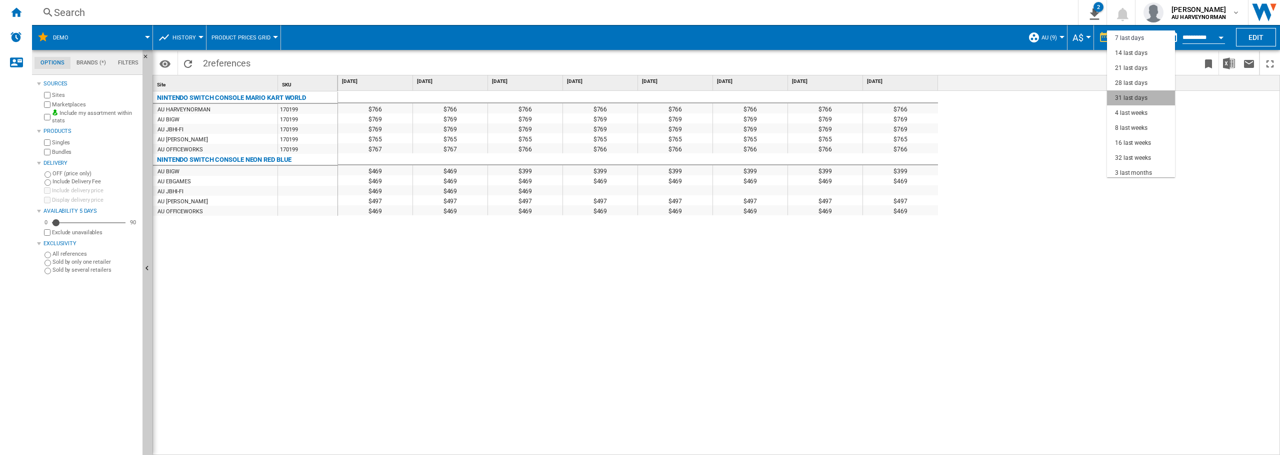
click at [1142, 96] on div "31 last days" at bounding box center [1131, 98] width 32 height 8
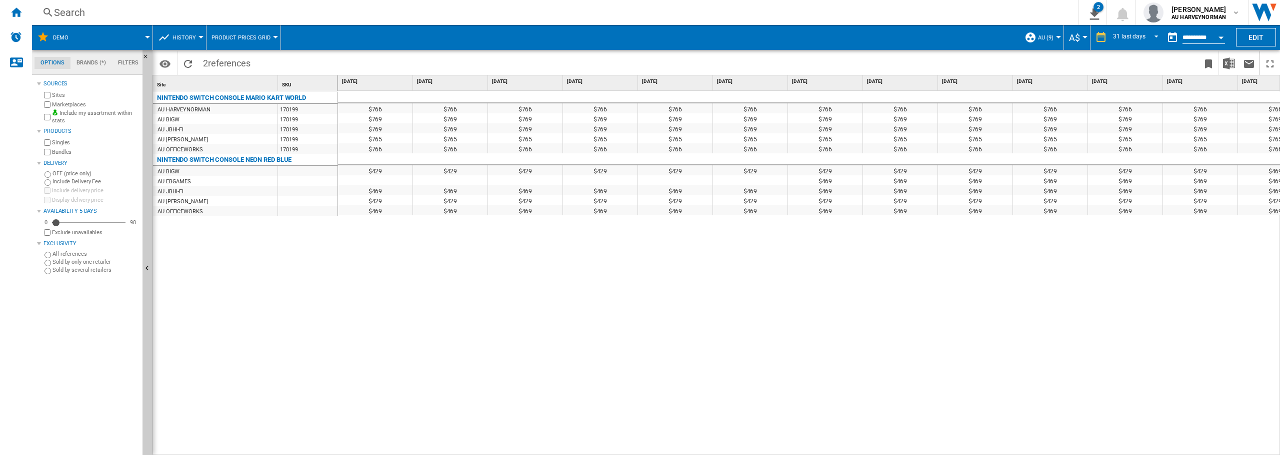
scroll to position [0, 58]
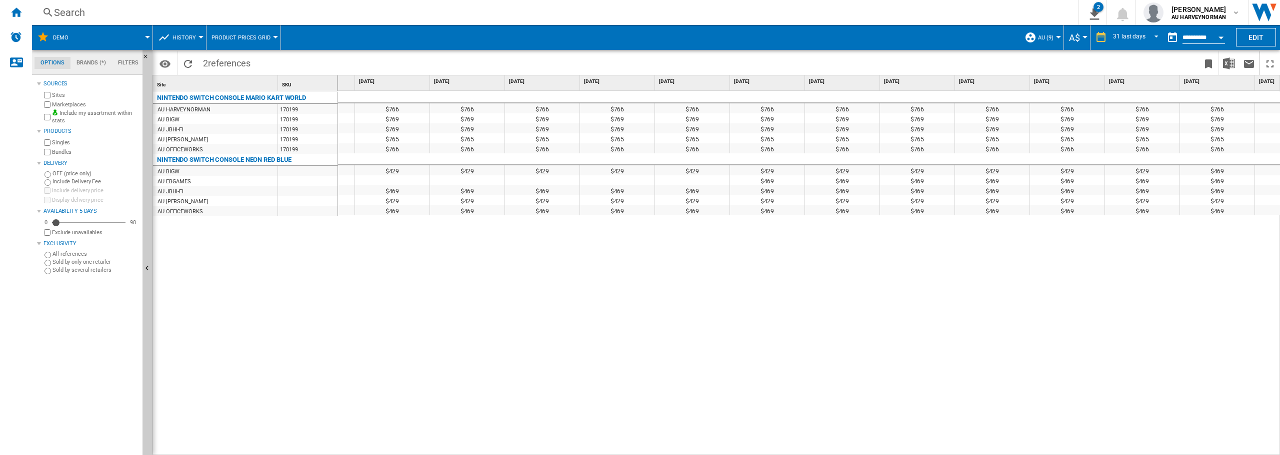
drag, startPoint x: 700, startPoint y: 380, endPoint x: 813, endPoint y: 387, distance: 112.7
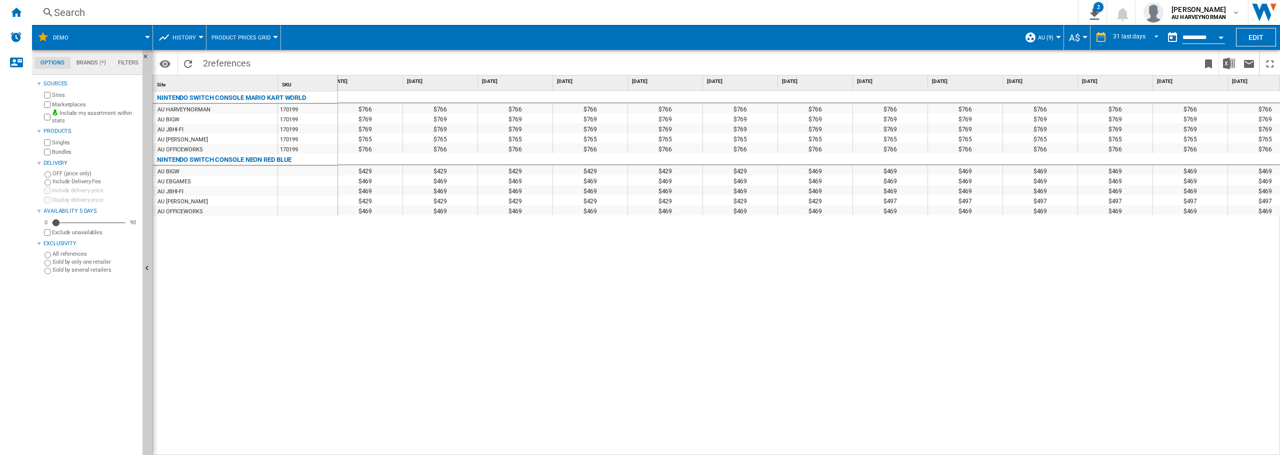
drag, startPoint x: 691, startPoint y: 414, endPoint x: 1004, endPoint y: 426, distance: 313.2
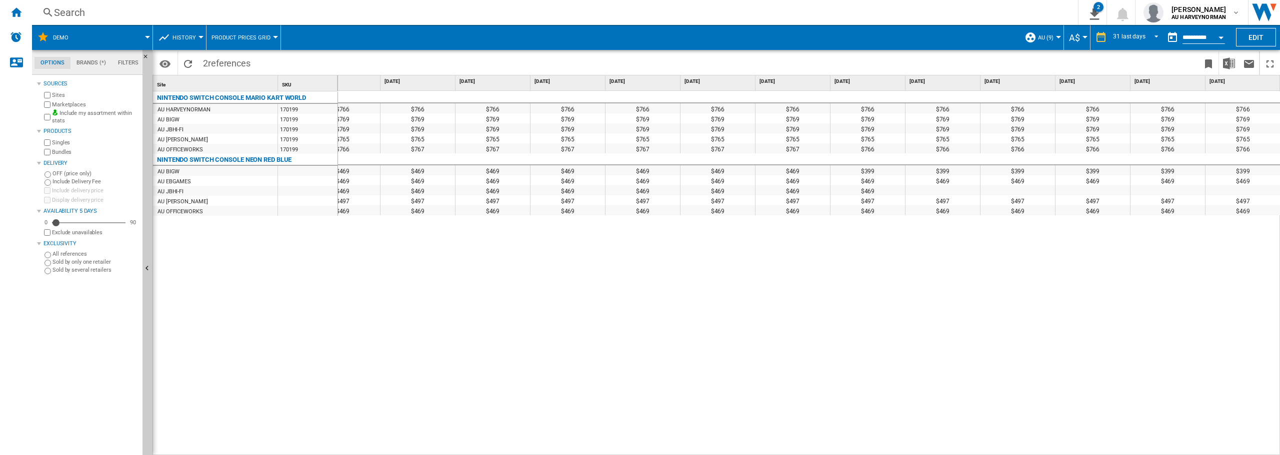
drag, startPoint x: 1041, startPoint y: 376, endPoint x: 618, endPoint y: 375, distance: 423.5
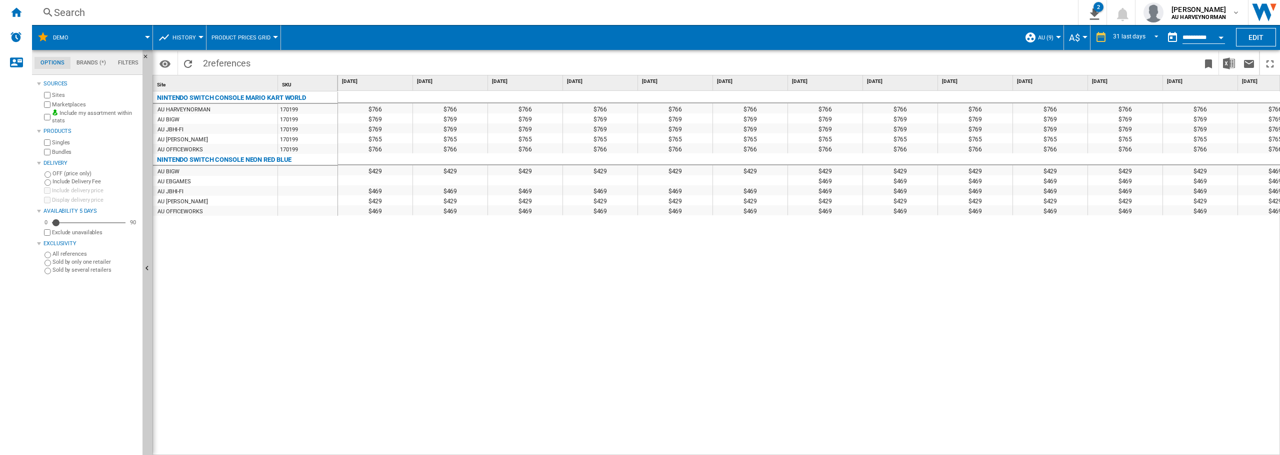
scroll to position [0, 0]
drag, startPoint x: 651, startPoint y: 350, endPoint x: 294, endPoint y: 301, distance: 359.8
click at [478, 291] on div "$766 $766 $766 $766 $766 $766 $766 $766 $766 $766 $766 $766 $766 $766 $766 $766…" at bounding box center [809, 273] width 942 height 365
drag, startPoint x: 767, startPoint y: 210, endPoint x: 775, endPoint y: 199, distance: 13.6
click at [470, 336] on div at bounding box center [640, 227] width 1280 height 455
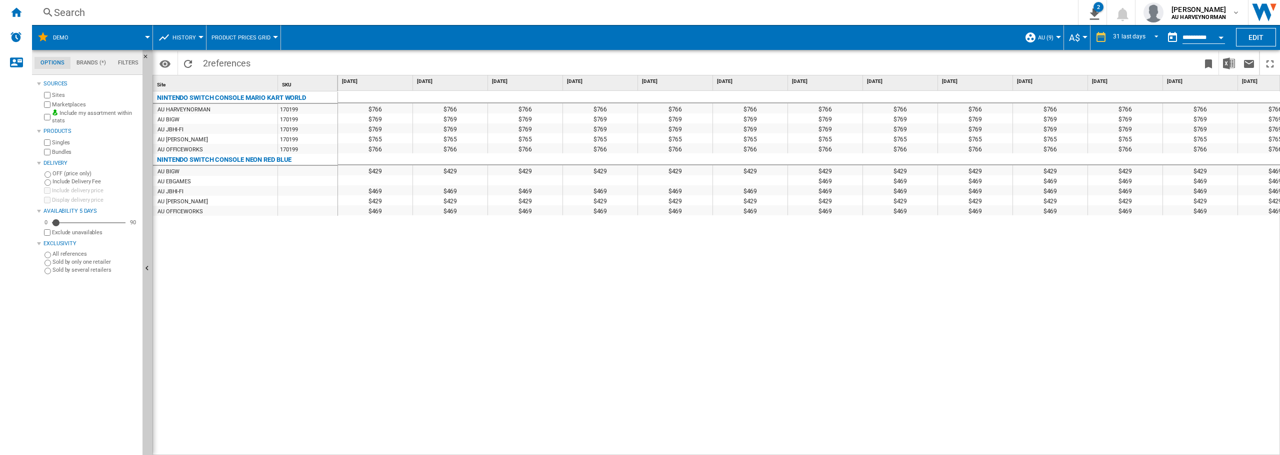
drag, startPoint x: 177, startPoint y: 111, endPoint x: 180, endPoint y: 157, distance: 46.6
click at [180, 157] on div "NINTENDO SWITCH CONSOLE MARIO KART WORLD AU HARVEYNORMAN 170199 AU BIGW 170199 …" at bounding box center [245, 151] width 185 height 120
click at [178, 164] on div "NINTENDO SWITCH CONSOLE NEON RED BLUE" at bounding box center [215, 160] width 125 height 12
click at [175, 171] on div "AU BIGW" at bounding box center [168, 172] width 22 height 10
drag, startPoint x: 178, startPoint y: 209, endPoint x: 193, endPoint y: 229, distance: 25.1
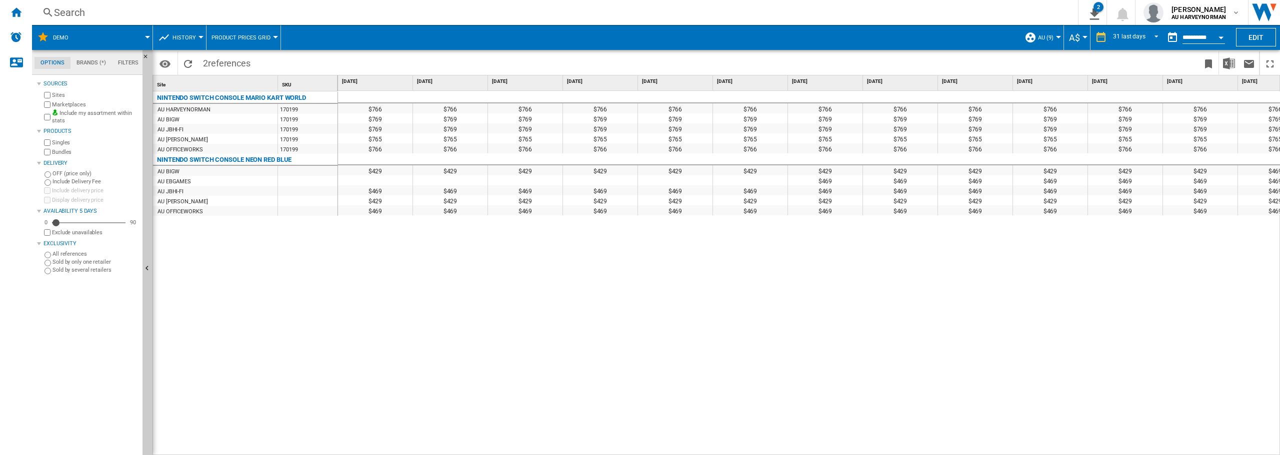
click at [179, 209] on div "AU OFFICEWORKS" at bounding box center [179, 212] width 45 height 10
click at [1039, 35] on span "AU (9)" at bounding box center [1045, 37] width 15 height 6
click at [1067, 82] on md-radio-button "TOUS (13)" at bounding box center [1070, 78] width 74 height 9
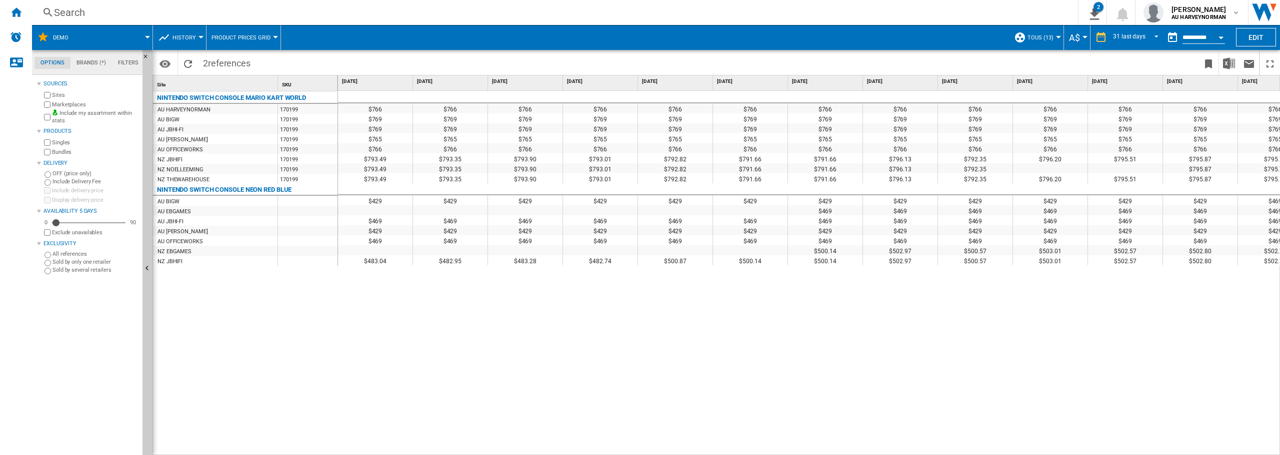
click at [299, 344] on div "NINTENDO SWITCH CONSOLE MARIO KART WORLD AU HARVEYNORMAN 170199 AU BIGW 170199 …" at bounding box center [245, 270] width 185 height 359
